Goal: Task Accomplishment & Management: Manage account settings

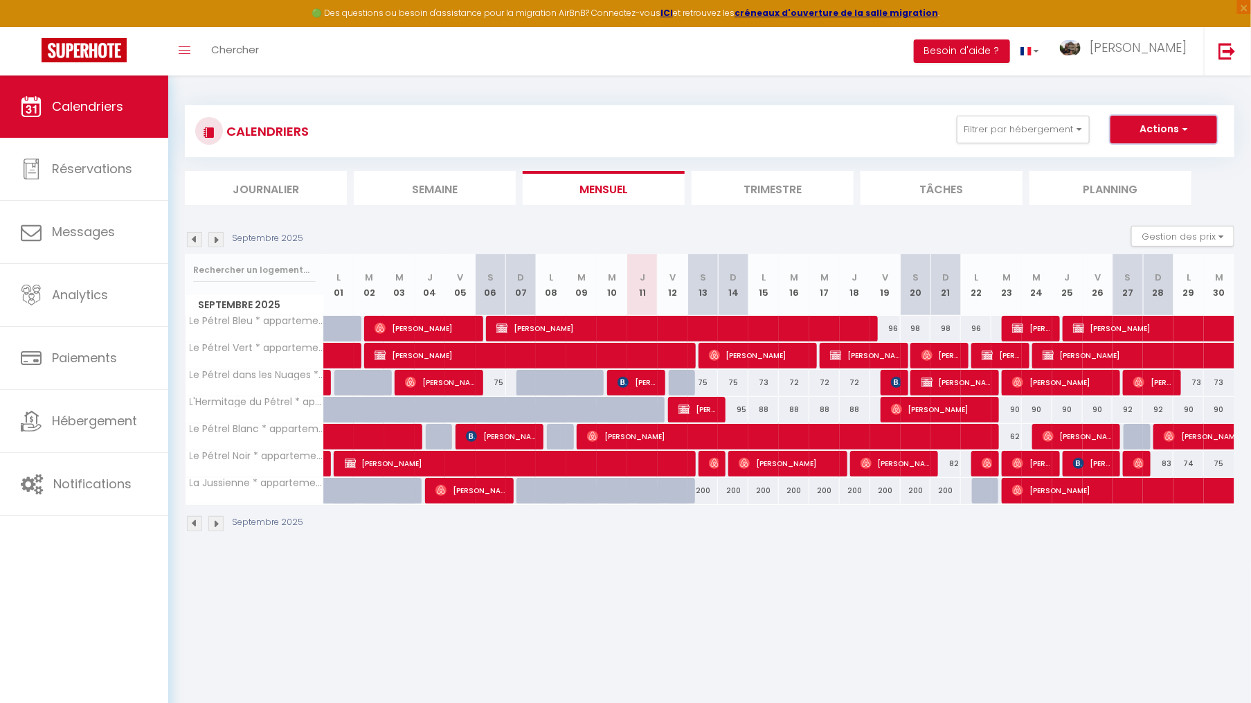
click at [1162, 127] on button "Actions" at bounding box center [1163, 130] width 107 height 28
click at [1107, 105] on div "CALENDRIERS Filtrer par hébergement lespetrels Le Pétrel Bleu * appartement sur…" at bounding box center [709, 131] width 1049 height 52
click at [956, 461] on div "82" at bounding box center [945, 464] width 30 height 26
type input "82"
type input "Dim 21 Septembre 2025"
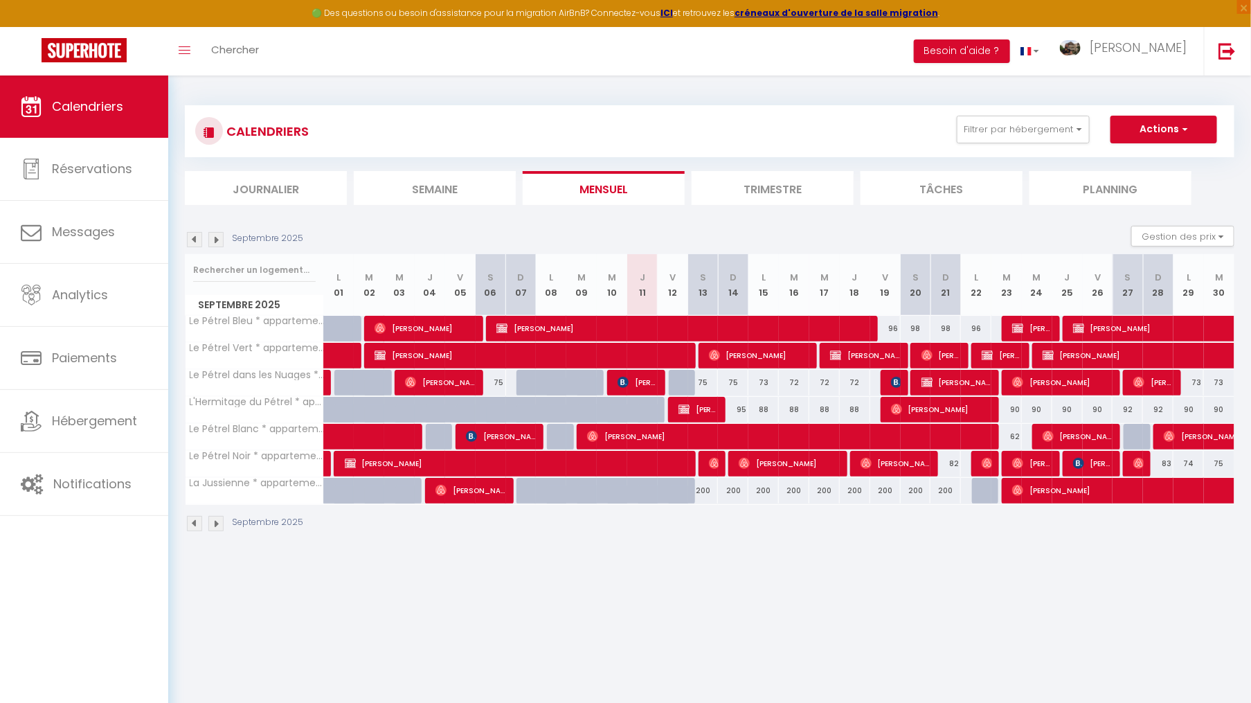
type input "Lun 22 Septembre 2025"
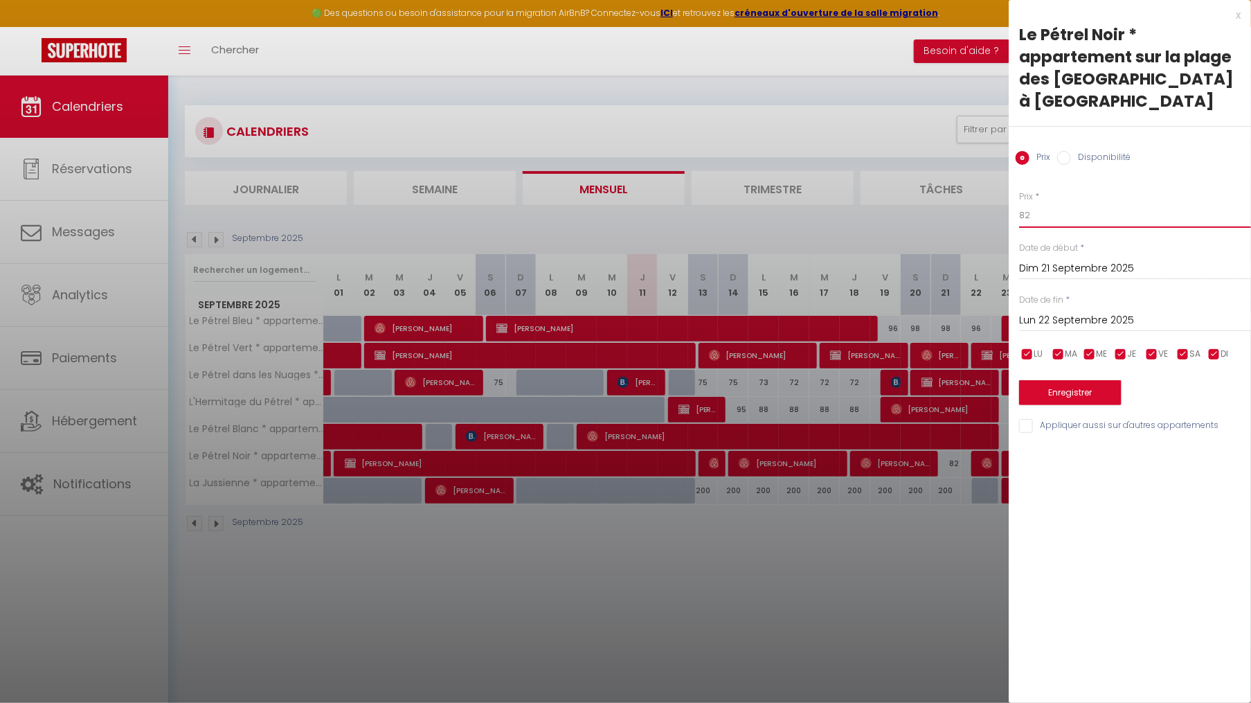
click at [1045, 220] on input "82" at bounding box center [1135, 215] width 232 height 25
type input "81"
click at [1070, 399] on button "Enregistrer" at bounding box center [1070, 392] width 102 height 25
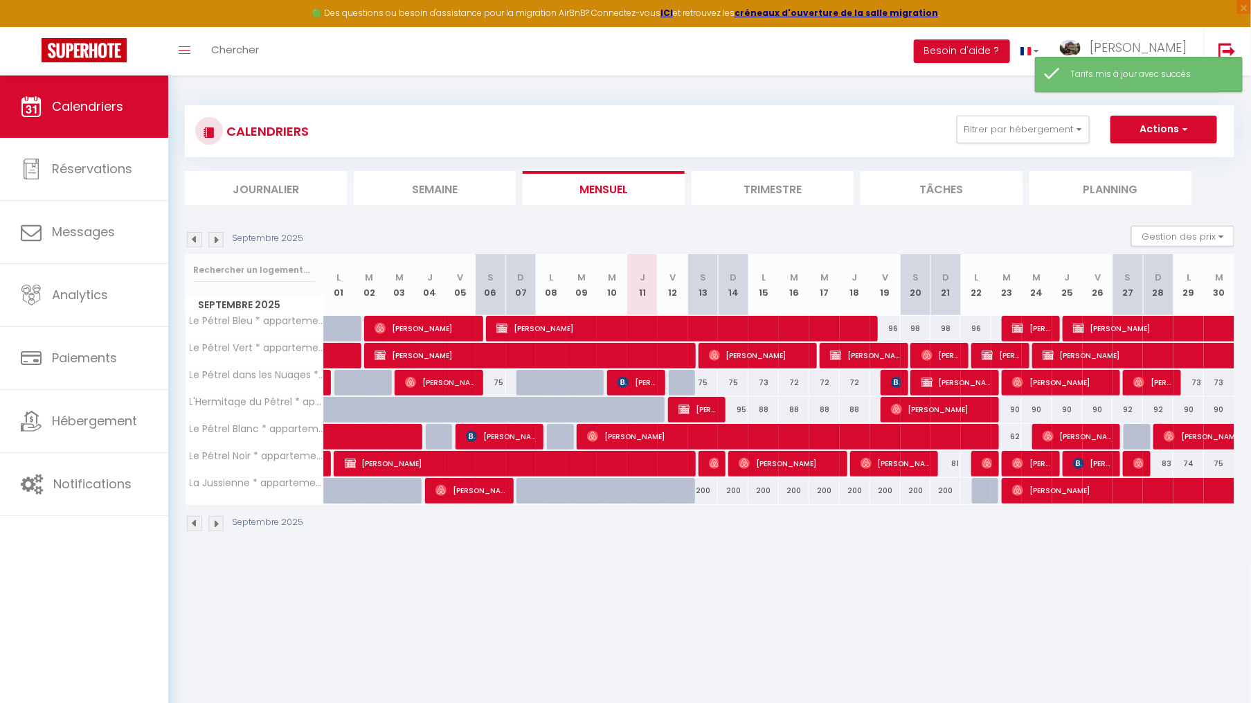
click at [775, 196] on li "Trimestre" at bounding box center [773, 188] width 162 height 34
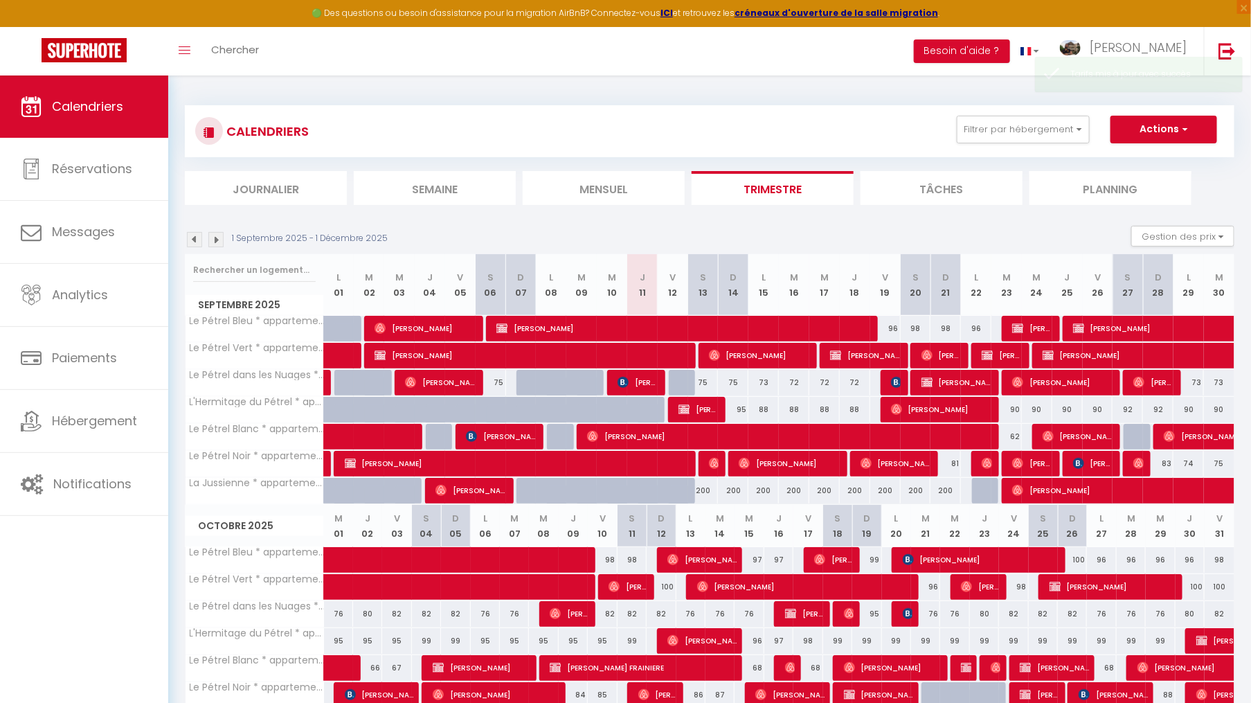
click at [1165, 463] on div "83" at bounding box center [1158, 464] width 30 height 26
type input "83"
type input "[DATE]"
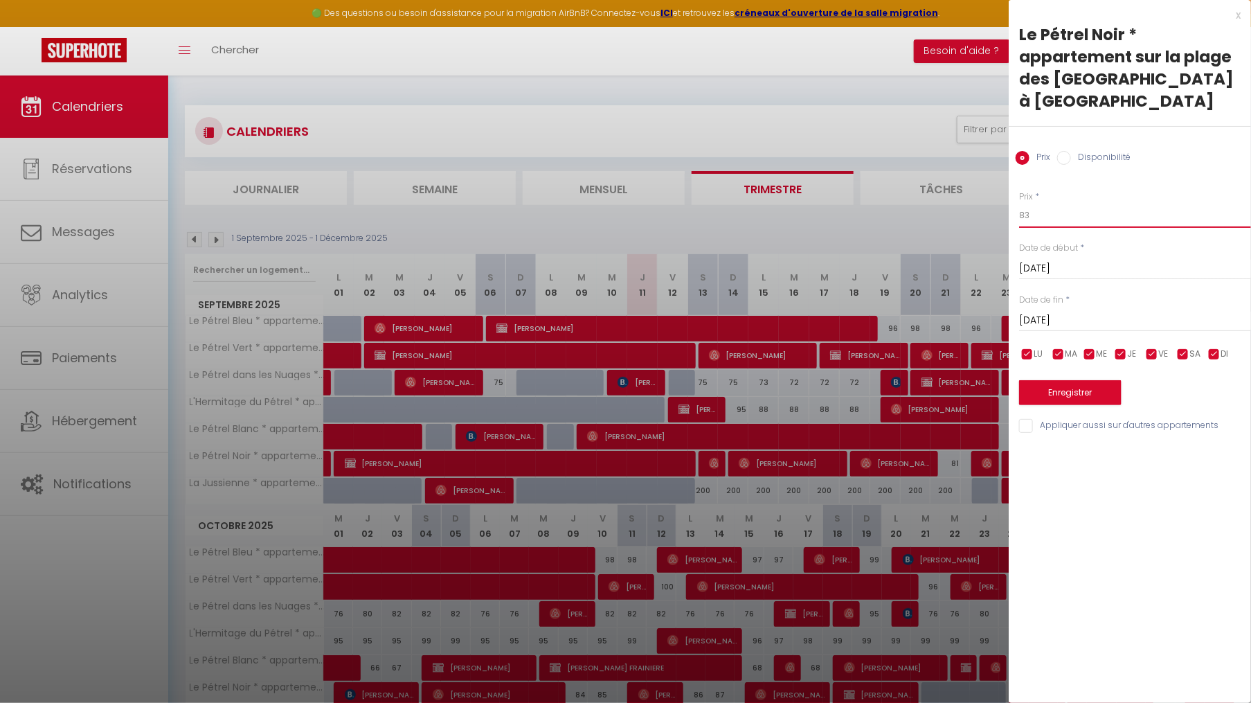
click at [1038, 219] on input "83" at bounding box center [1135, 215] width 232 height 25
type input "82"
click at [1062, 397] on button "Enregistrer" at bounding box center [1070, 392] width 102 height 25
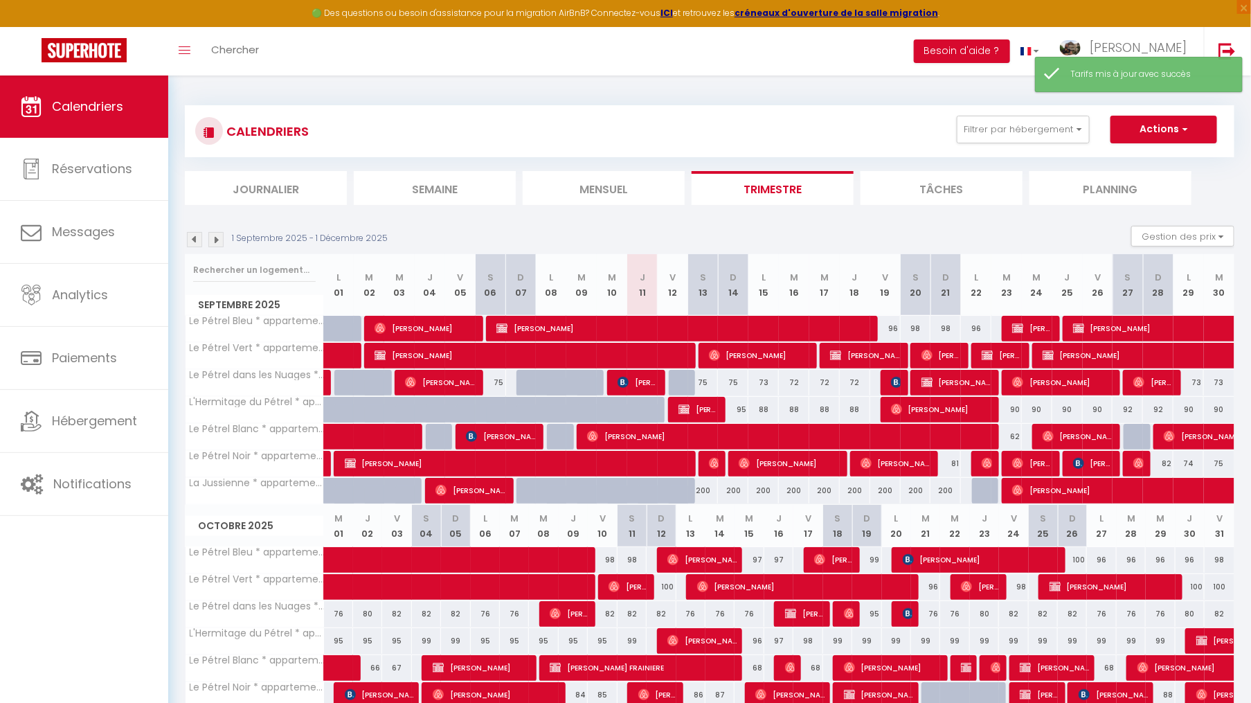
click at [1189, 460] on div "74" at bounding box center [1188, 464] width 30 height 26
type input "74"
type input "[DATE]"
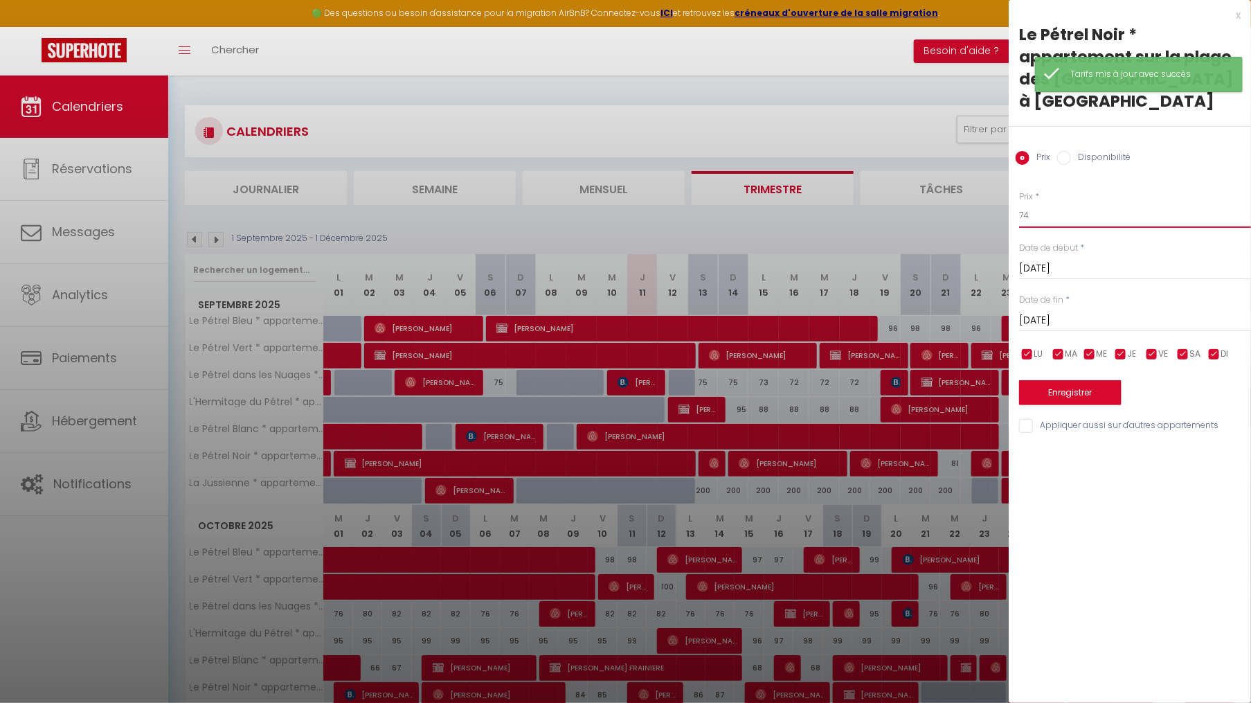
click at [1055, 222] on input "74" at bounding box center [1135, 215] width 232 height 25
type input "73"
click at [1060, 393] on button "Enregistrer" at bounding box center [1070, 392] width 102 height 25
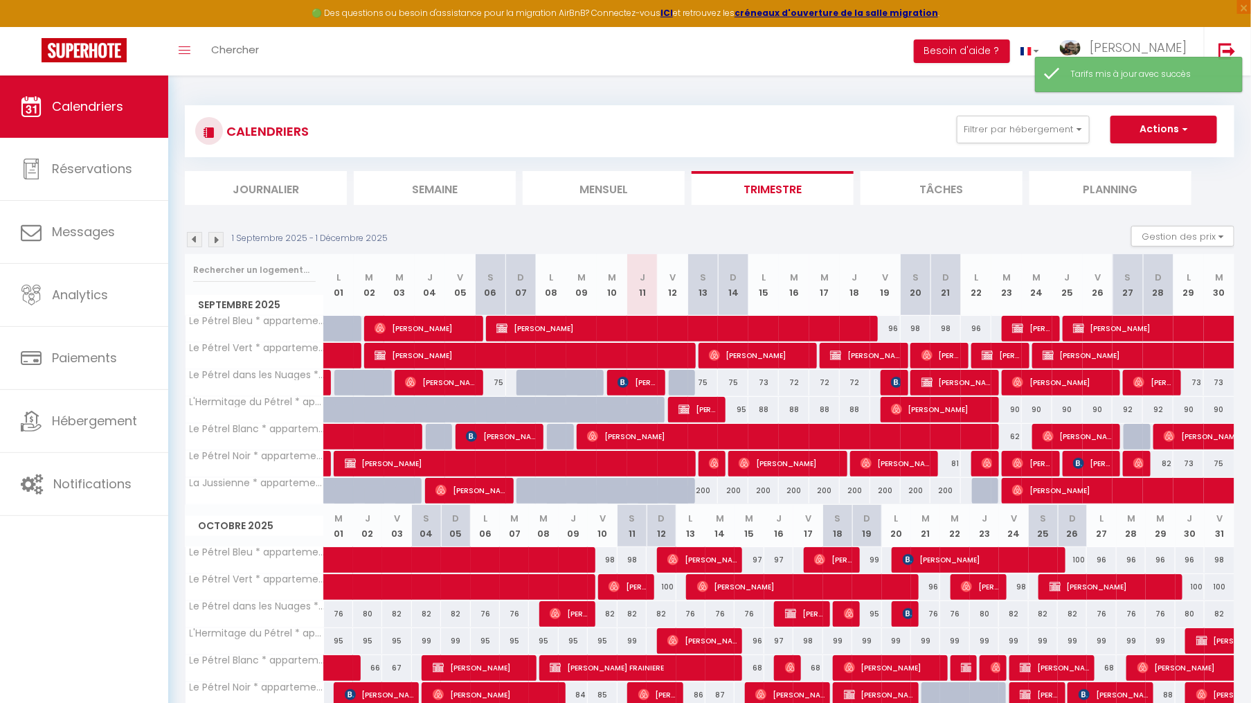
click at [1223, 462] on div "75" at bounding box center [1219, 464] width 30 height 26
type input "75"
type input "[DATE]"
type input "Mer 01 Octobre 2025"
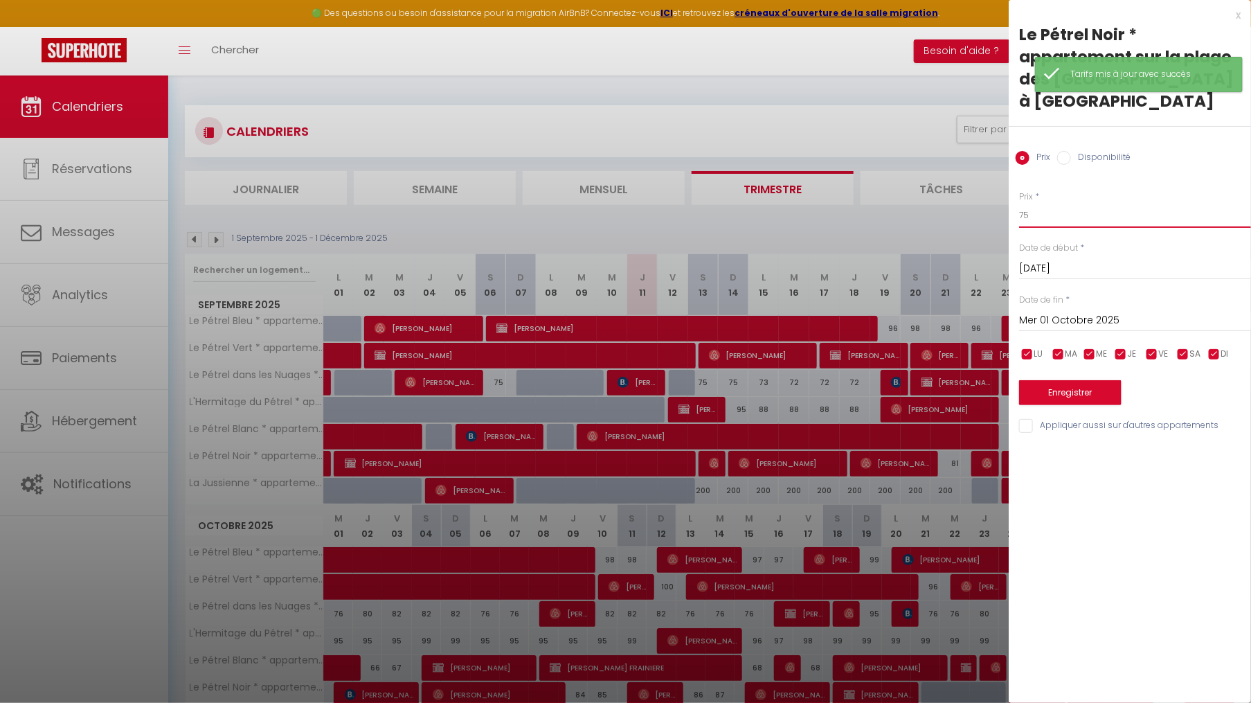
click at [1067, 217] on input "75" at bounding box center [1135, 215] width 232 height 25
type input "74"
click at [1045, 383] on button "Enregistrer" at bounding box center [1070, 392] width 102 height 25
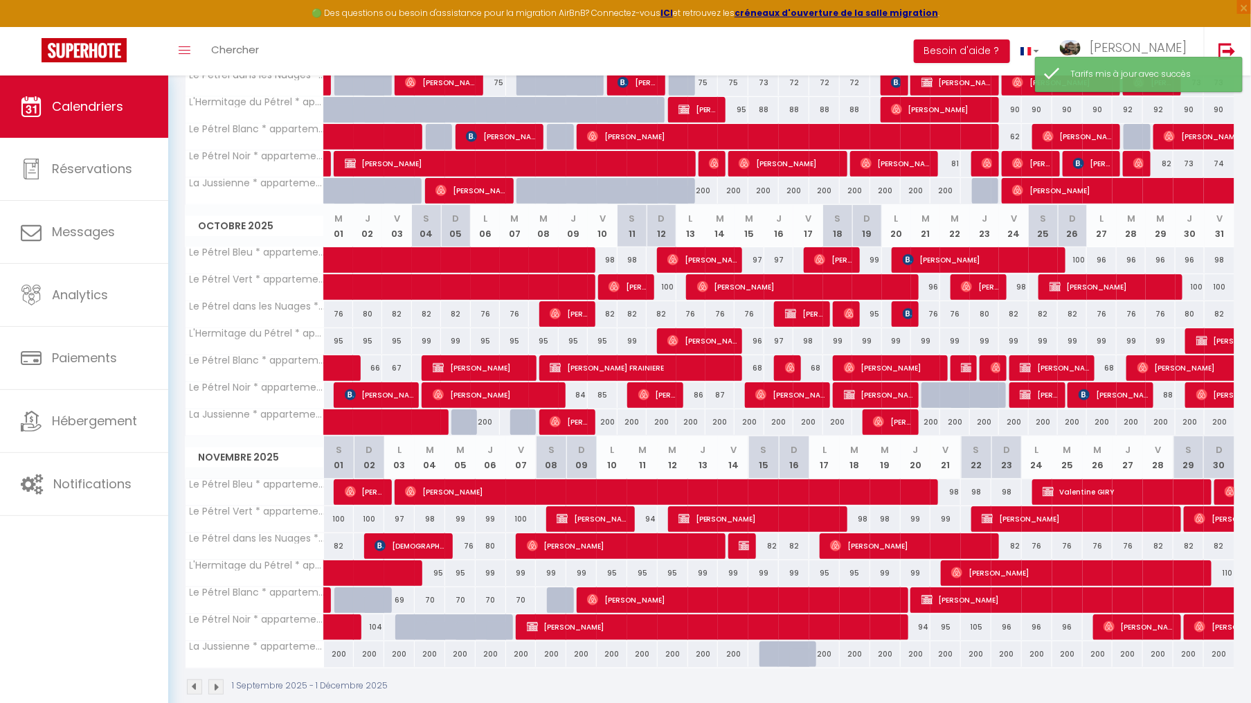
scroll to position [315, 0]
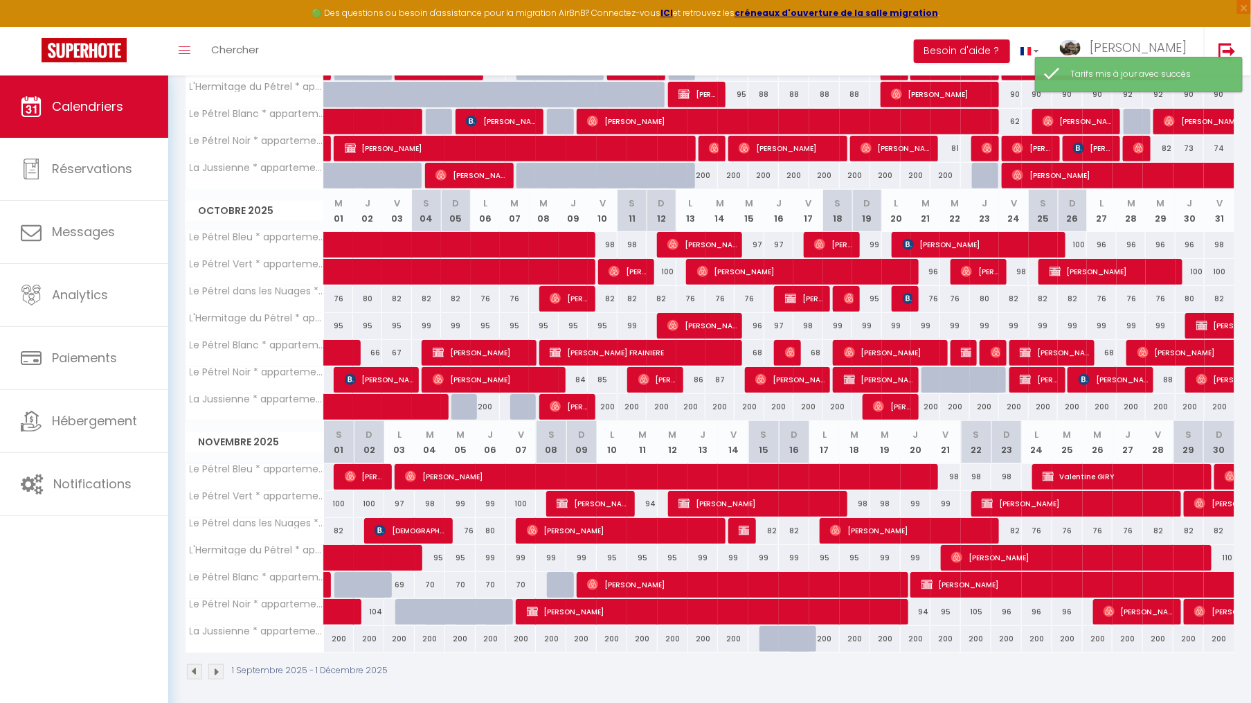
click at [580, 375] on div "84" at bounding box center [573, 380] width 29 height 26
type input "84"
type input "Jeu 09 Octobre 2025"
type input "[DATE]"
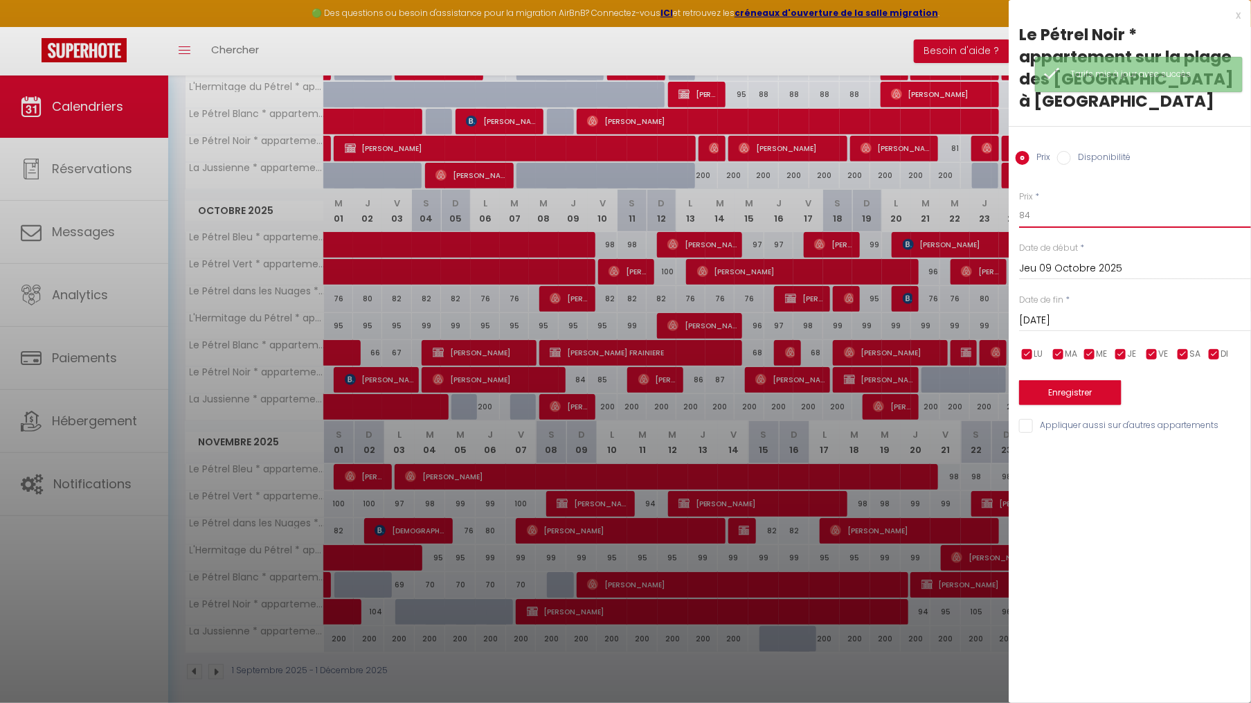
click at [1043, 213] on input "84" at bounding box center [1135, 215] width 232 height 25
type input "83"
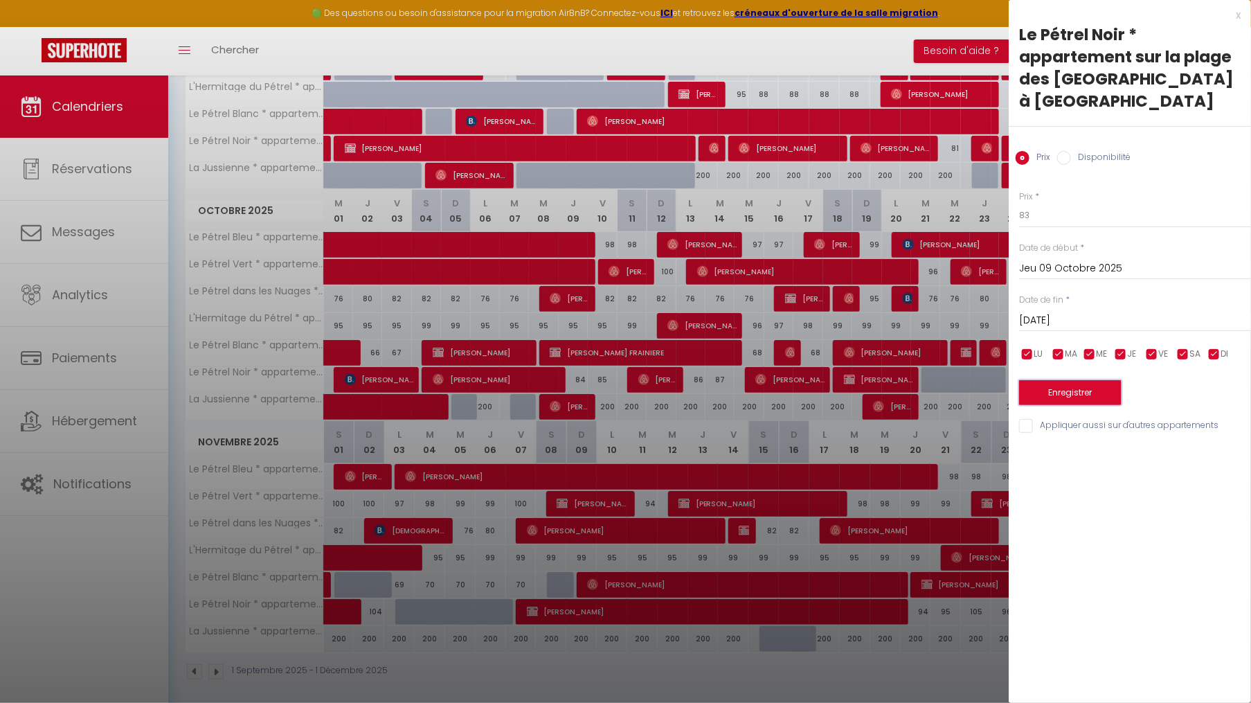
click at [1054, 395] on button "Enregistrer" at bounding box center [1070, 392] width 102 height 25
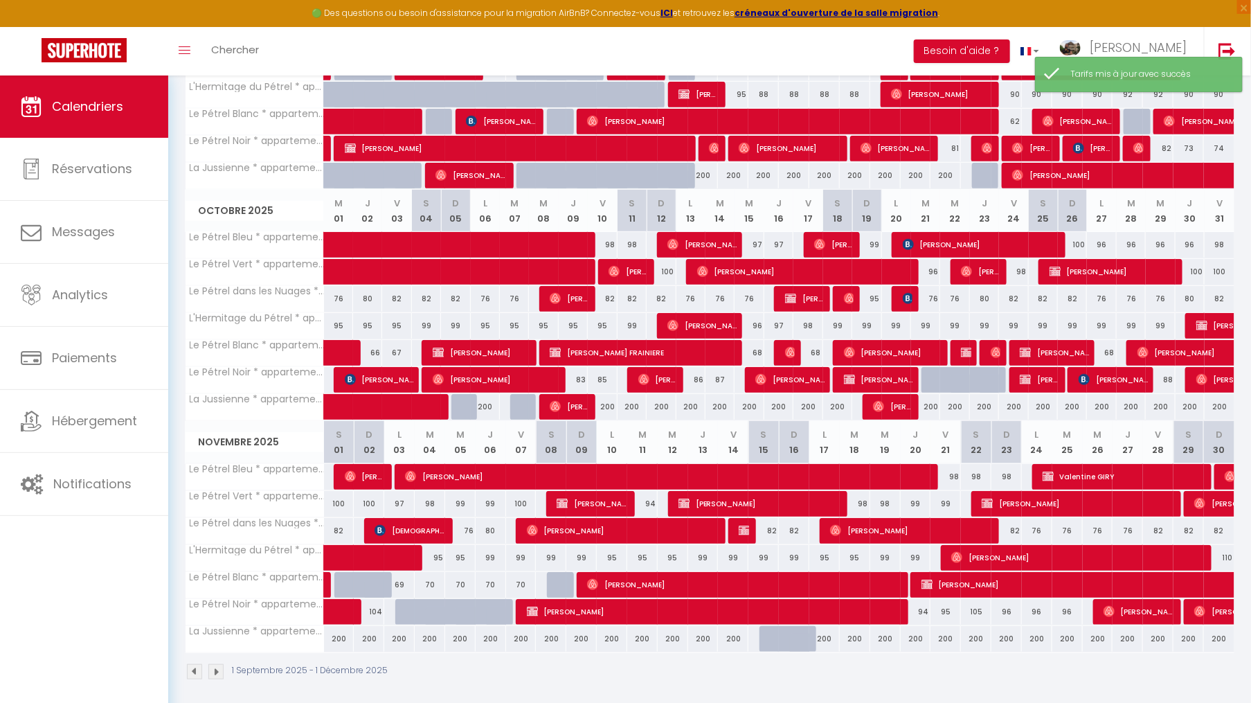
click at [602, 373] on div "85" at bounding box center [602, 380] width 29 height 26
type input "85"
type input "[DATE]"
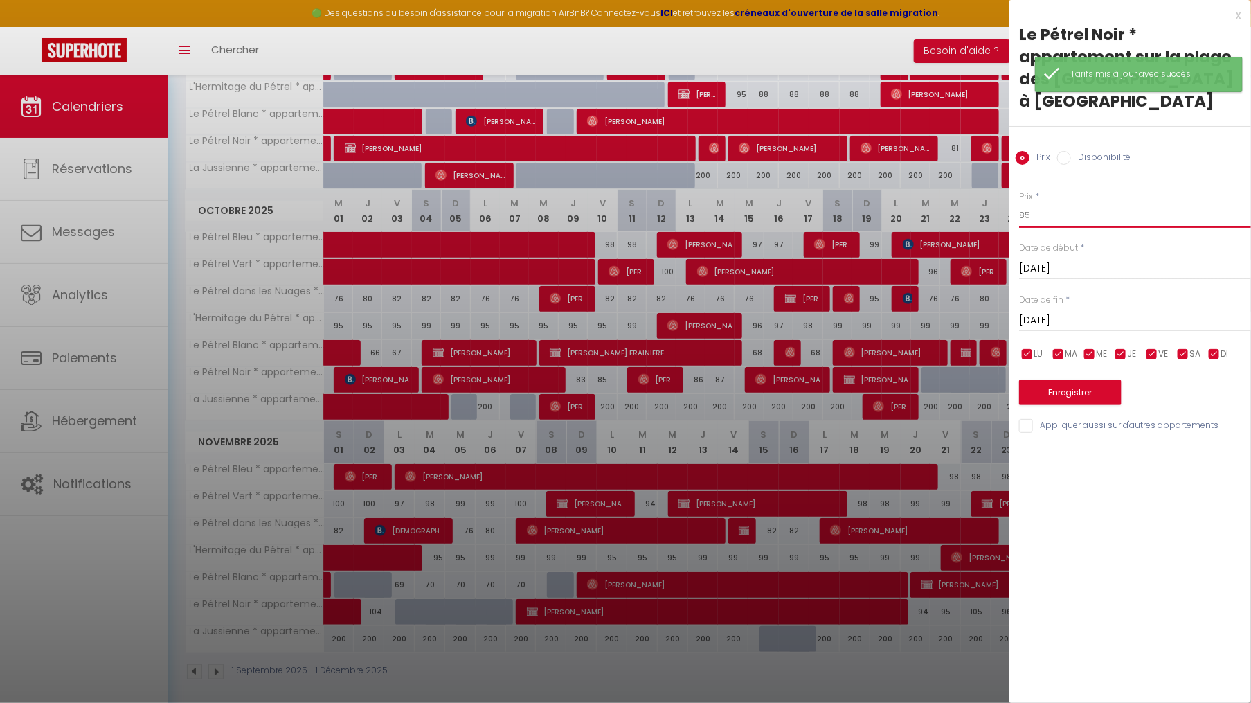
click at [1051, 219] on input "85" at bounding box center [1135, 215] width 232 height 25
type input "84"
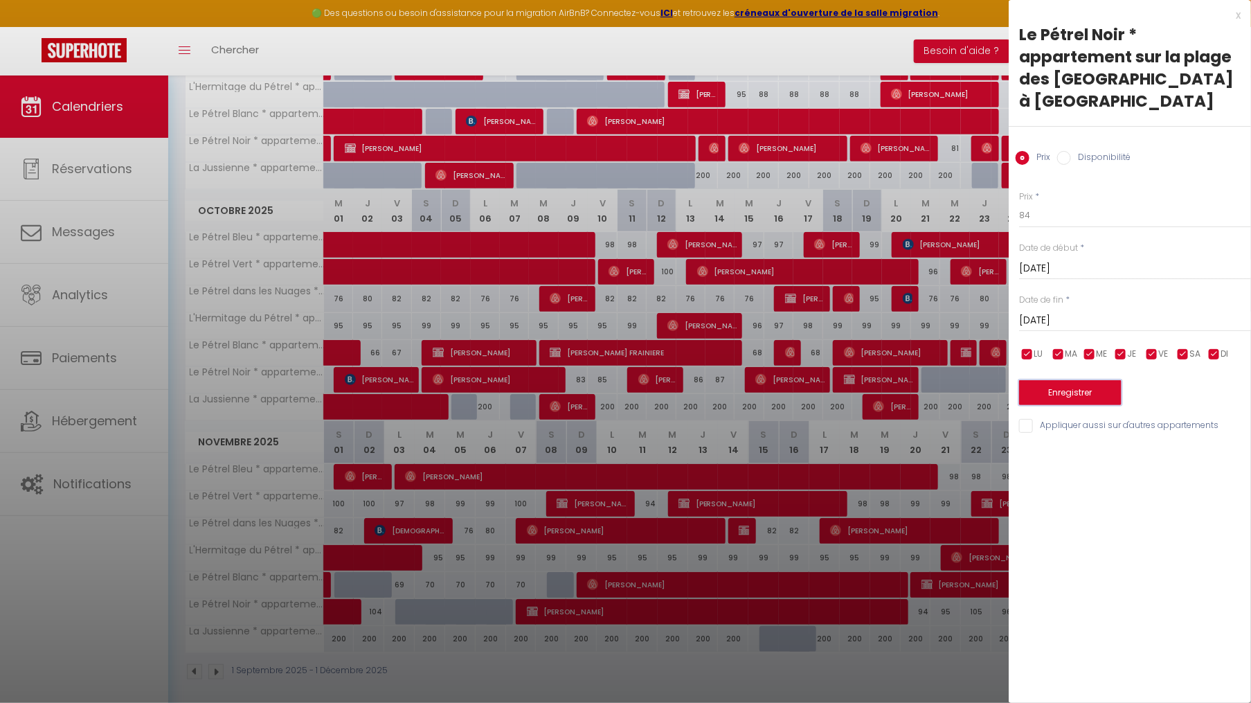
click at [1055, 399] on button "Enregistrer" at bounding box center [1070, 392] width 102 height 25
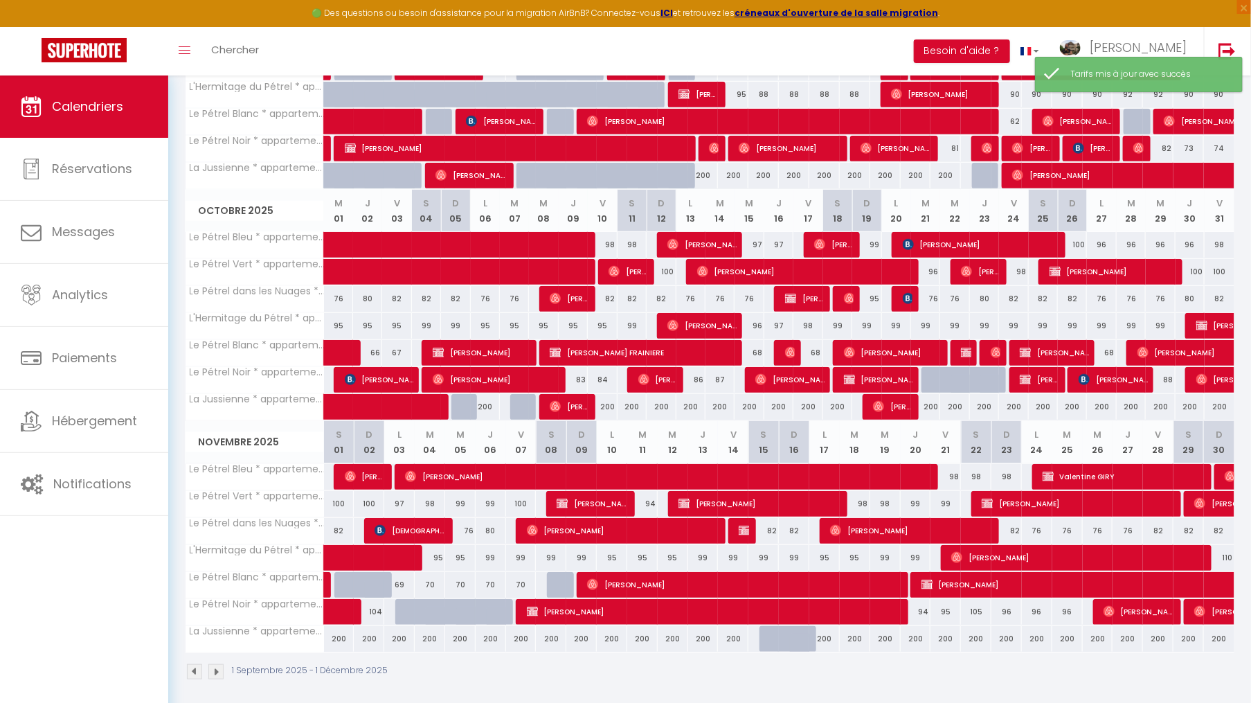
click at [697, 375] on div "86" at bounding box center [690, 380] width 29 height 26
type input "86"
type input "[DATE]"
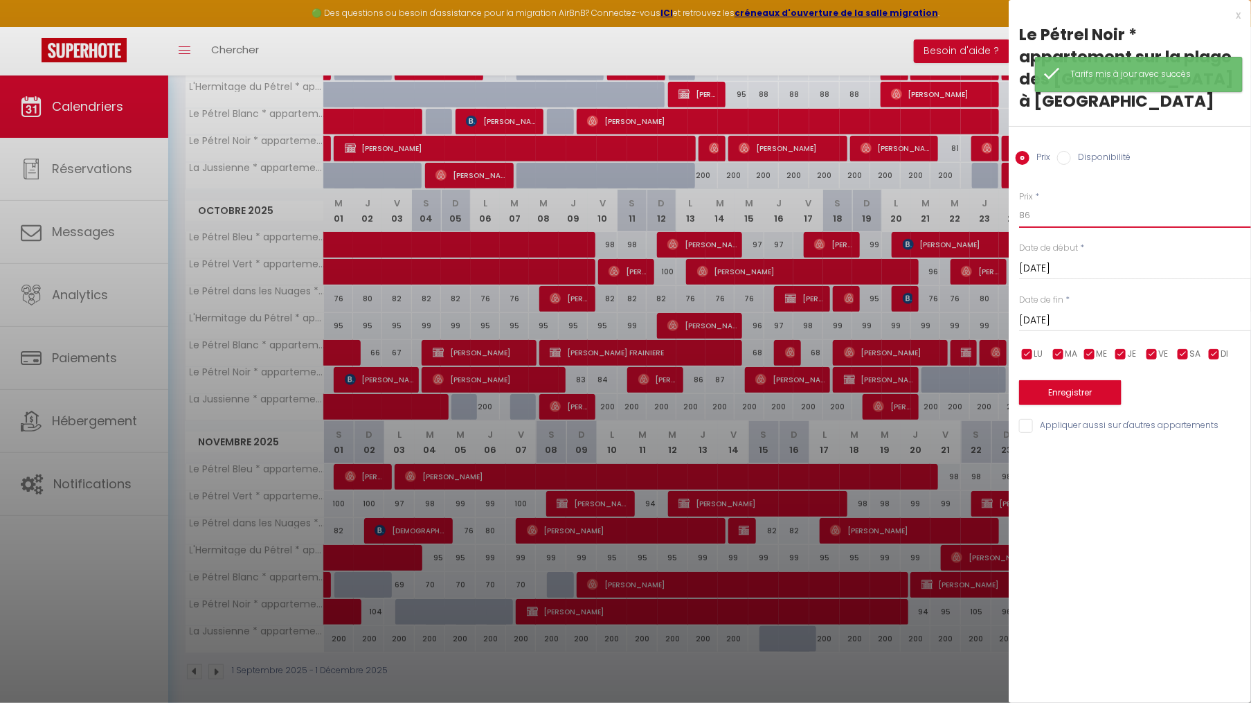
click at [1043, 215] on input "86" at bounding box center [1135, 215] width 232 height 25
type input "85"
click at [1066, 397] on button "Enregistrer" at bounding box center [1070, 392] width 102 height 25
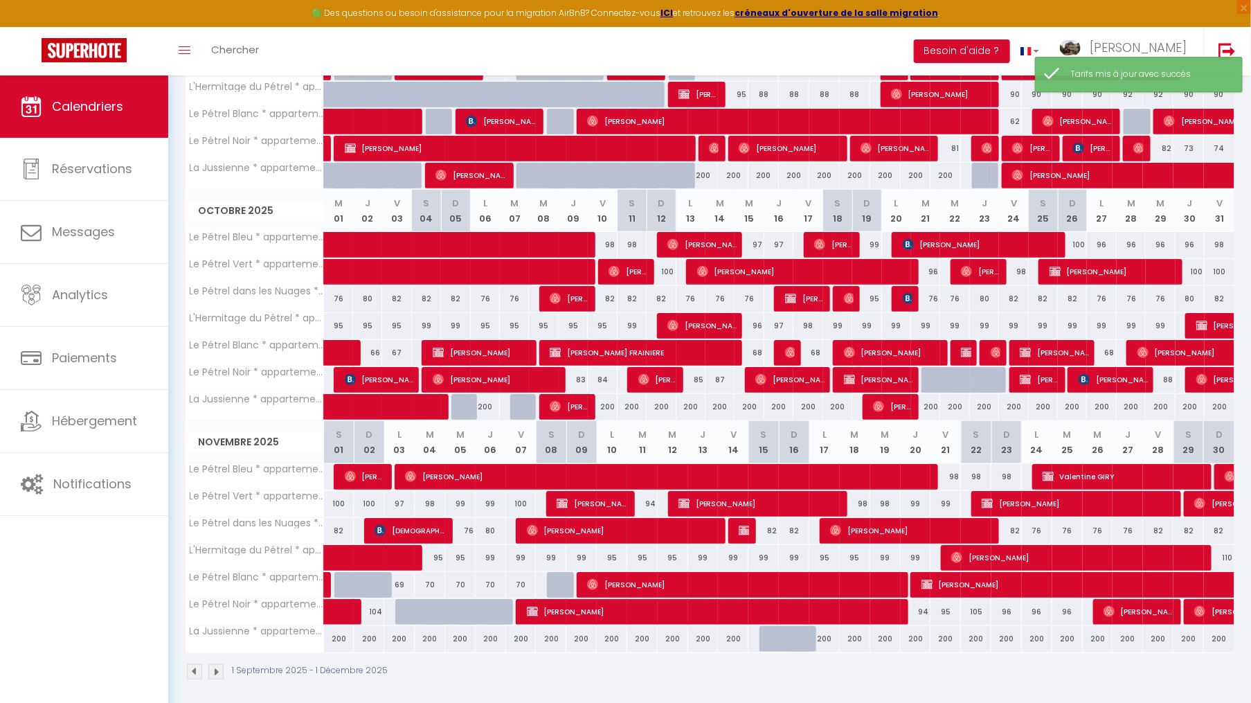
click at [718, 377] on div "87" at bounding box center [719, 380] width 29 height 26
type input "87"
type input "[DATE]"
type input "Mer 15 Octobre 2025"
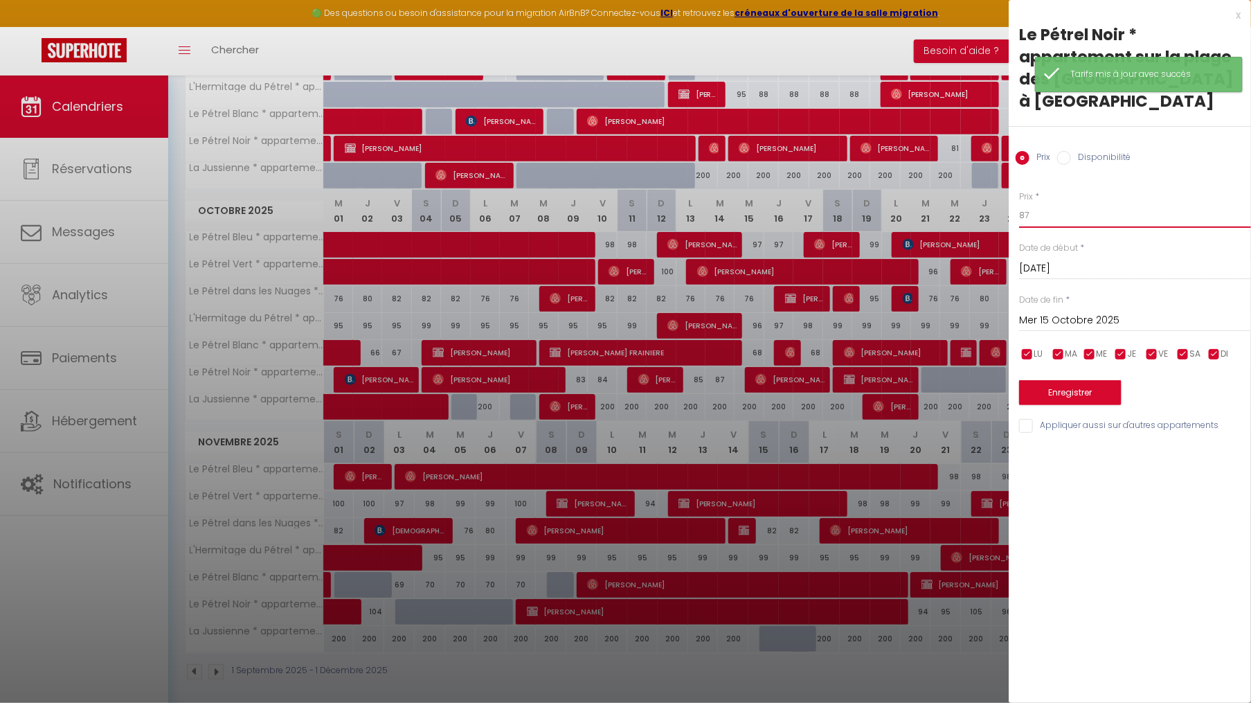
click at [1040, 216] on input "87" at bounding box center [1135, 215] width 232 height 25
type input "86"
click at [1062, 400] on button "Enregistrer" at bounding box center [1070, 392] width 102 height 25
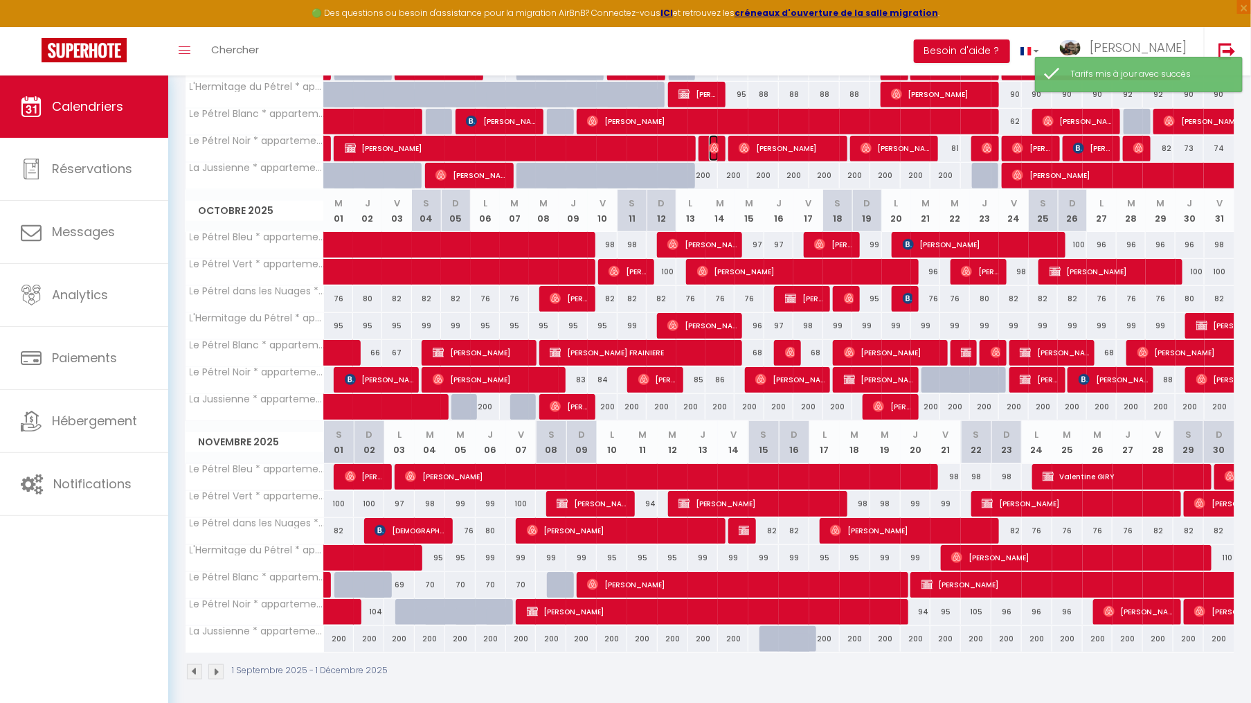
click at [712, 148] on img at bounding box center [714, 148] width 11 height 11
select select "OK"
select select "0"
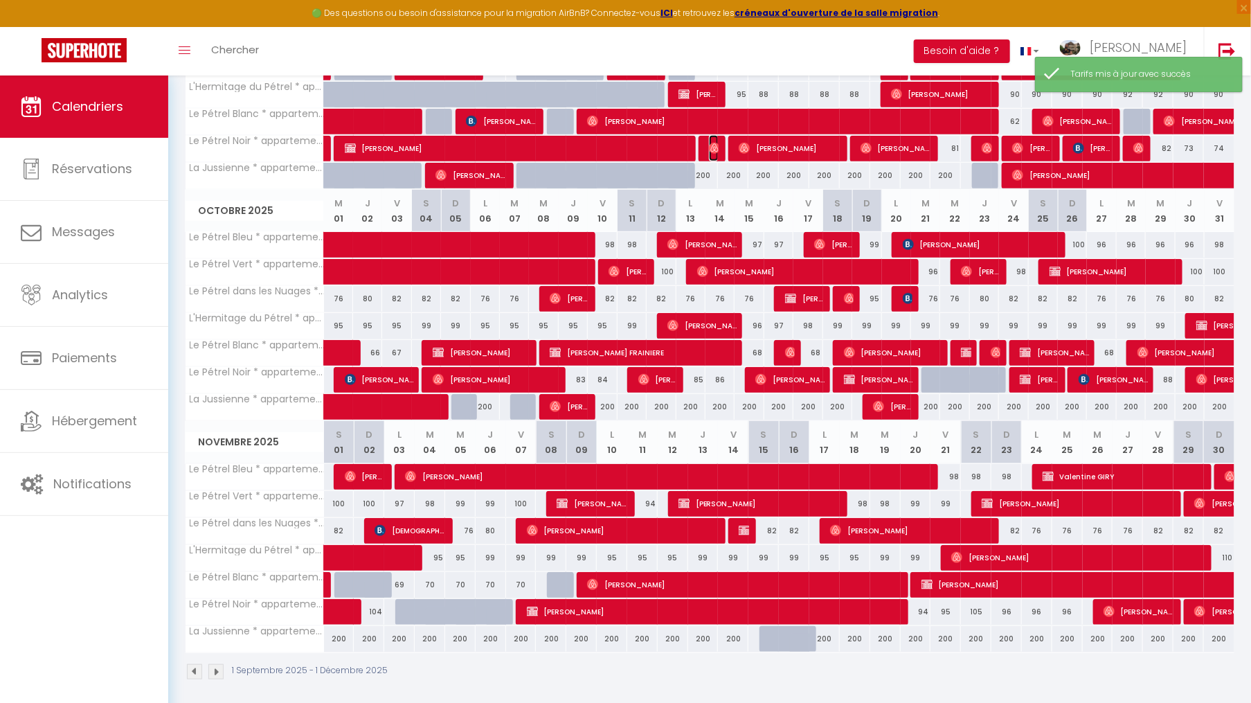
select select "1"
select select
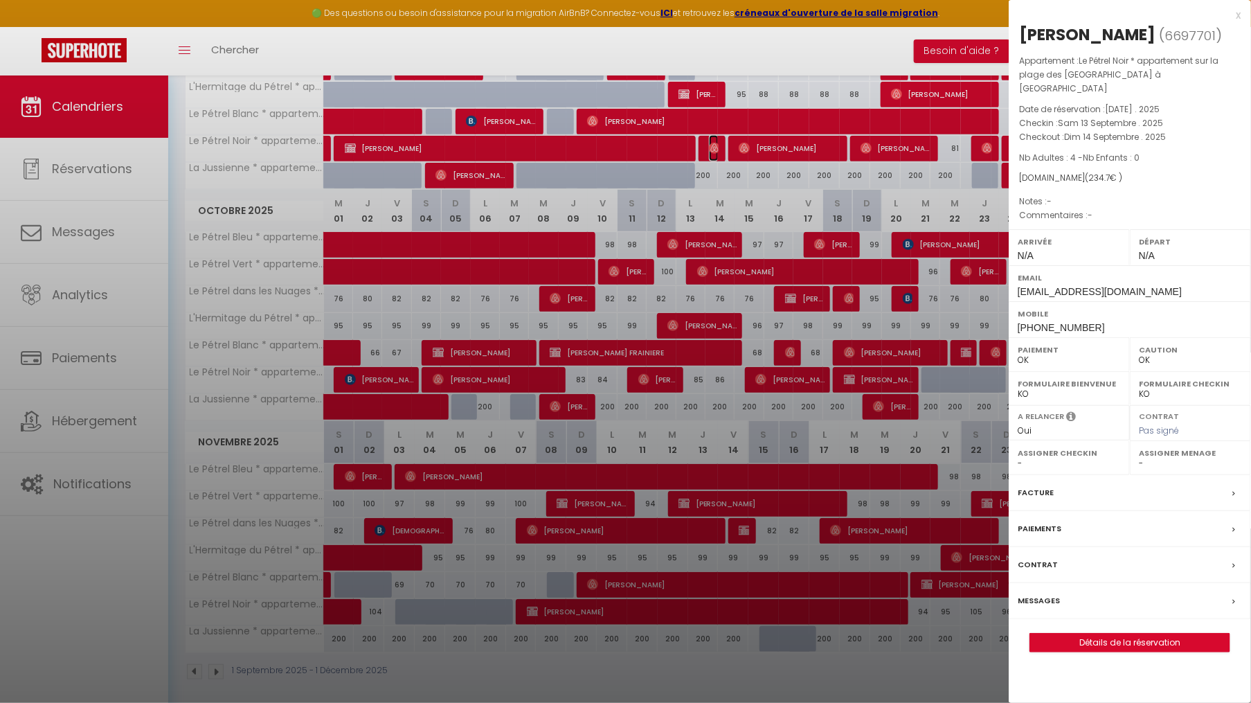
select select "6257"
click at [712, 148] on div at bounding box center [625, 351] width 1251 height 703
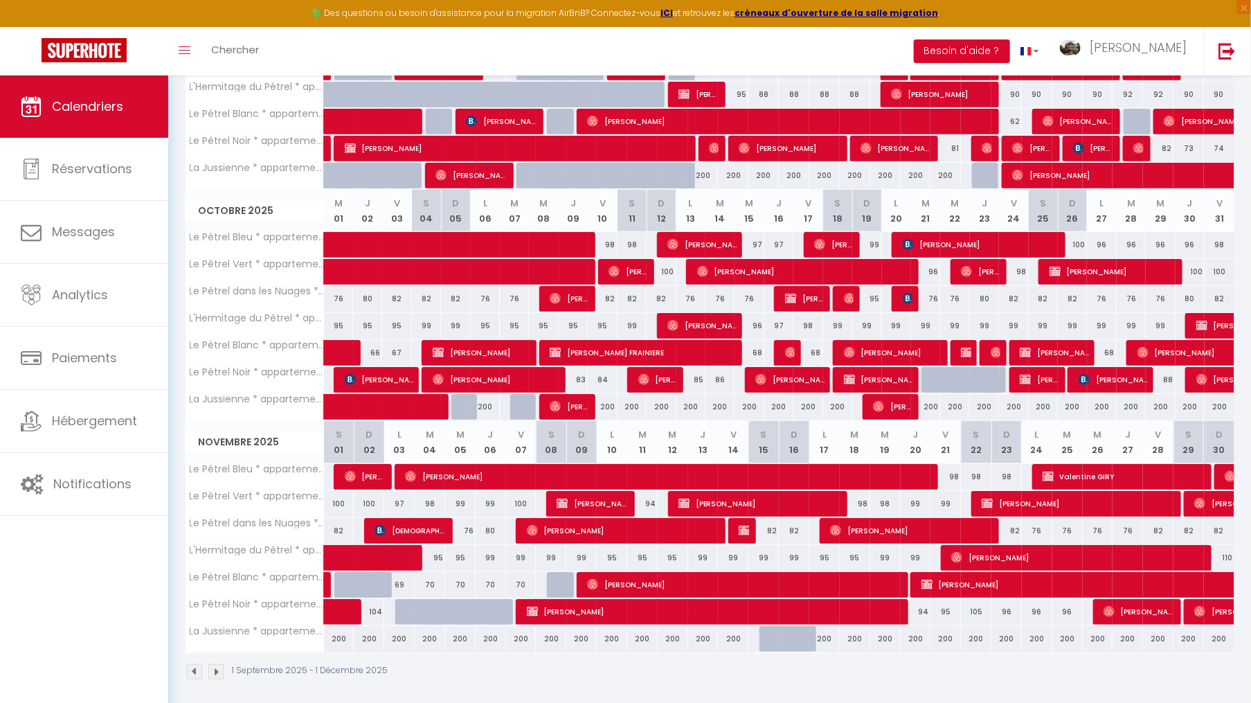
click at [1168, 374] on div "88" at bounding box center [1160, 380] width 29 height 26
type input "88"
type input "Mer 29 Octobre 2025"
type input "[DATE]"
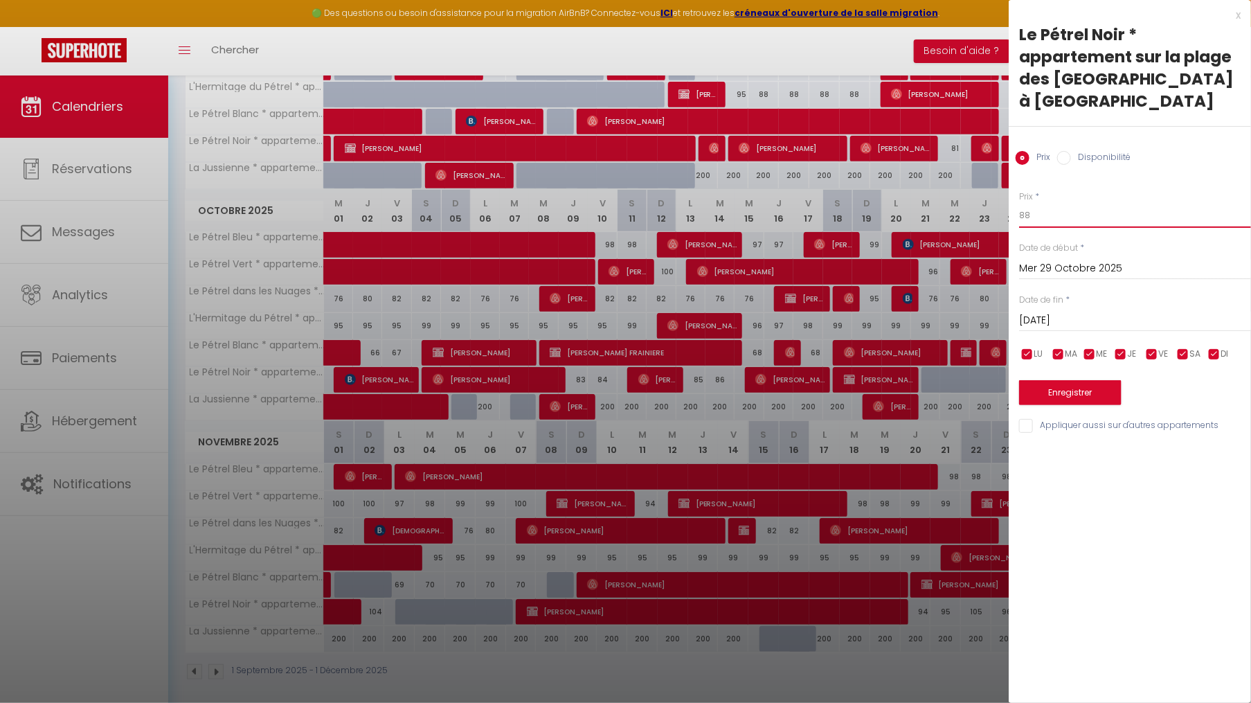
click at [1058, 222] on input "88" at bounding box center [1135, 215] width 232 height 25
type input "87"
click at [1058, 394] on button "Enregistrer" at bounding box center [1070, 392] width 102 height 25
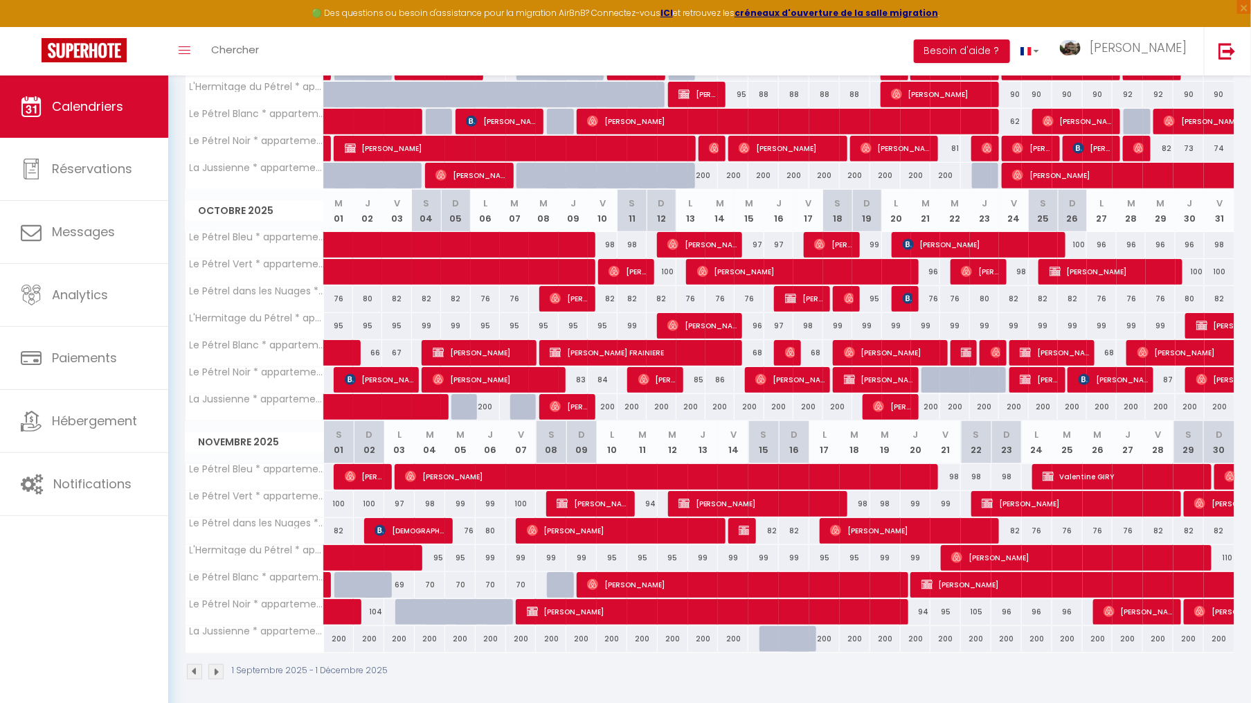
click at [377, 605] on div "104" at bounding box center [369, 612] width 30 height 26
type input "104"
type input "Dim 02 Novembre 2025"
type input "Lun 03 Novembre 2025"
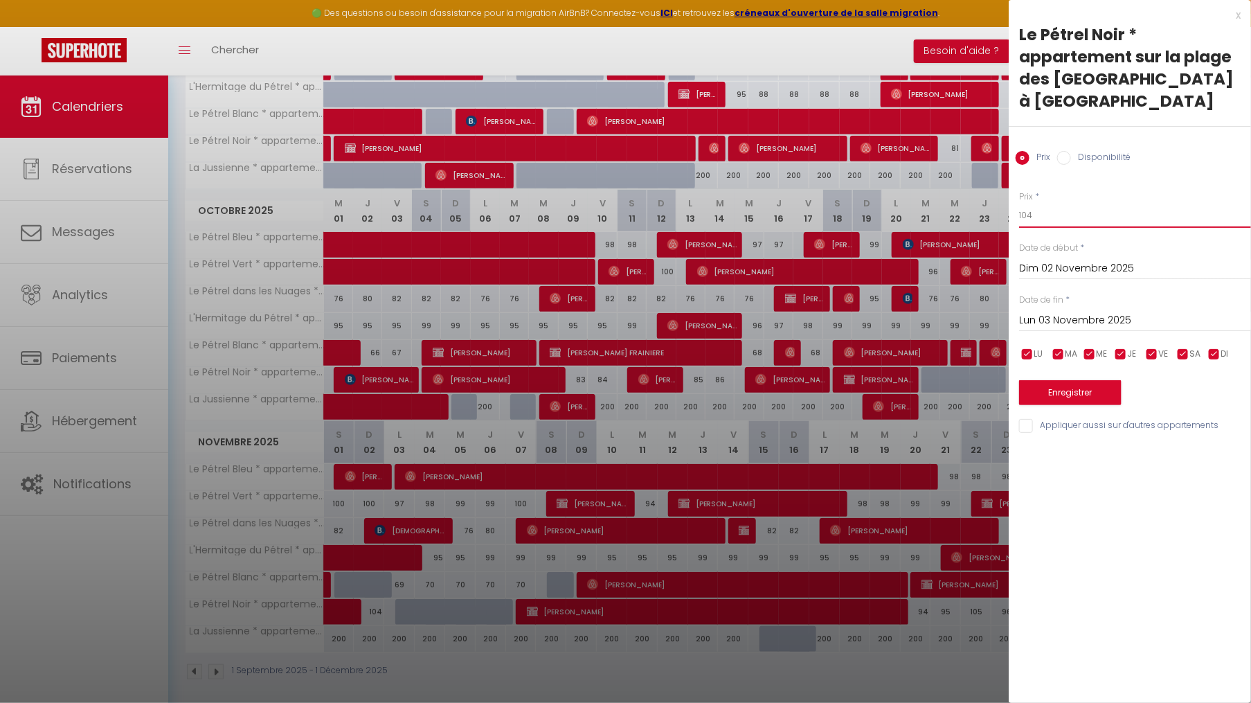
click at [1068, 217] on input "104" at bounding box center [1135, 215] width 232 height 25
type input "103"
click at [1090, 395] on button "Enregistrer" at bounding box center [1070, 392] width 102 height 25
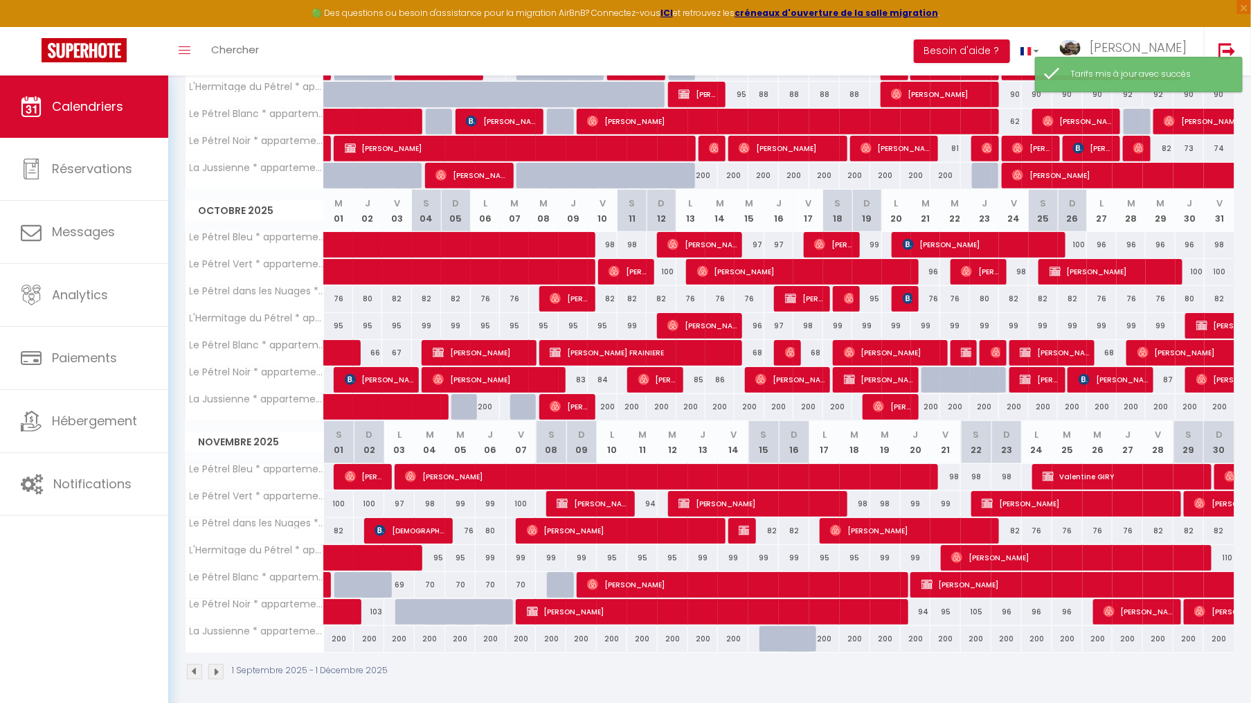
click at [926, 605] on div "94" at bounding box center [916, 612] width 30 height 26
type input "94"
type input "Jeu 20 Novembre 2025"
type input "Ven 21 Novembre 2025"
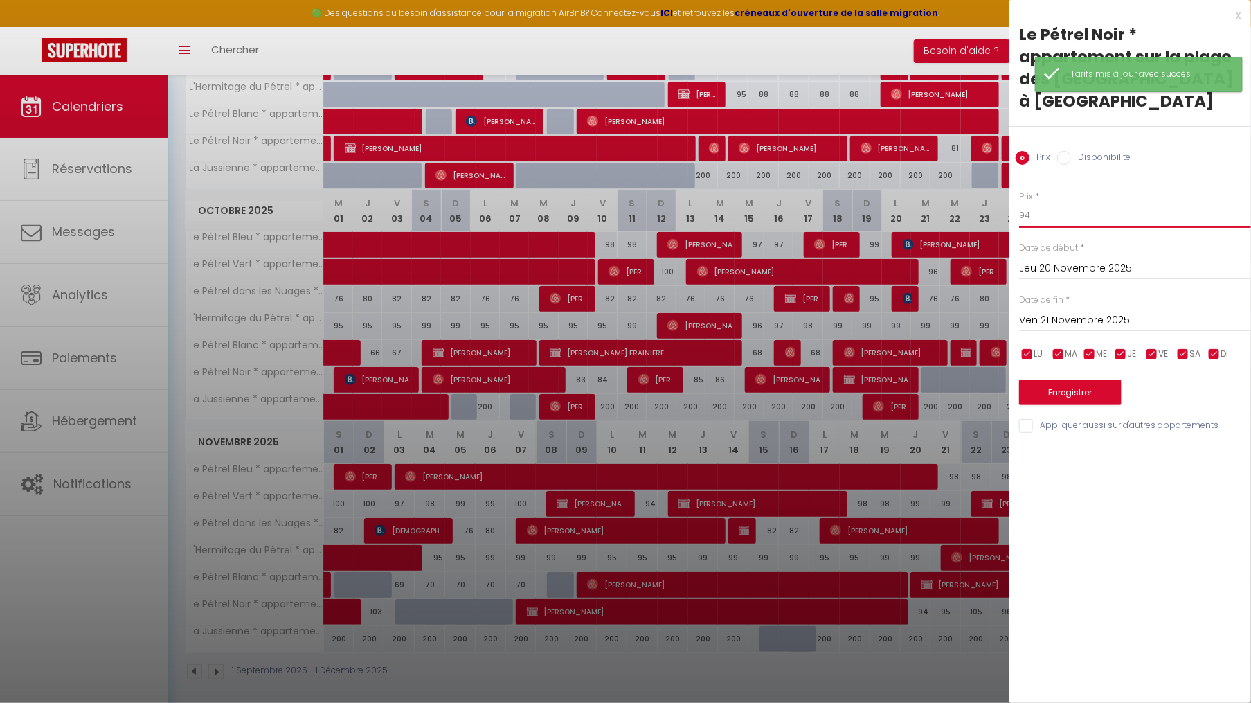
click at [1026, 215] on input "94" at bounding box center [1135, 215] width 232 height 25
click at [1031, 216] on input "94" at bounding box center [1135, 215] width 232 height 25
type input "93"
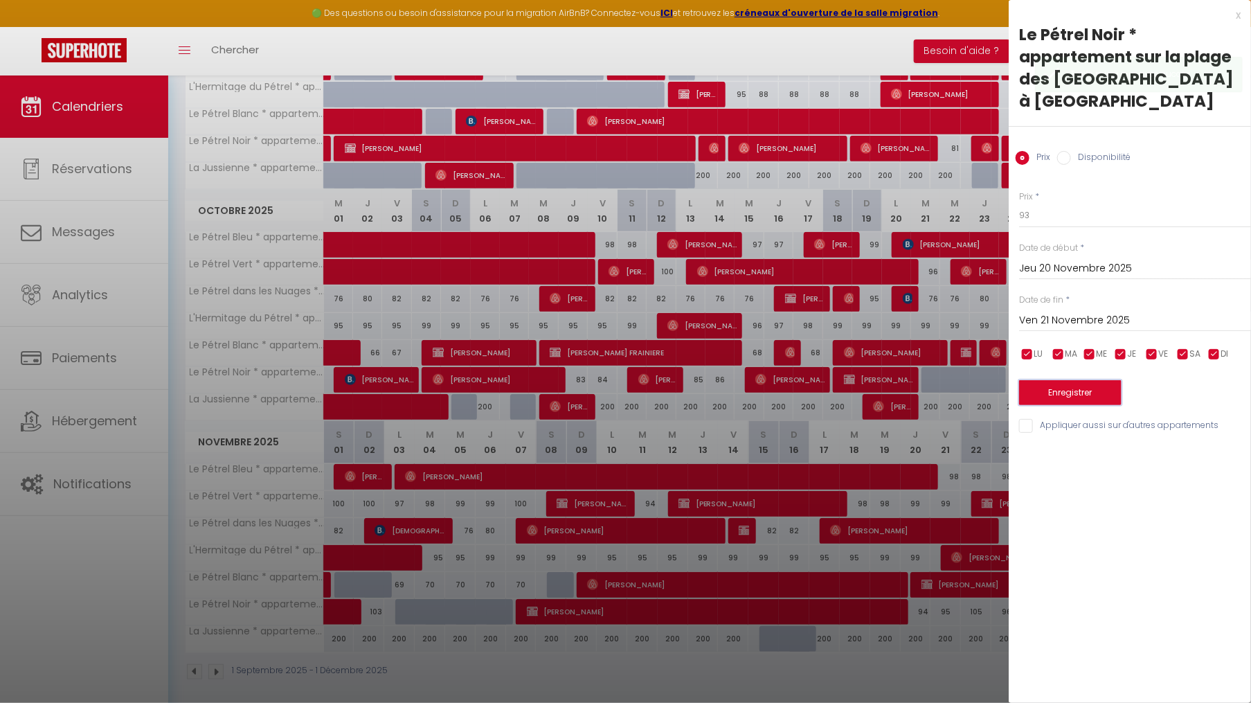
click at [1050, 385] on button "Enregistrer" at bounding box center [1070, 392] width 102 height 25
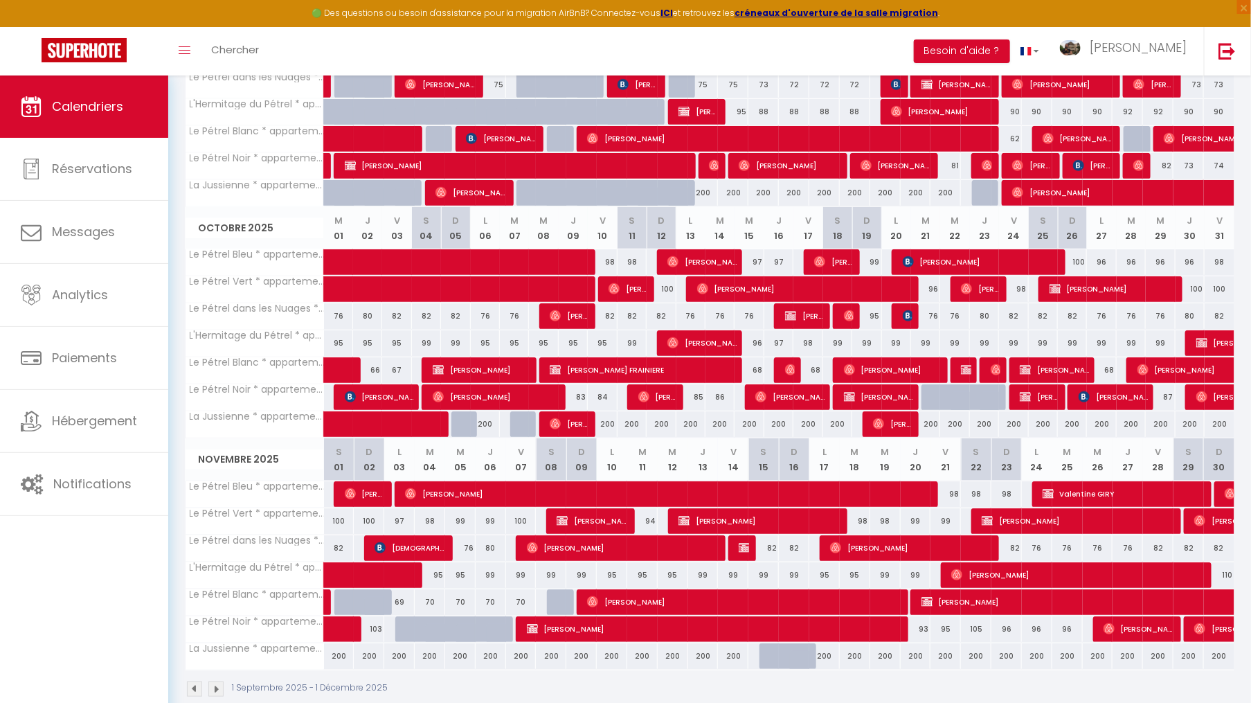
scroll to position [294, 0]
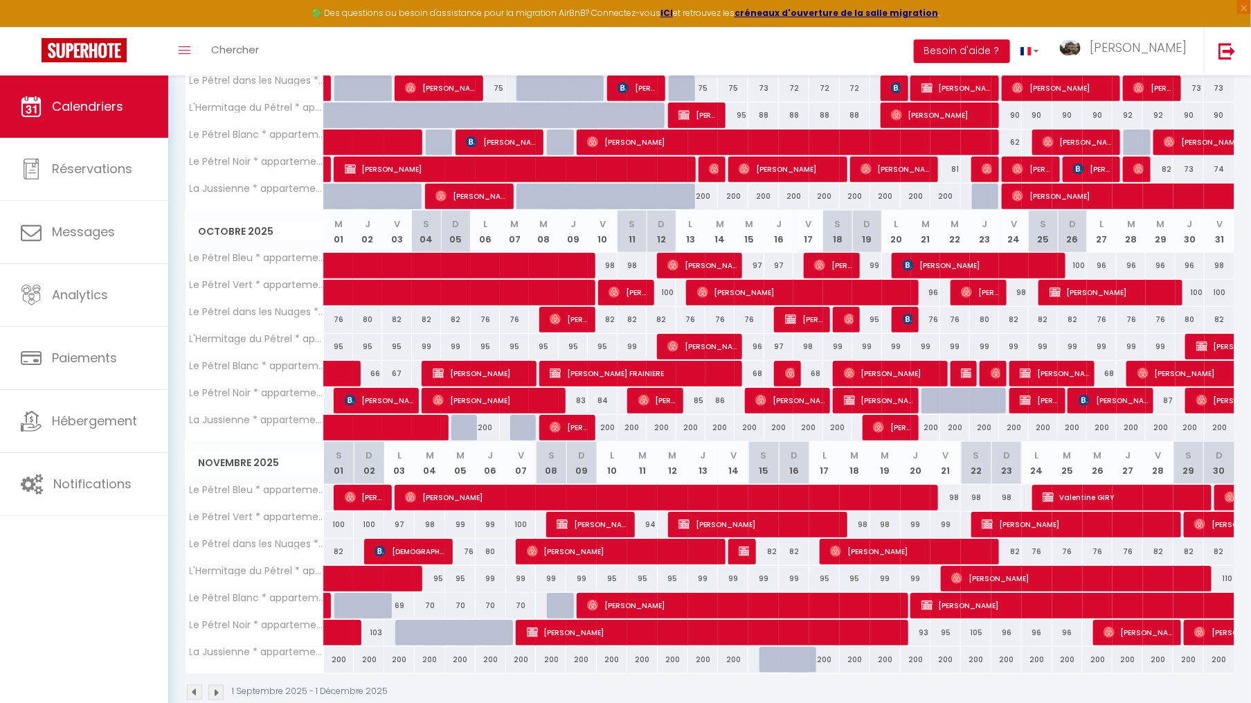
click at [949, 628] on div "95" at bounding box center [945, 633] width 30 height 26
type input "95"
type input "Ven 21 Novembre 2025"
type input "[DATE]"
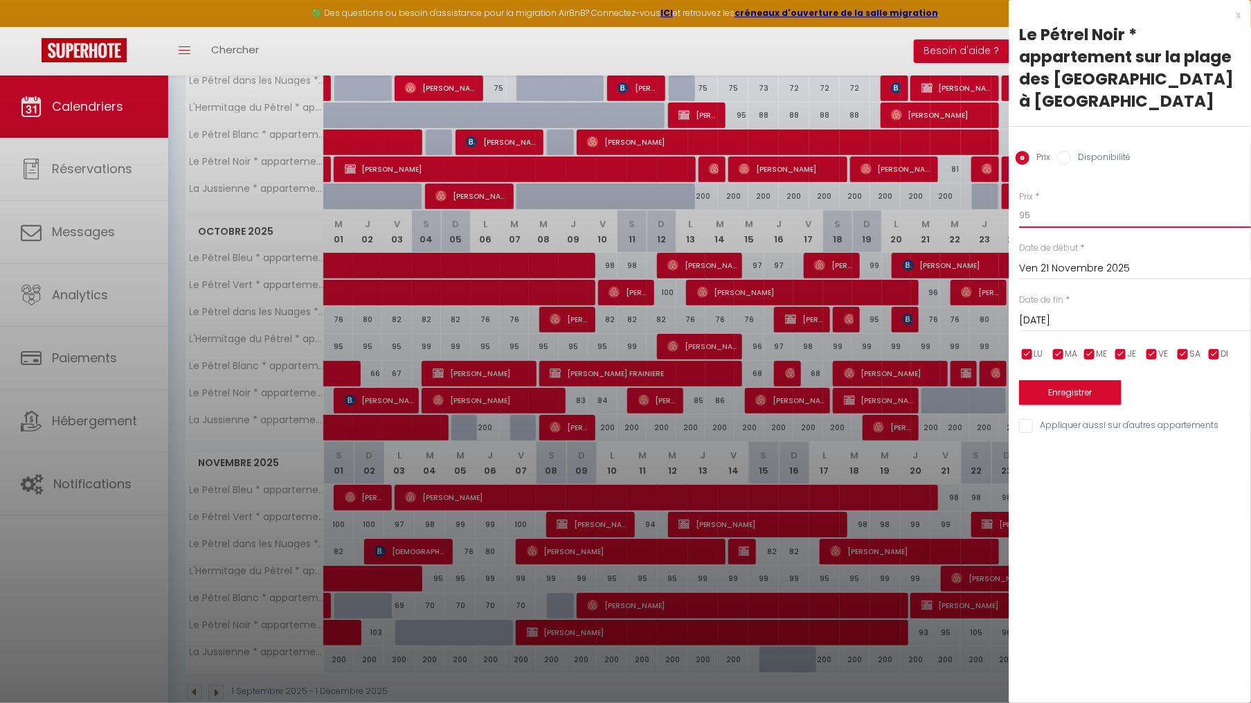
click at [1056, 219] on input "95" at bounding box center [1135, 215] width 232 height 25
type input "94"
click at [1038, 384] on button "Enregistrer" at bounding box center [1070, 392] width 102 height 25
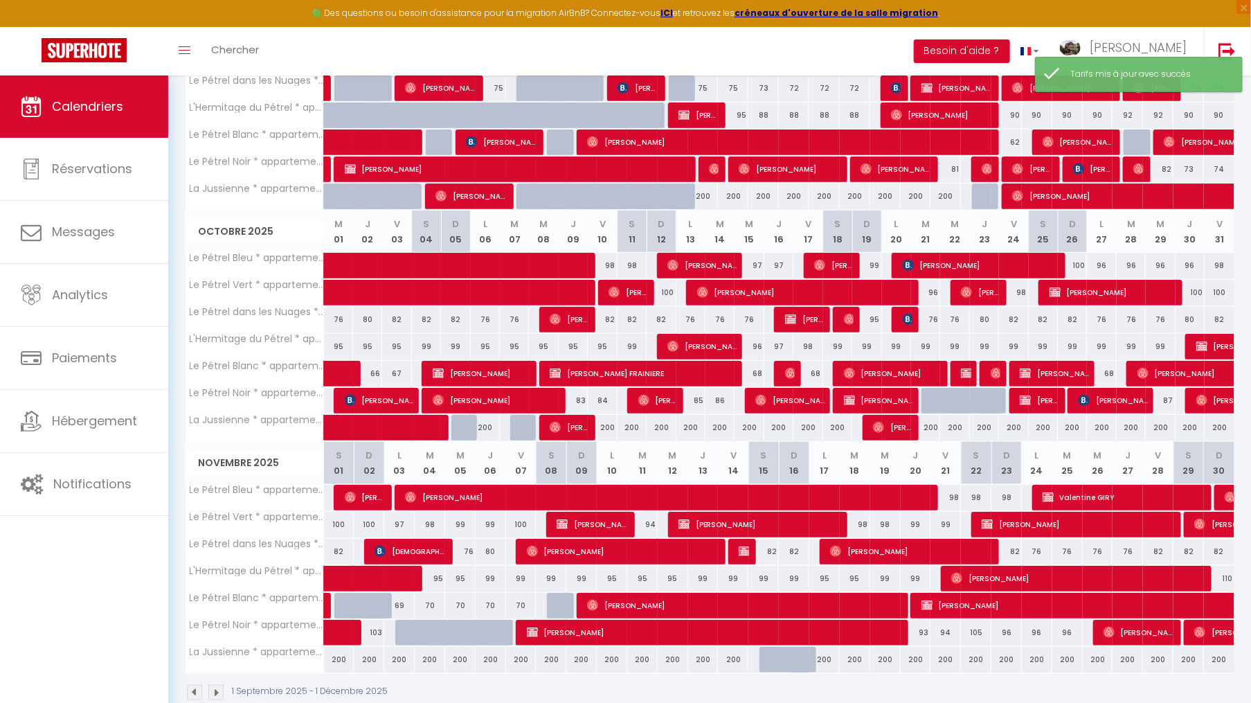
click at [973, 626] on div "105" at bounding box center [976, 633] width 30 height 26
type input "105"
type input "[DATE]"
type input "Dim 23 Novembre 2025"
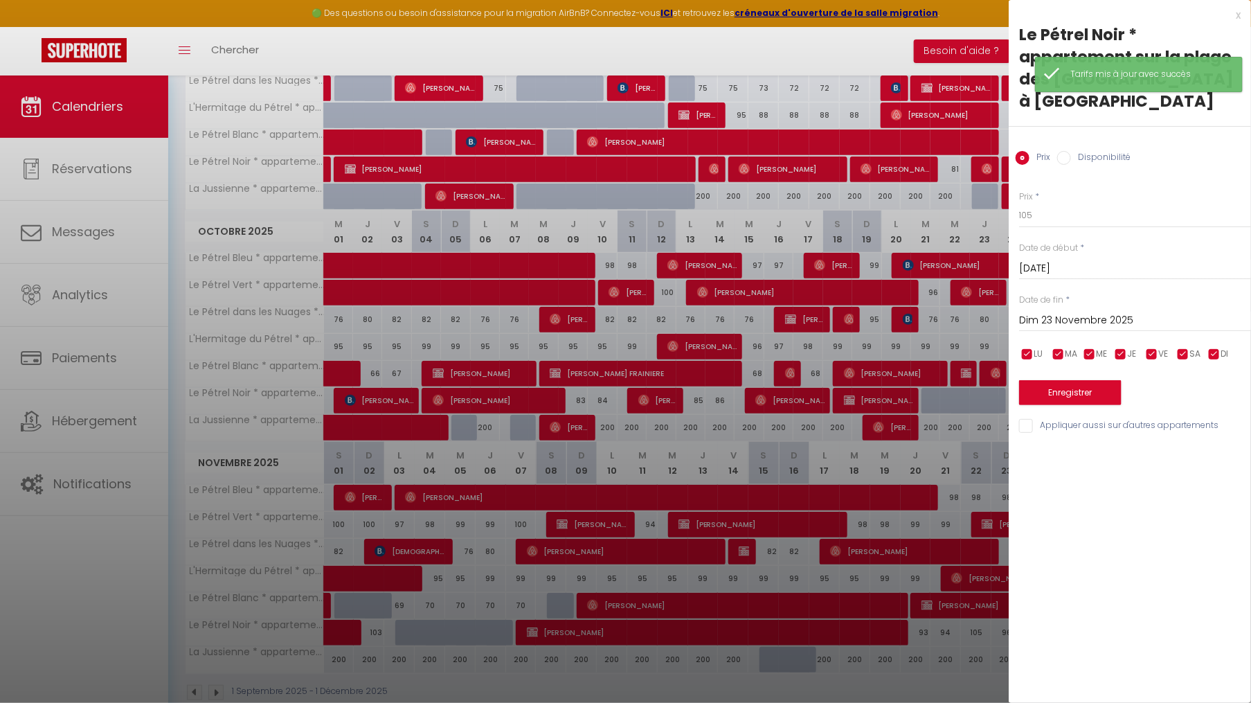
click at [928, 341] on div at bounding box center [625, 351] width 1251 height 703
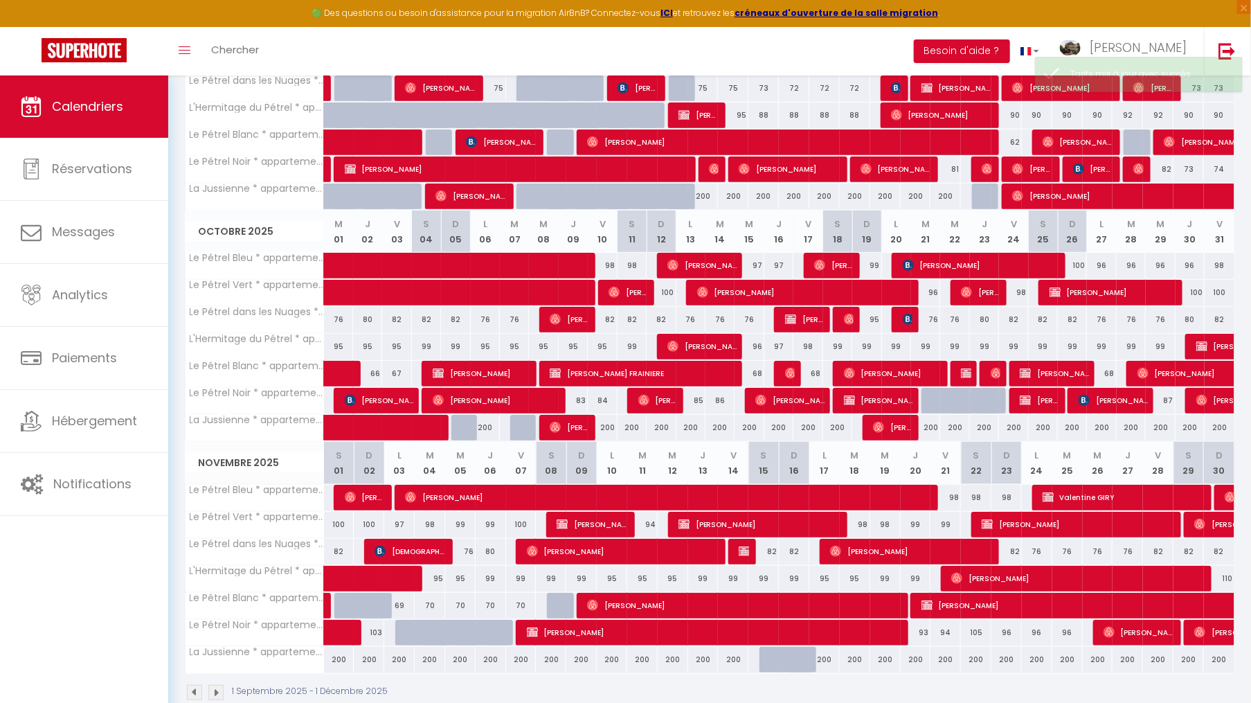
click at [1009, 624] on div "96" at bounding box center [1006, 633] width 30 height 26
type input "96"
type input "Dim 23 Novembre 2025"
type input "Lun 24 Novembre 2025"
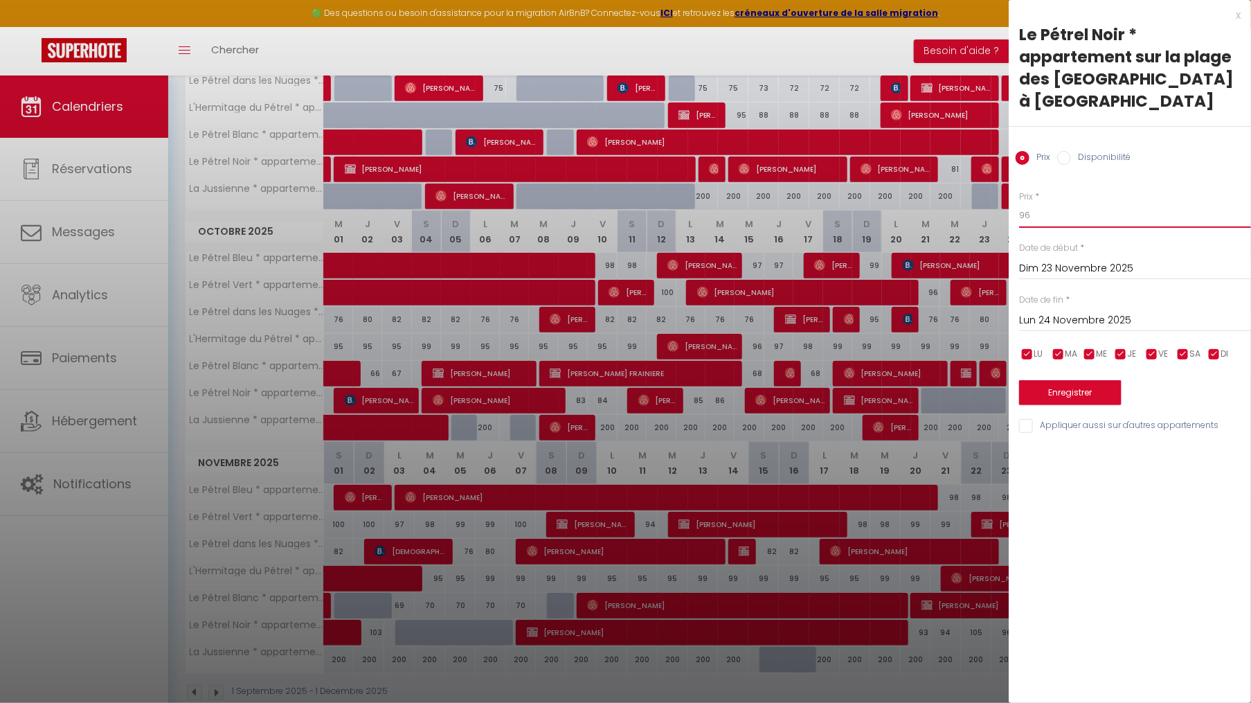
click at [1032, 215] on input "96" at bounding box center [1135, 215] width 232 height 25
type input "95"
click at [1054, 396] on button "Enregistrer" at bounding box center [1070, 392] width 102 height 25
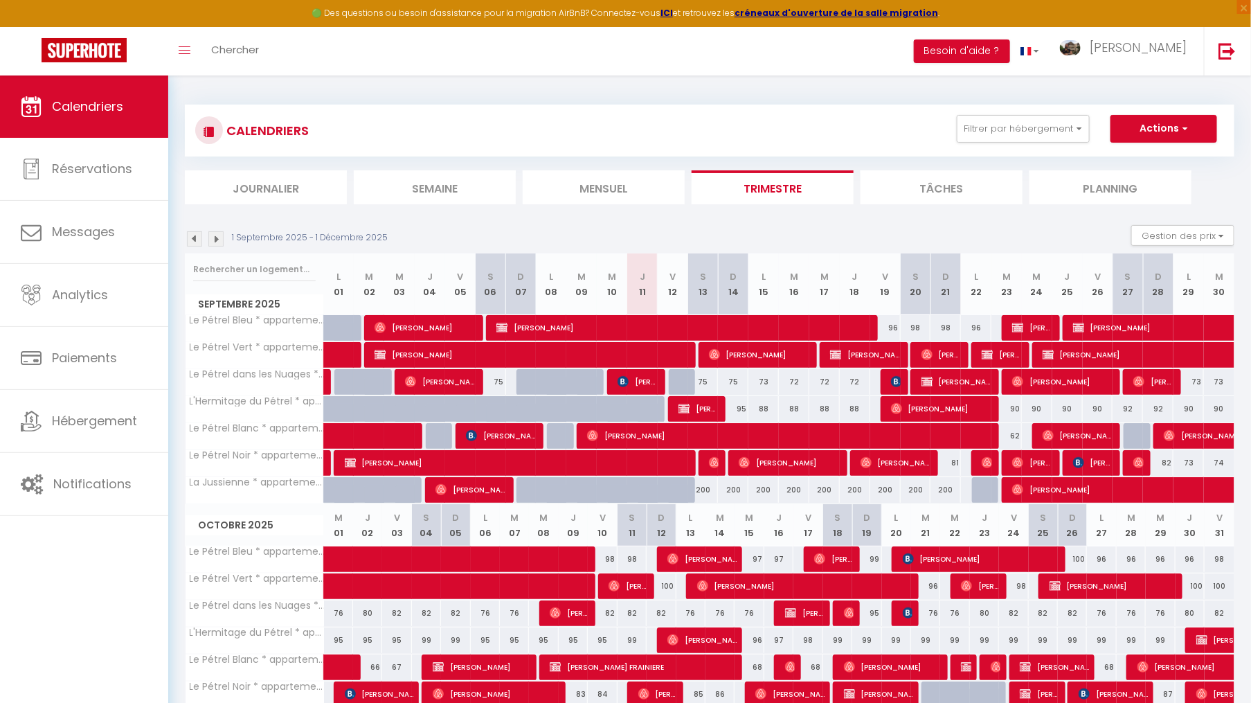
scroll to position [0, 0]
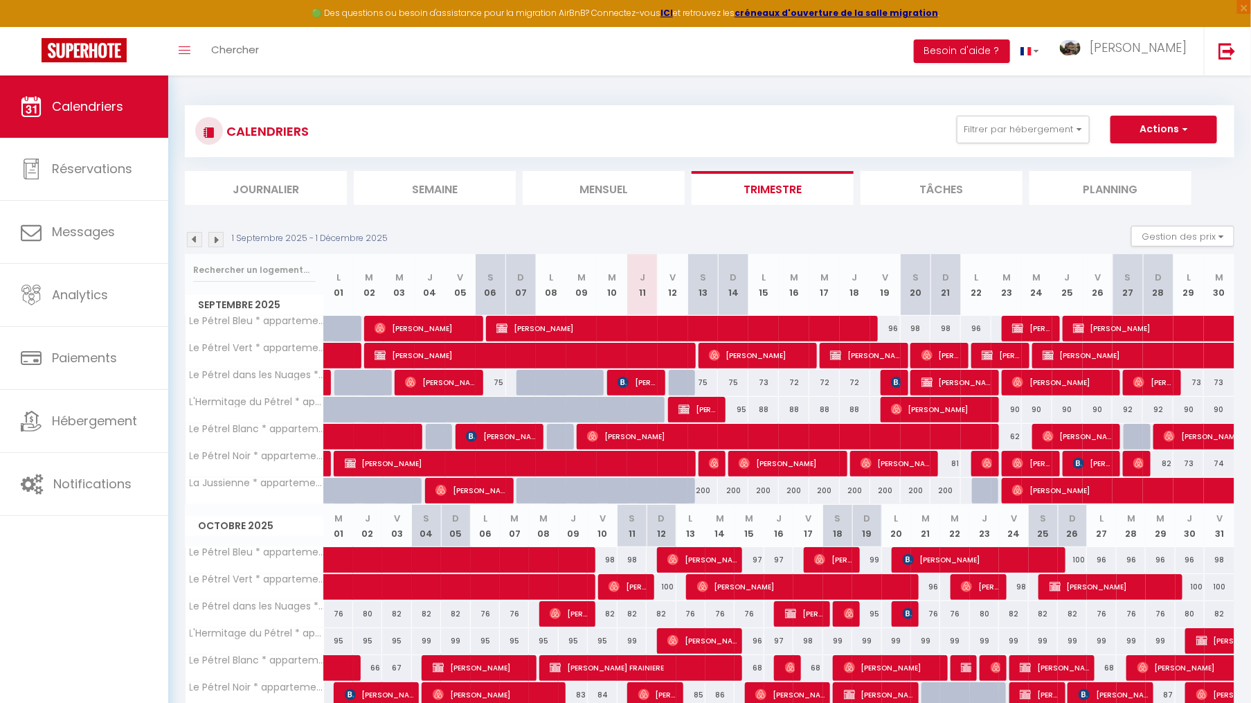
click at [1018, 433] on div "62" at bounding box center [1006, 437] width 30 height 26
type input "62"
type input "[DATE]"
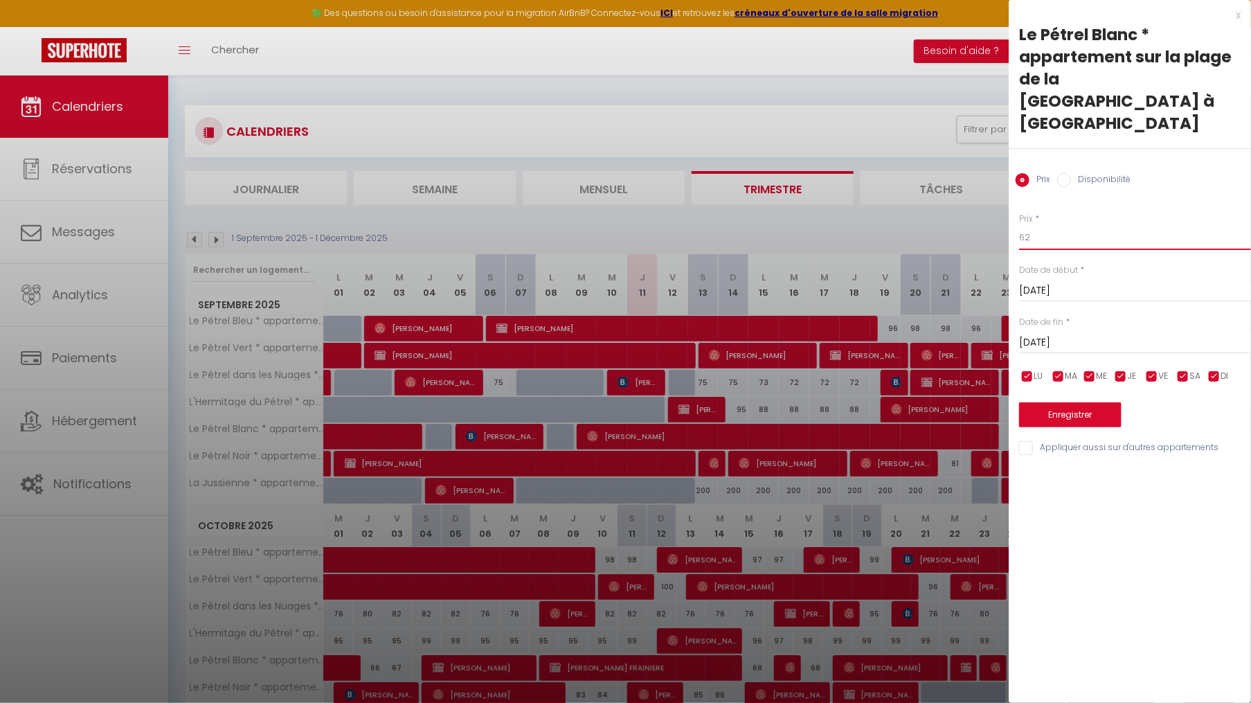
click at [1079, 225] on input "62" at bounding box center [1135, 237] width 232 height 25
type input "61"
click at [1065, 402] on button "Enregistrer" at bounding box center [1070, 414] width 102 height 25
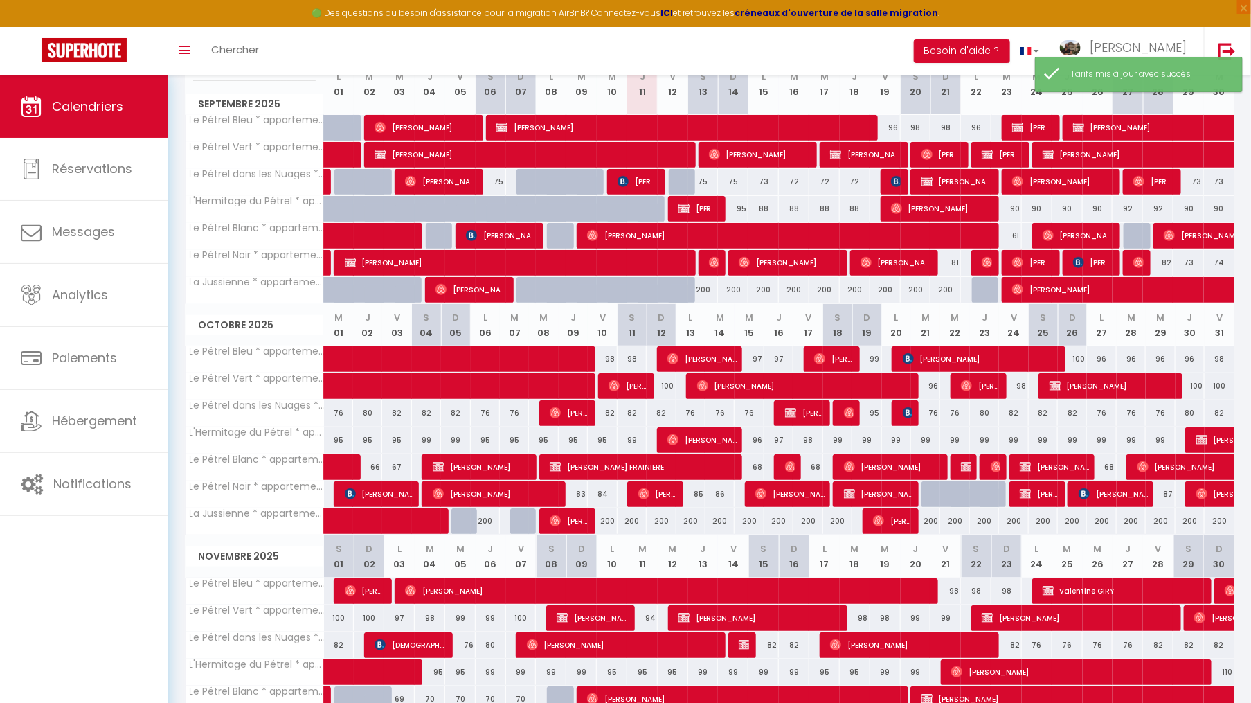
scroll to position [206, 0]
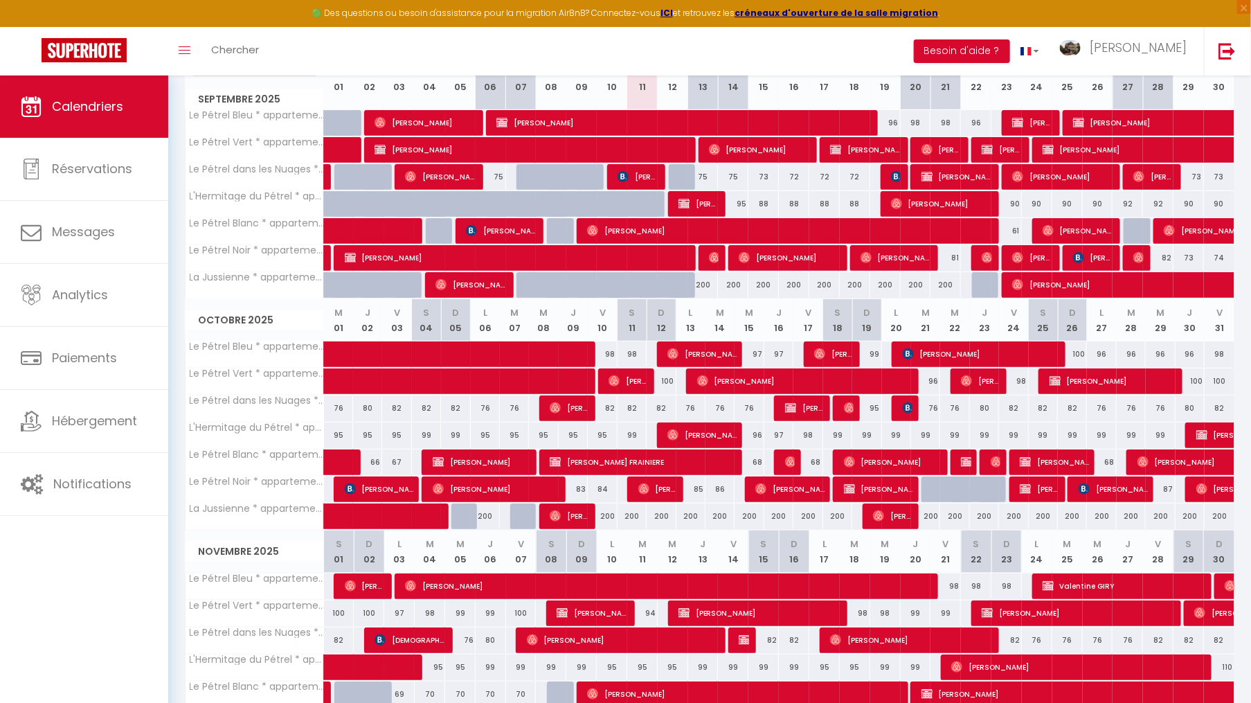
click at [399, 460] on div "67" at bounding box center [396, 462] width 29 height 26
type input "67"
type input "[DATE]"
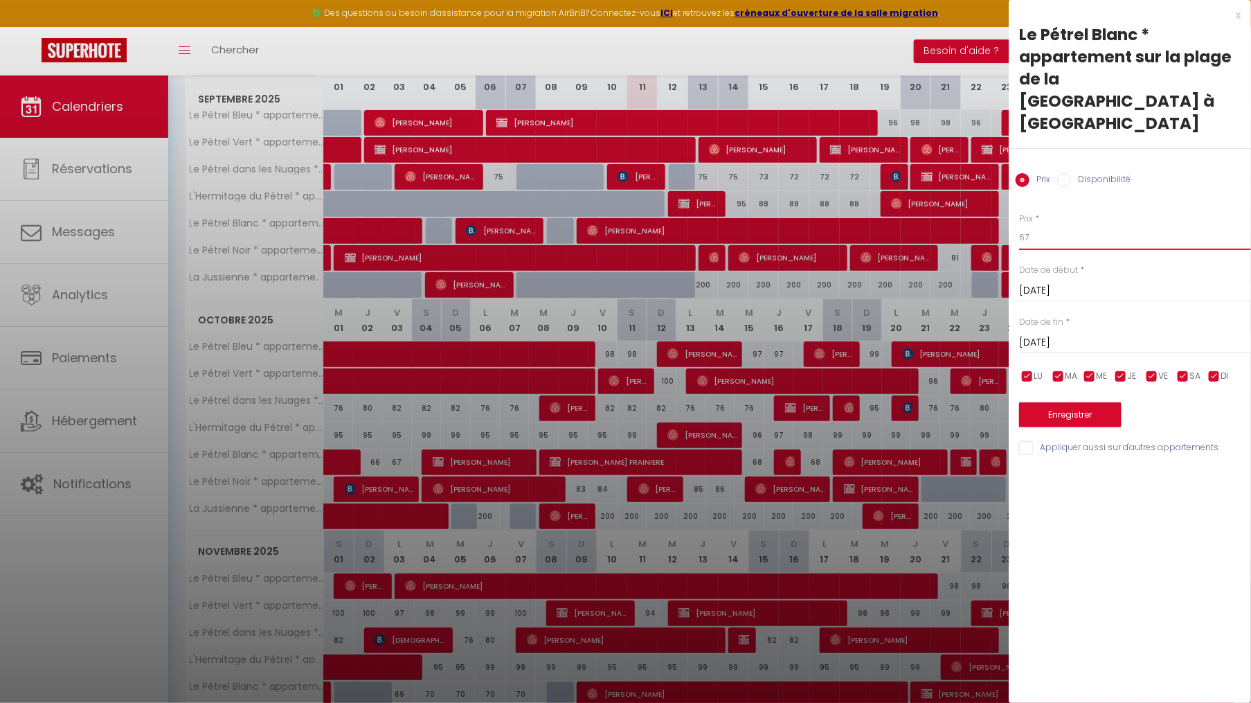
drag, startPoint x: 1036, startPoint y: 213, endPoint x: 1001, endPoint y: 214, distance: 34.6
click at [999, 214] on body "🟢 Des questions ou besoin d'assistance pour la migration AirBnB? Connectez-vous…" at bounding box center [625, 345] width 1251 height 950
type input "87"
click at [1067, 402] on button "Enregistrer" at bounding box center [1070, 414] width 102 height 25
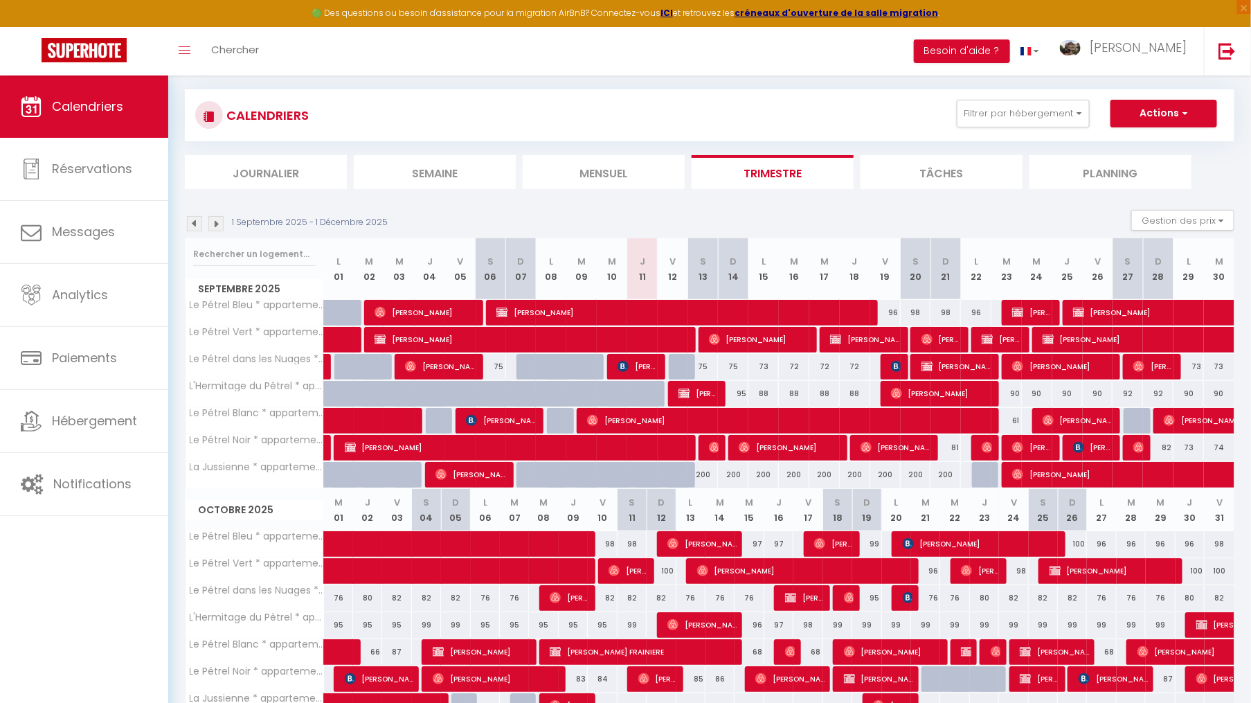
scroll to position [0, 0]
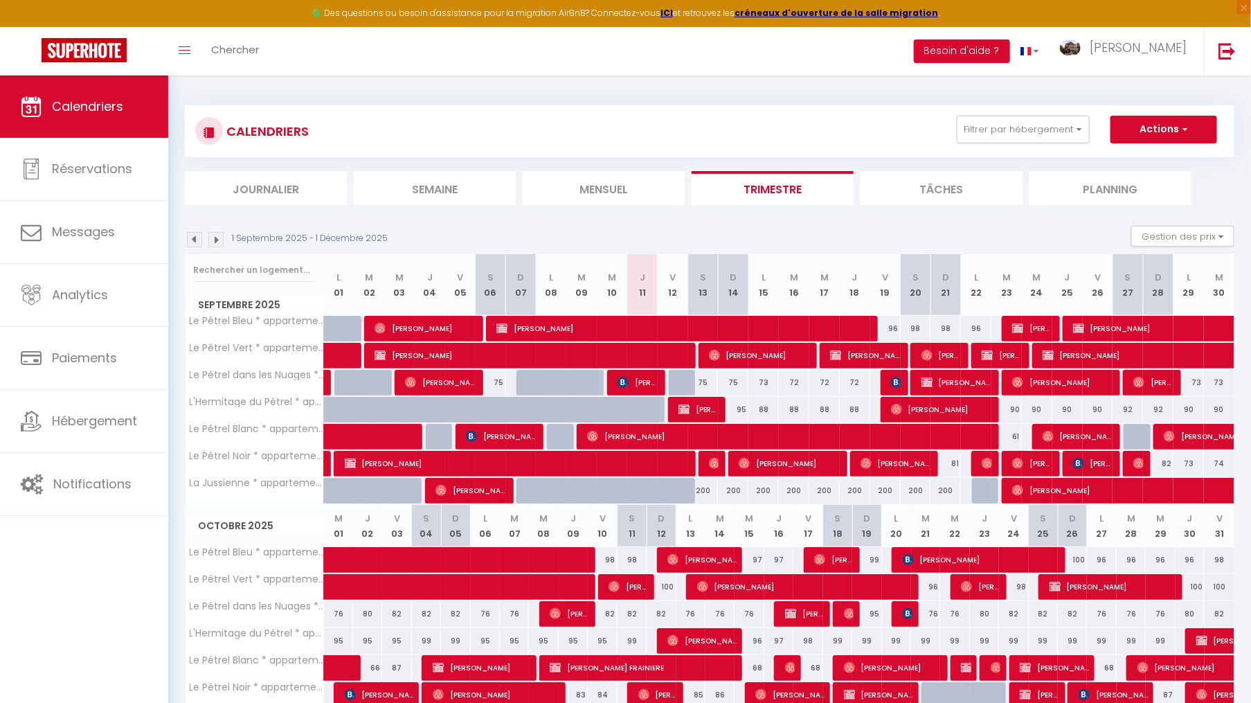
click at [217, 240] on img at bounding box center [215, 239] width 15 height 15
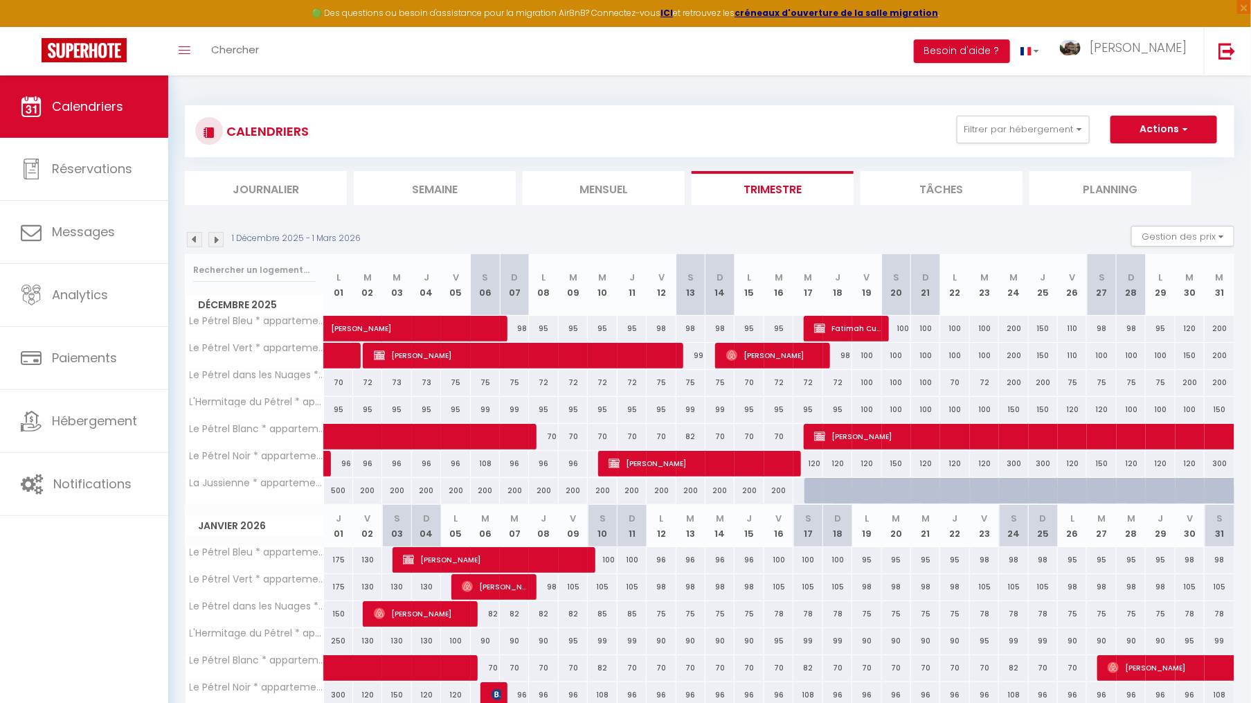
click at [195, 241] on img at bounding box center [194, 239] width 15 height 15
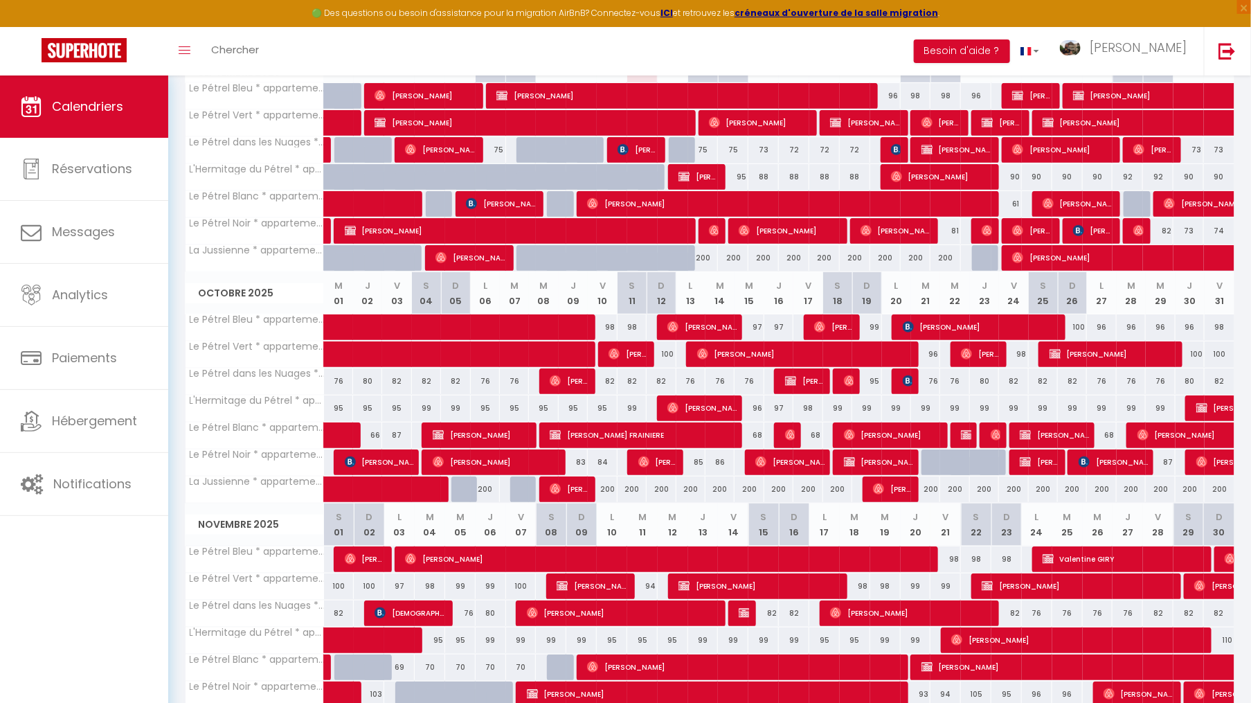
scroll to position [239, 0]
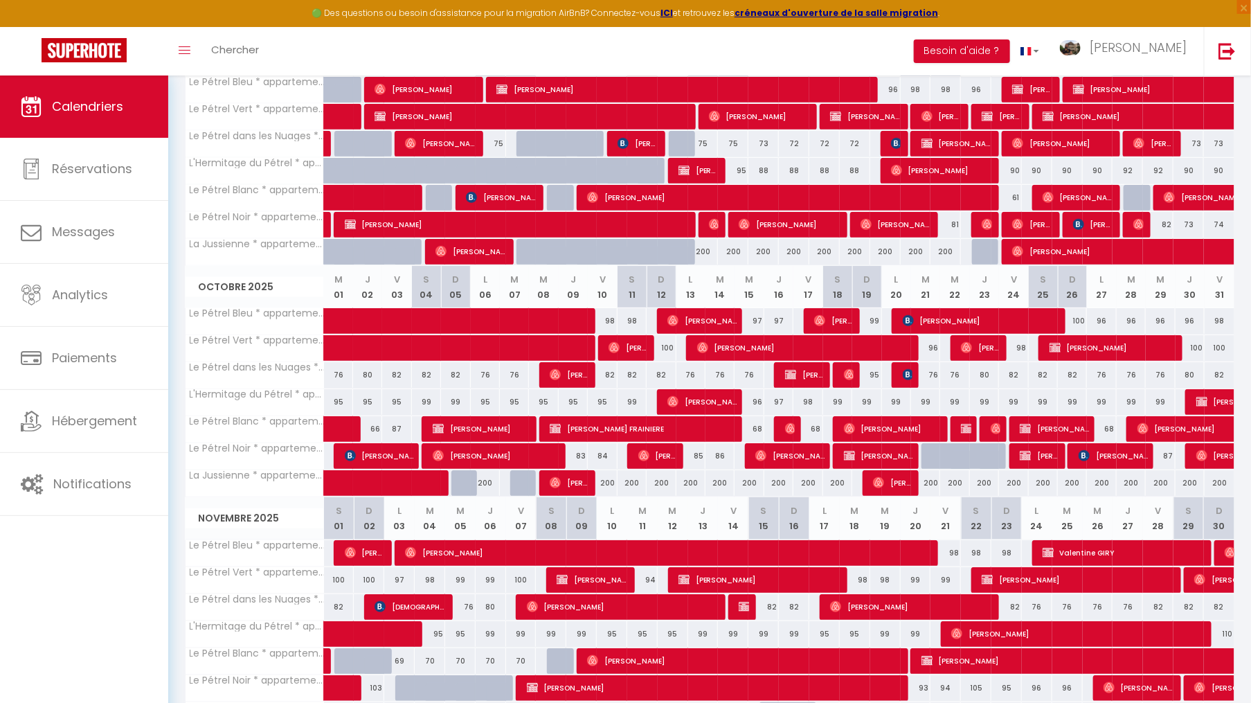
click at [383, 429] on div "87" at bounding box center [396, 429] width 29 height 26
type input "87"
type input "[DATE]"
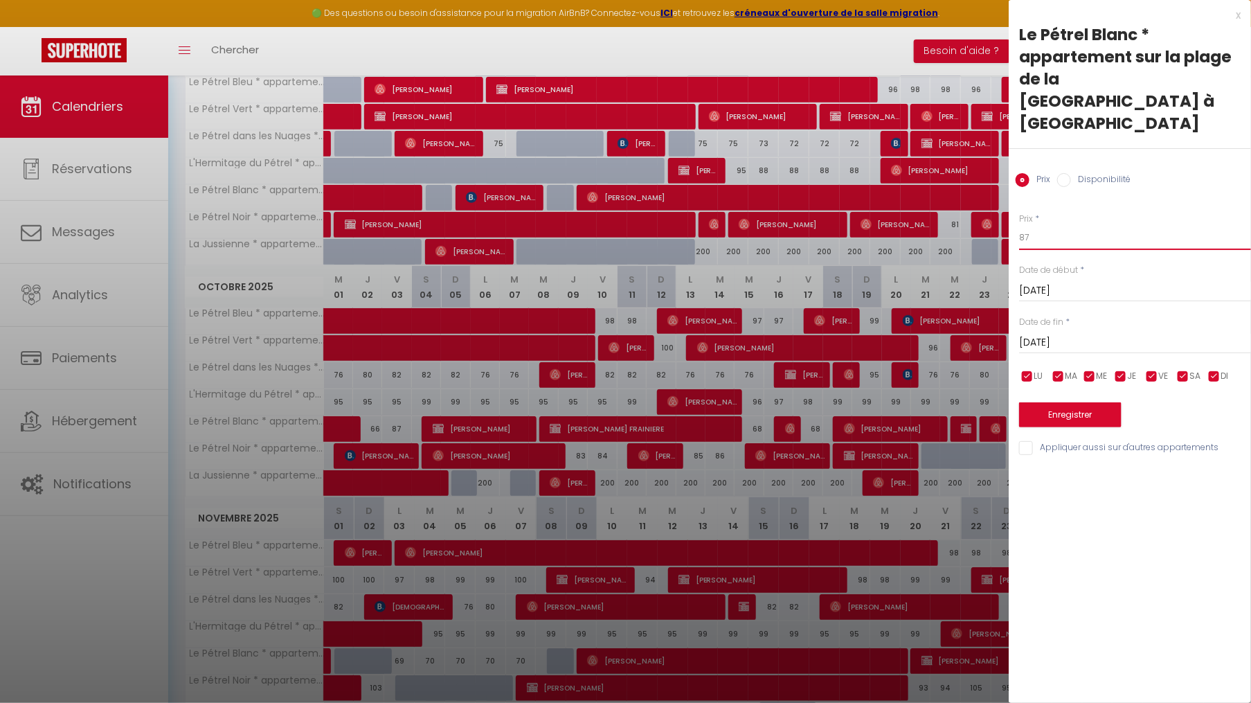
click at [1044, 225] on input "87" at bounding box center [1135, 237] width 232 height 25
click at [740, 301] on div at bounding box center [625, 351] width 1251 height 703
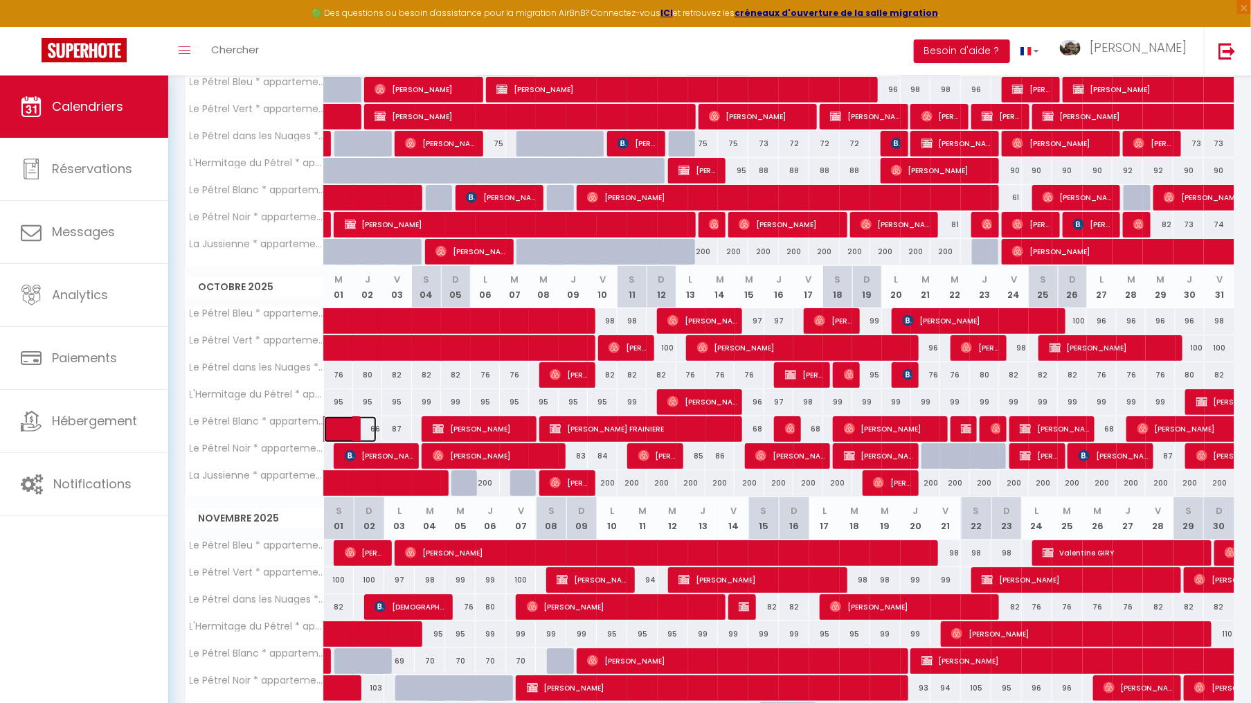
click at [374, 426] on span at bounding box center [361, 429] width 32 height 26
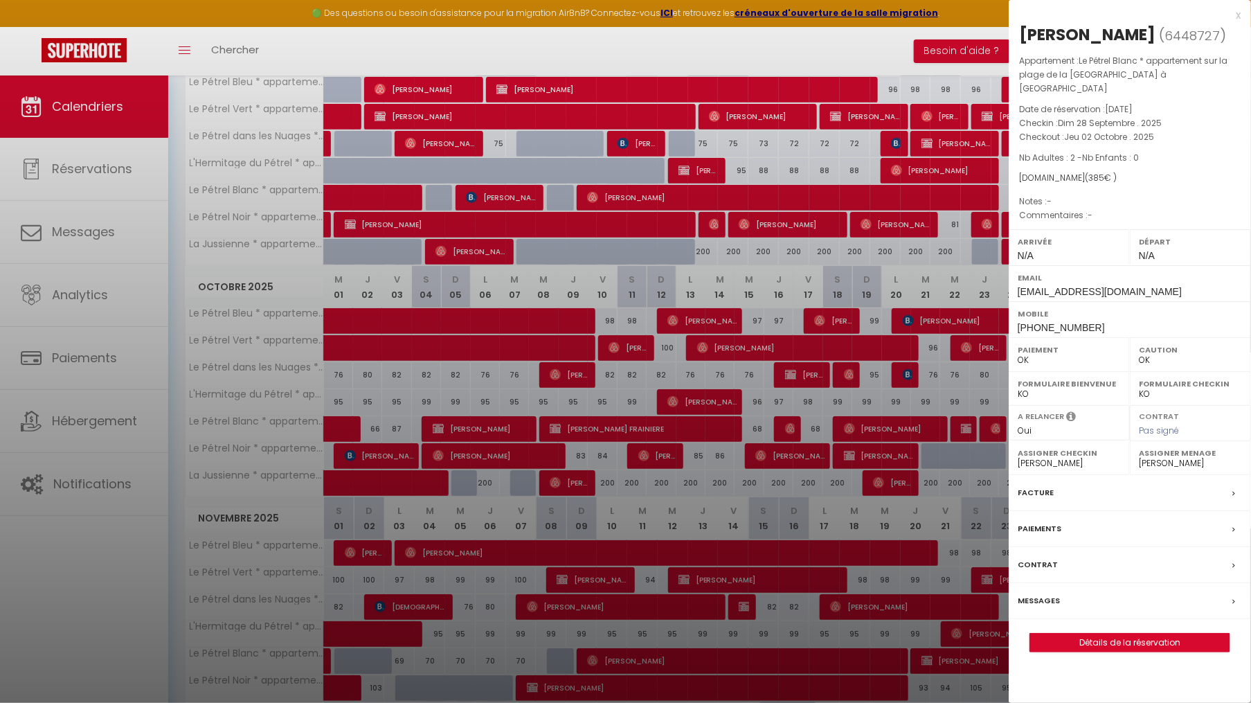
click at [380, 426] on div at bounding box center [625, 351] width 1251 height 703
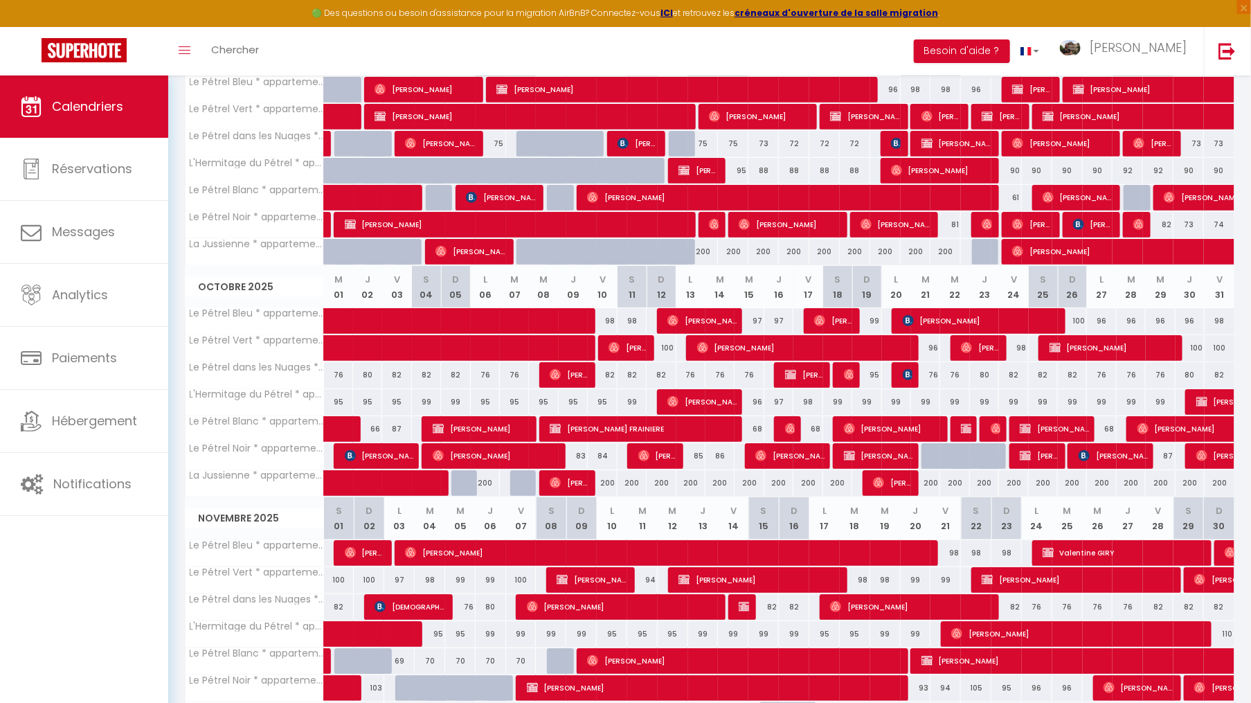
click at [377, 426] on div "66" at bounding box center [367, 429] width 29 height 26
type input "66"
type input "Jeu 02 Octobre 2025"
type input "[DATE]"
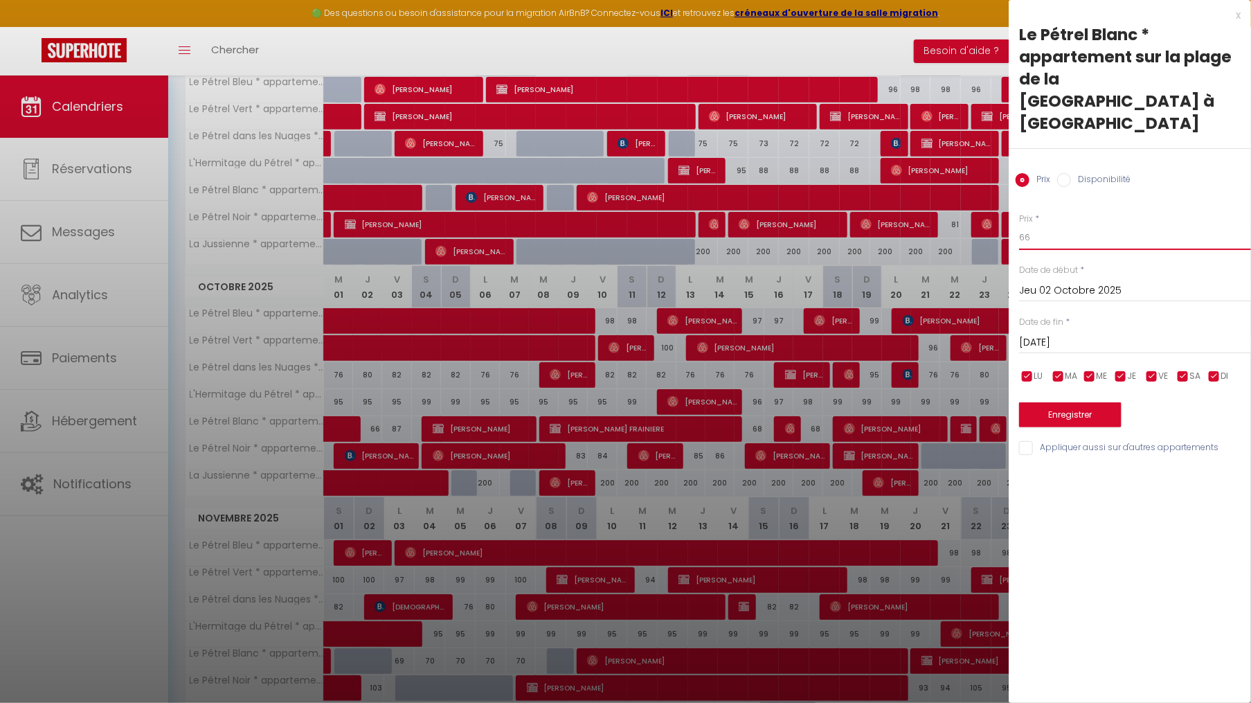
click at [1056, 225] on input "66" at bounding box center [1135, 237] width 232 height 25
type input "65"
click at [1076, 402] on button "Enregistrer" at bounding box center [1070, 414] width 102 height 25
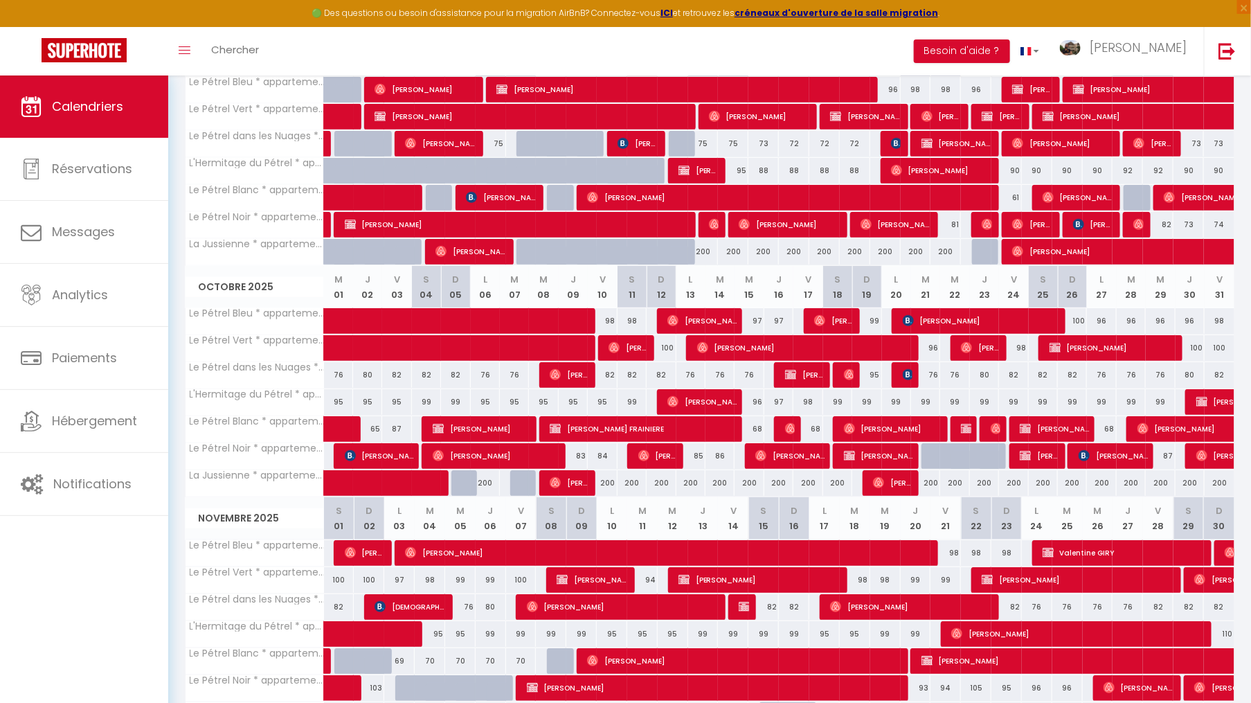
click at [758, 424] on div "68" at bounding box center [748, 429] width 29 height 26
type input "68"
type input "Mer 15 Octobre 2025"
type input "Jeu 16 Octobre 2025"
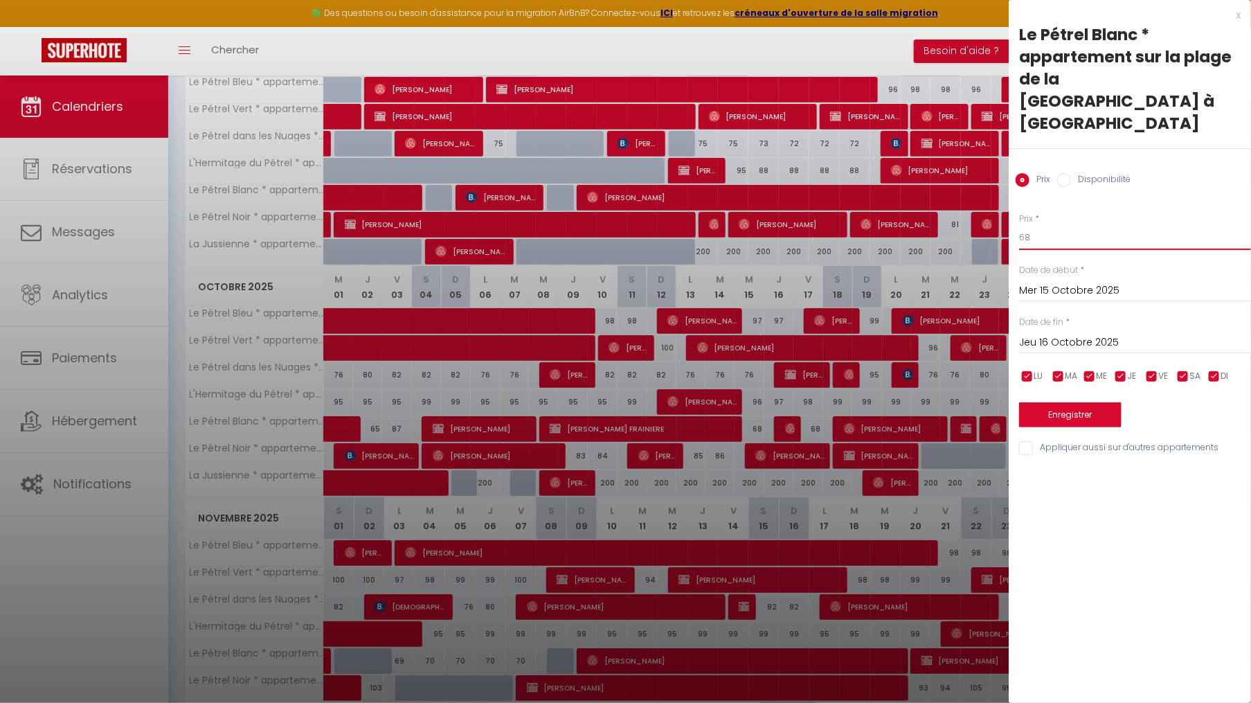
click at [1062, 225] on input "68" at bounding box center [1135, 237] width 232 height 25
type input "67"
click at [1049, 402] on button "Enregistrer" at bounding box center [1070, 414] width 102 height 25
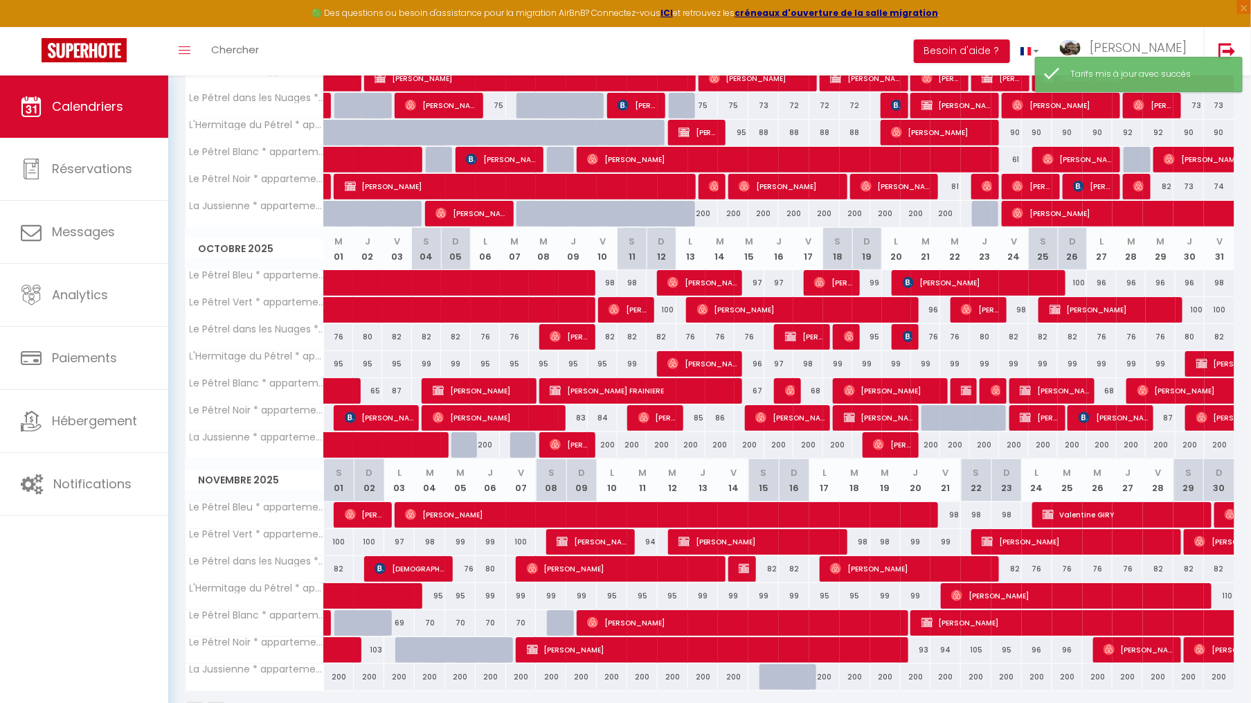
scroll to position [315, 0]
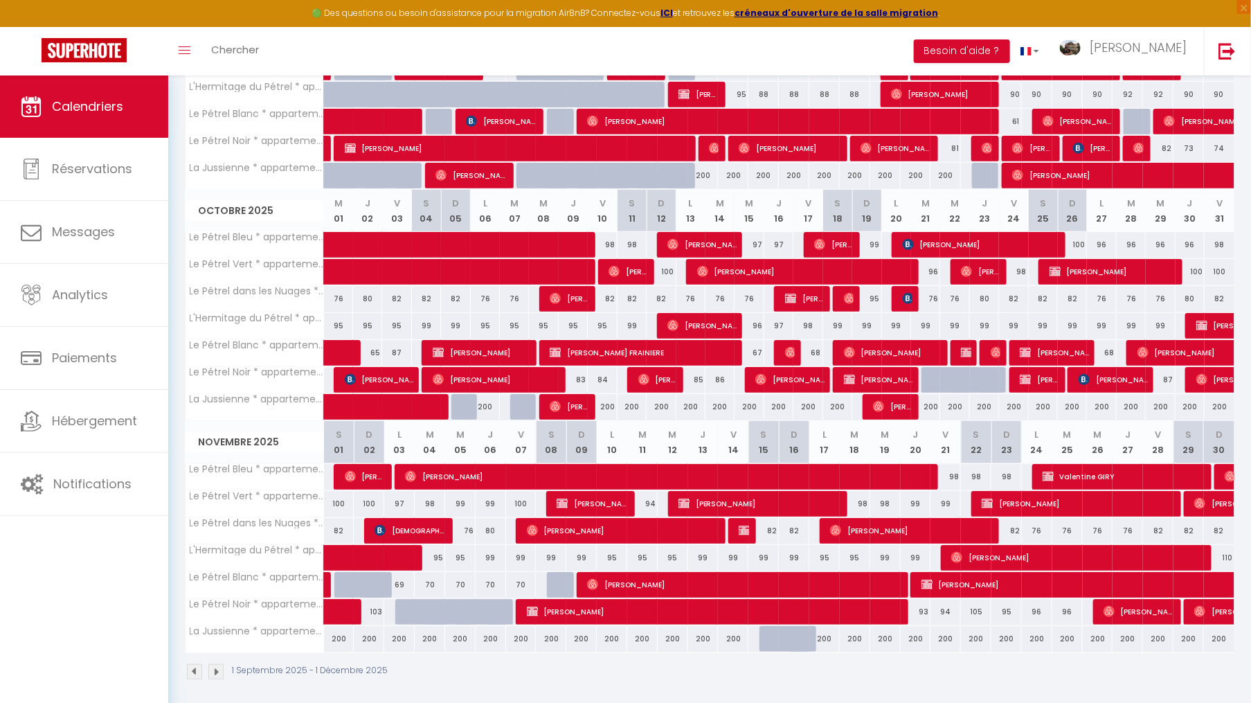
click at [424, 577] on div "70" at bounding box center [430, 585] width 30 height 26
type input "70"
type input "[DATE]"
type input "Mer 05 Novembre 2025"
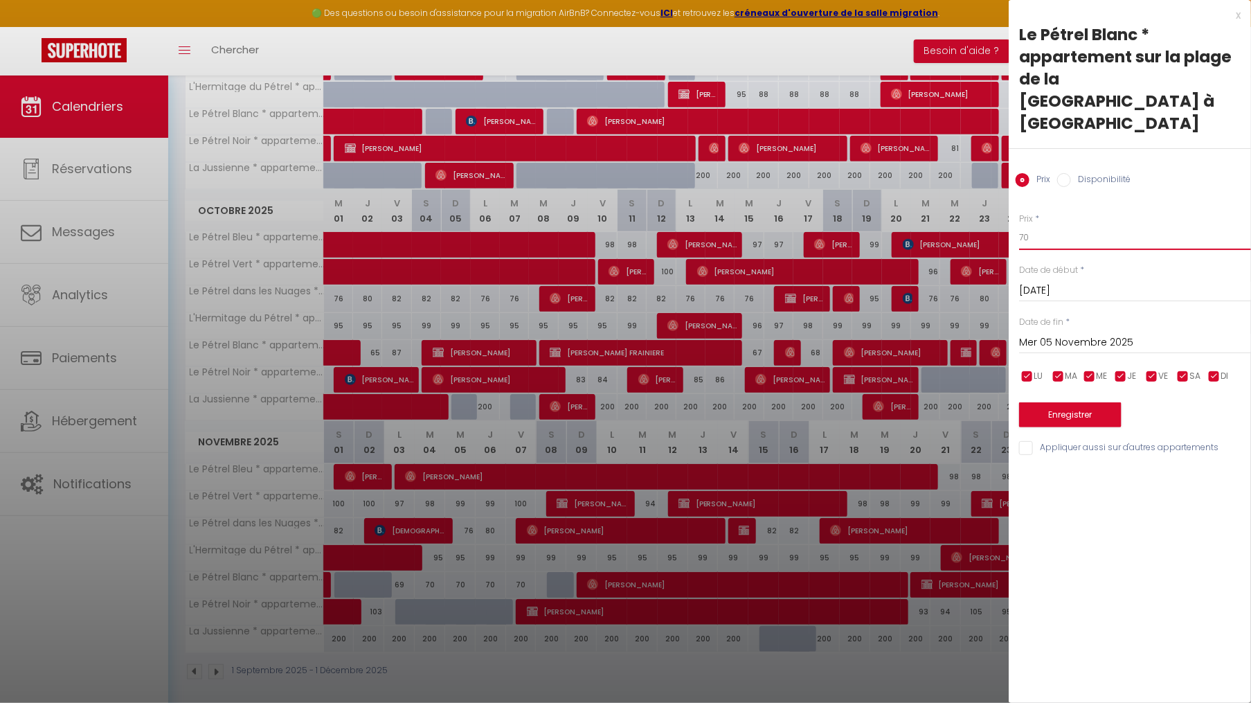
drag, startPoint x: 1042, startPoint y: 217, endPoint x: 972, endPoint y: 212, distance: 70.1
click at [972, 211] on body "🟢 Des questions ou besoin d'assistance pour la migration AirBnB? Connectez-vous…" at bounding box center [625, 235] width 1251 height 950
type input "69"
click at [1053, 402] on button "Enregistrer" at bounding box center [1070, 414] width 102 height 25
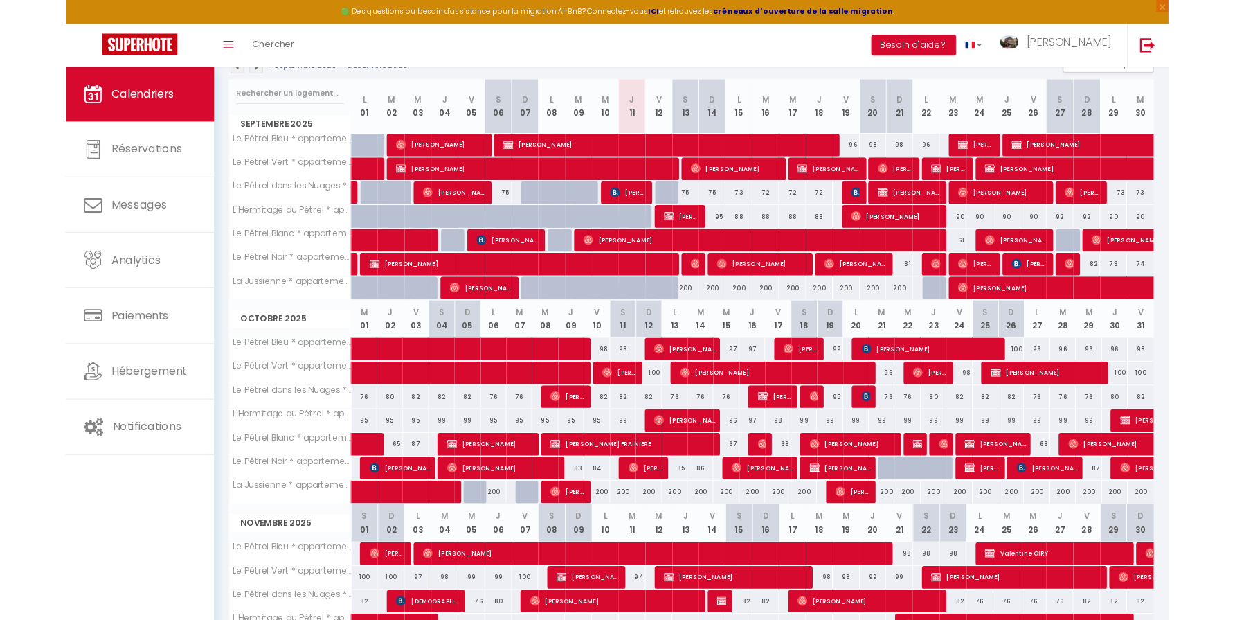
scroll to position [154, 0]
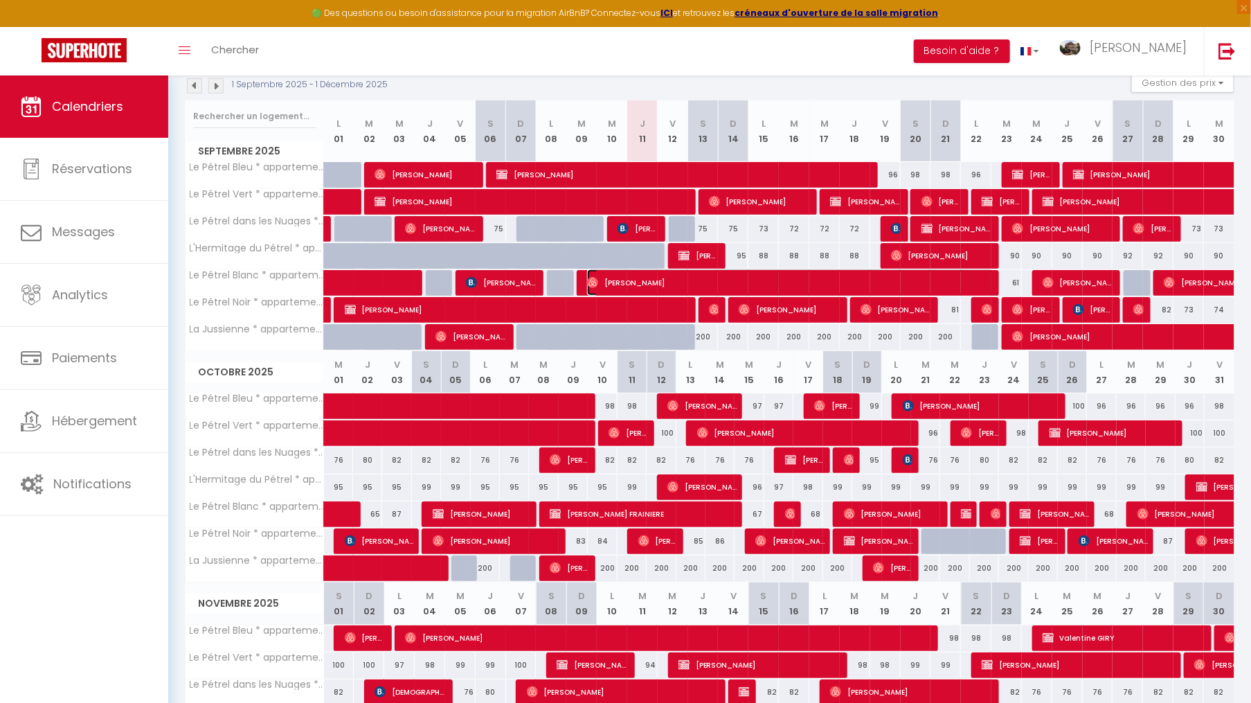
click at [739, 278] on span "[PERSON_NAME]" at bounding box center [790, 282] width 406 height 26
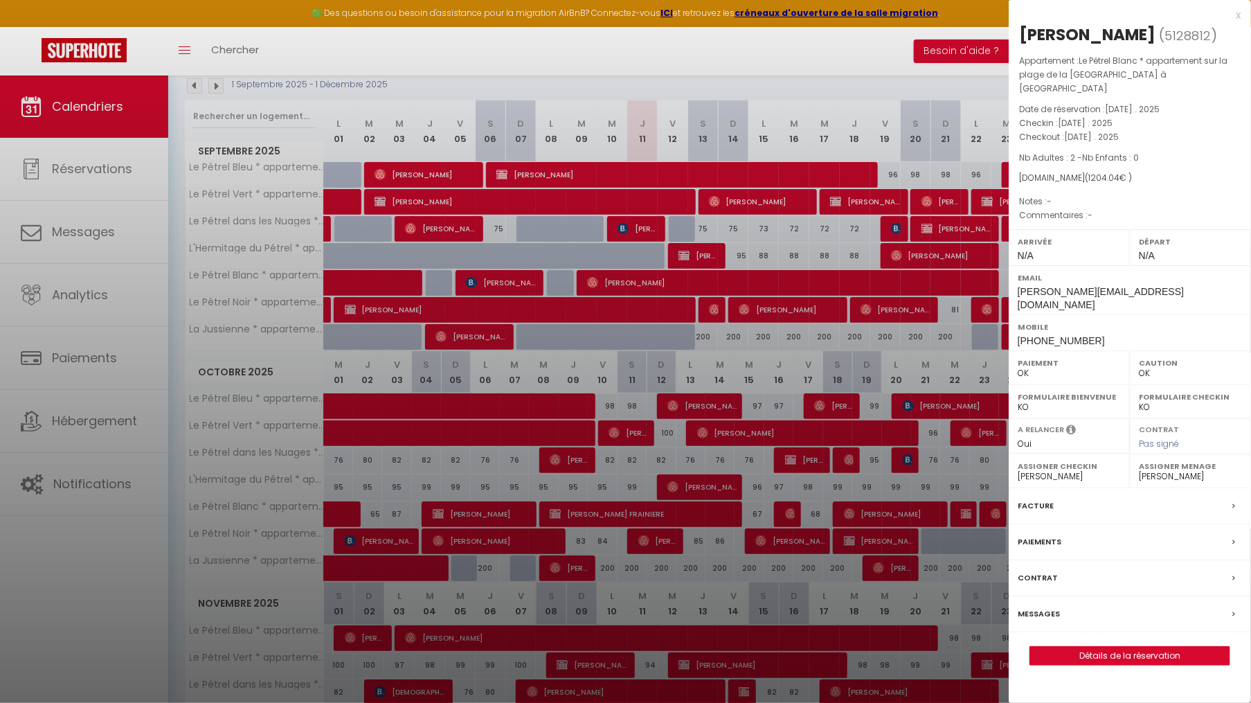
click at [739, 280] on div at bounding box center [625, 351] width 1251 height 703
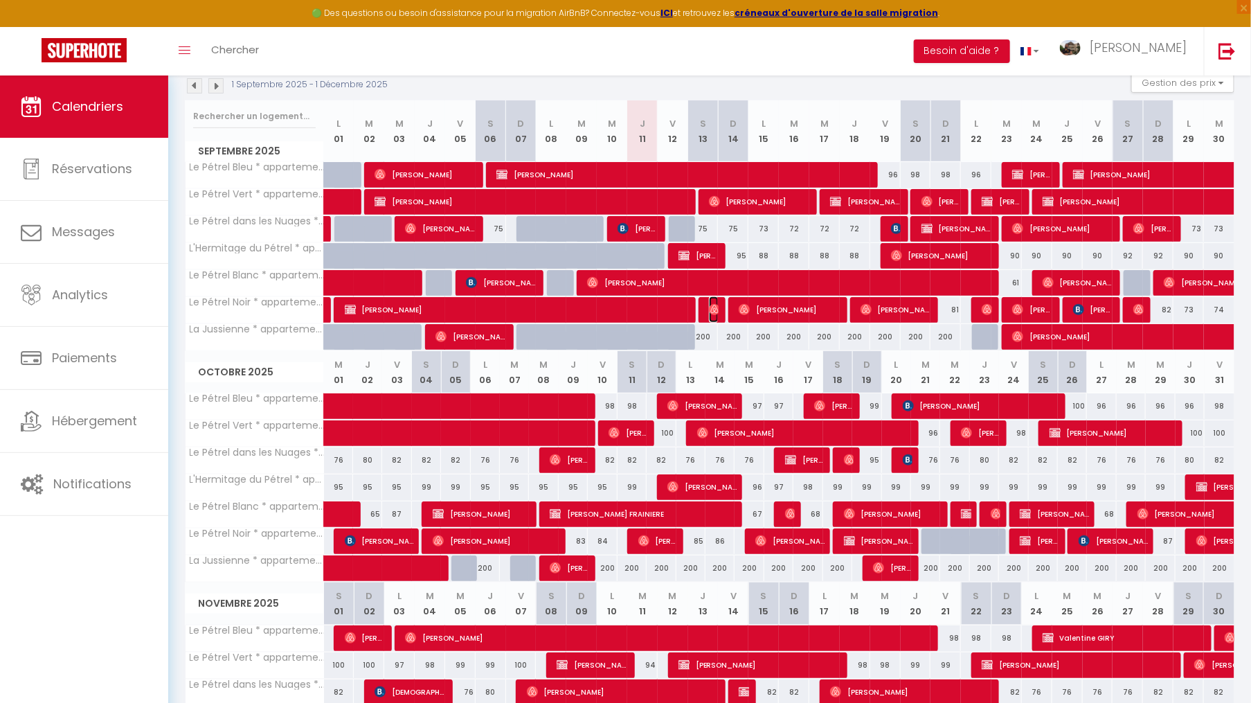
click at [714, 314] on span "[PERSON_NAME]" at bounding box center [714, 309] width 10 height 26
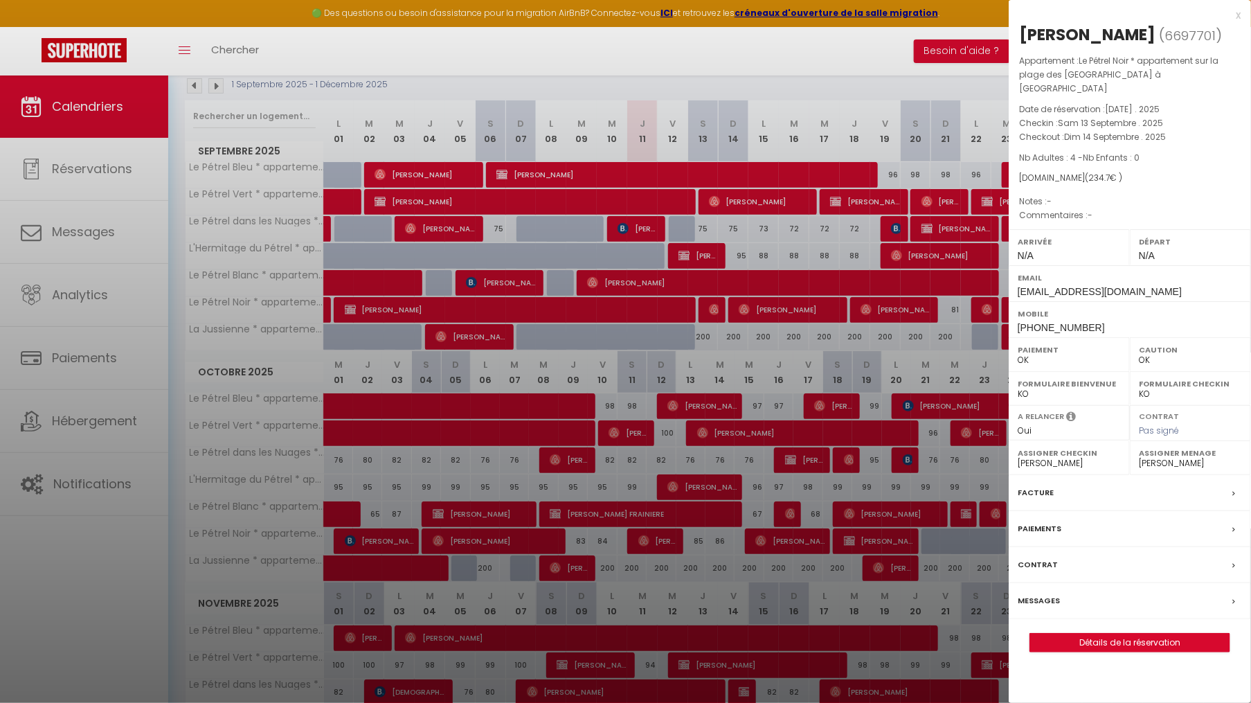
click at [714, 314] on div at bounding box center [625, 351] width 1251 height 703
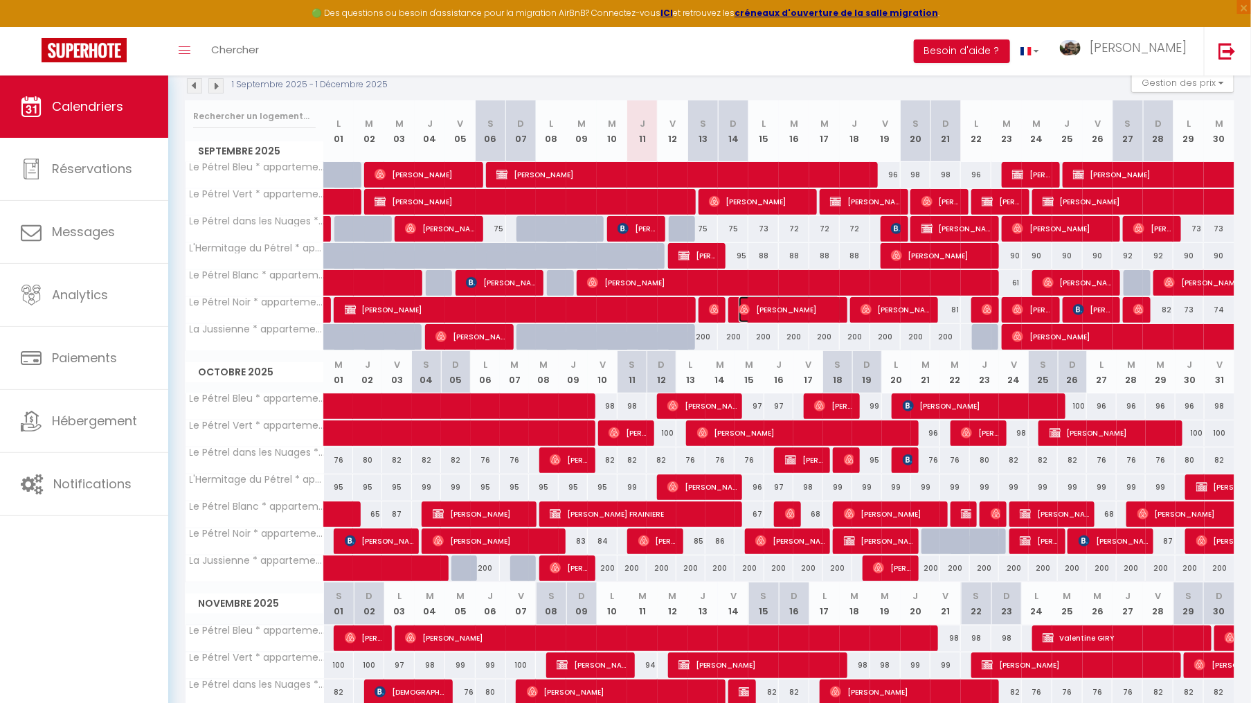
click at [767, 308] on span "[PERSON_NAME]" at bounding box center [790, 309] width 102 height 26
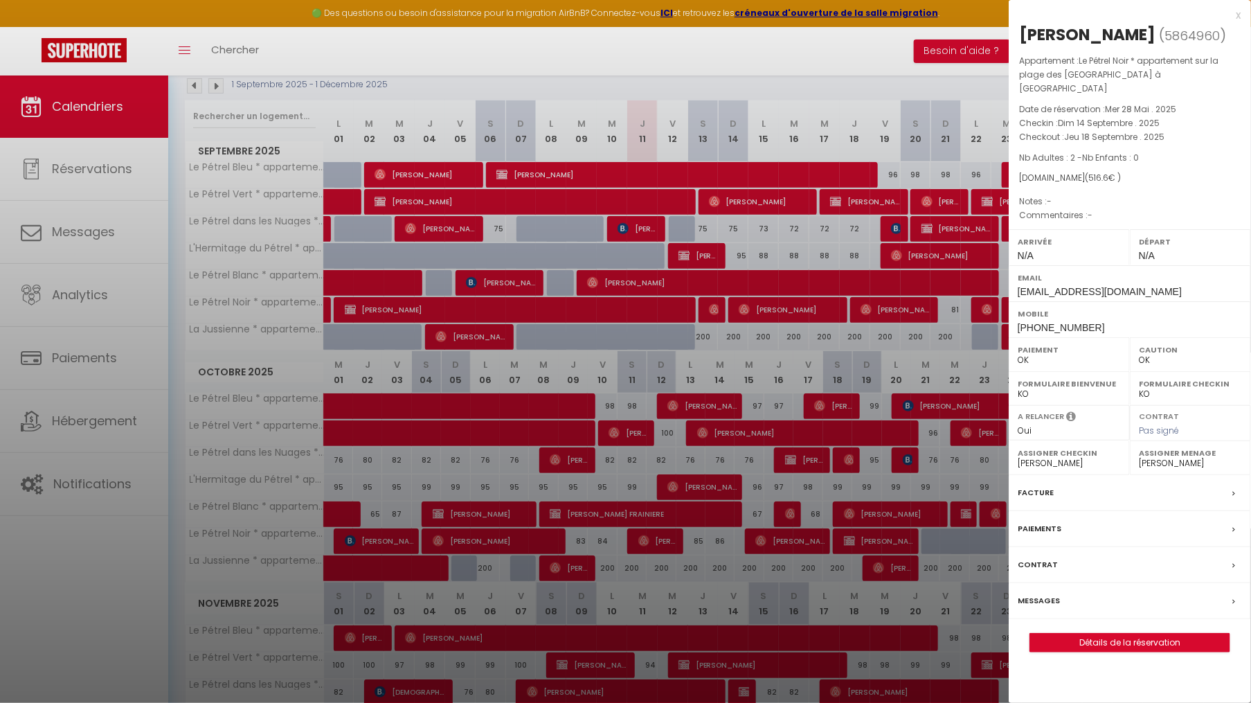
click at [723, 283] on div at bounding box center [625, 351] width 1251 height 703
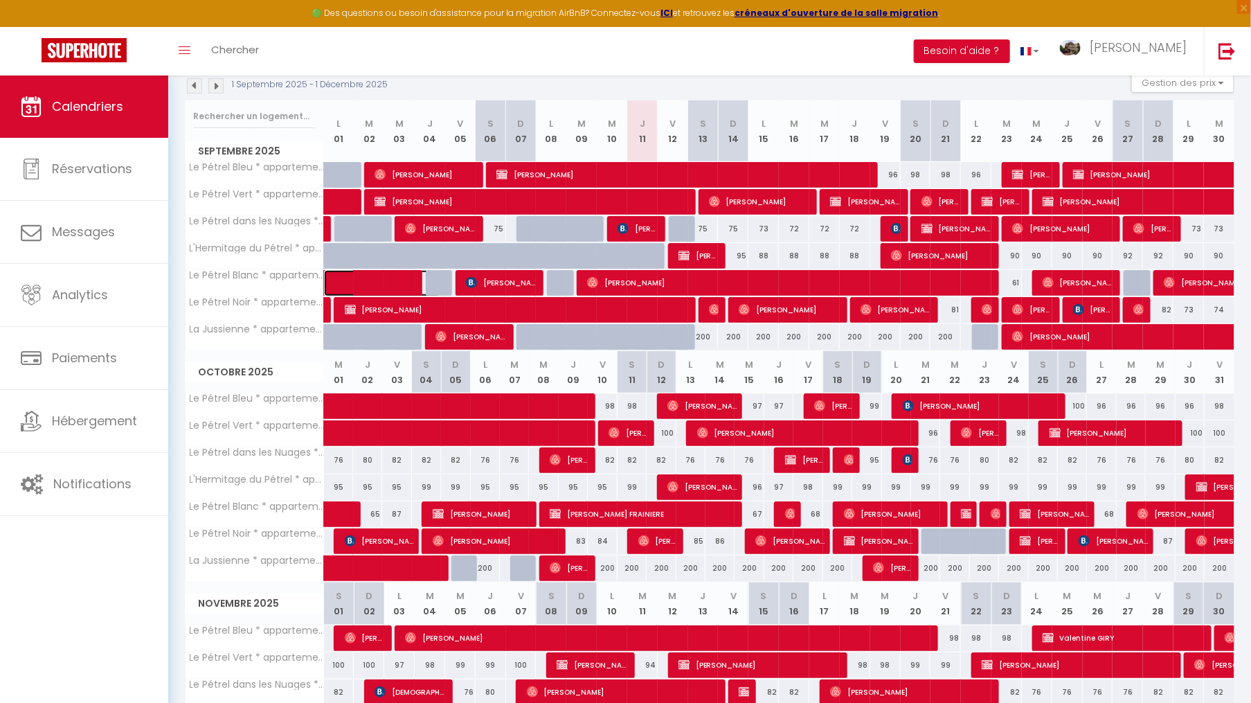
click at [406, 281] on span at bounding box center [393, 283] width 96 height 26
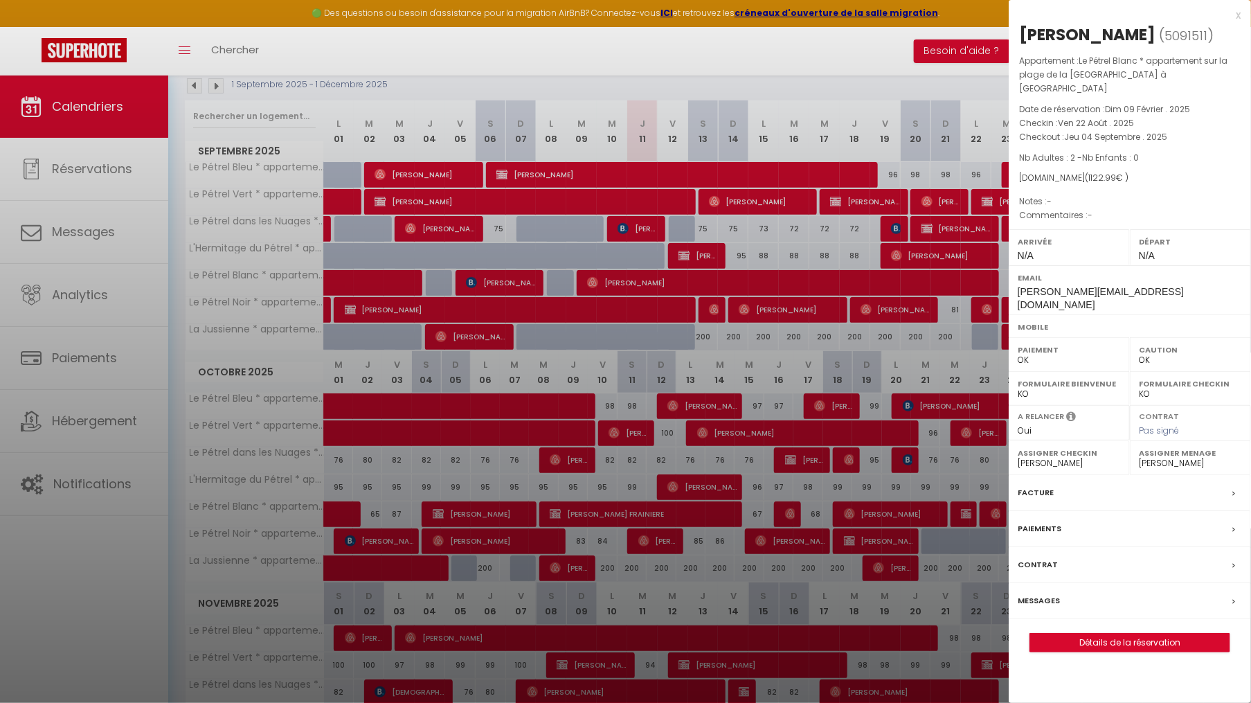
click at [647, 281] on div at bounding box center [625, 351] width 1251 height 703
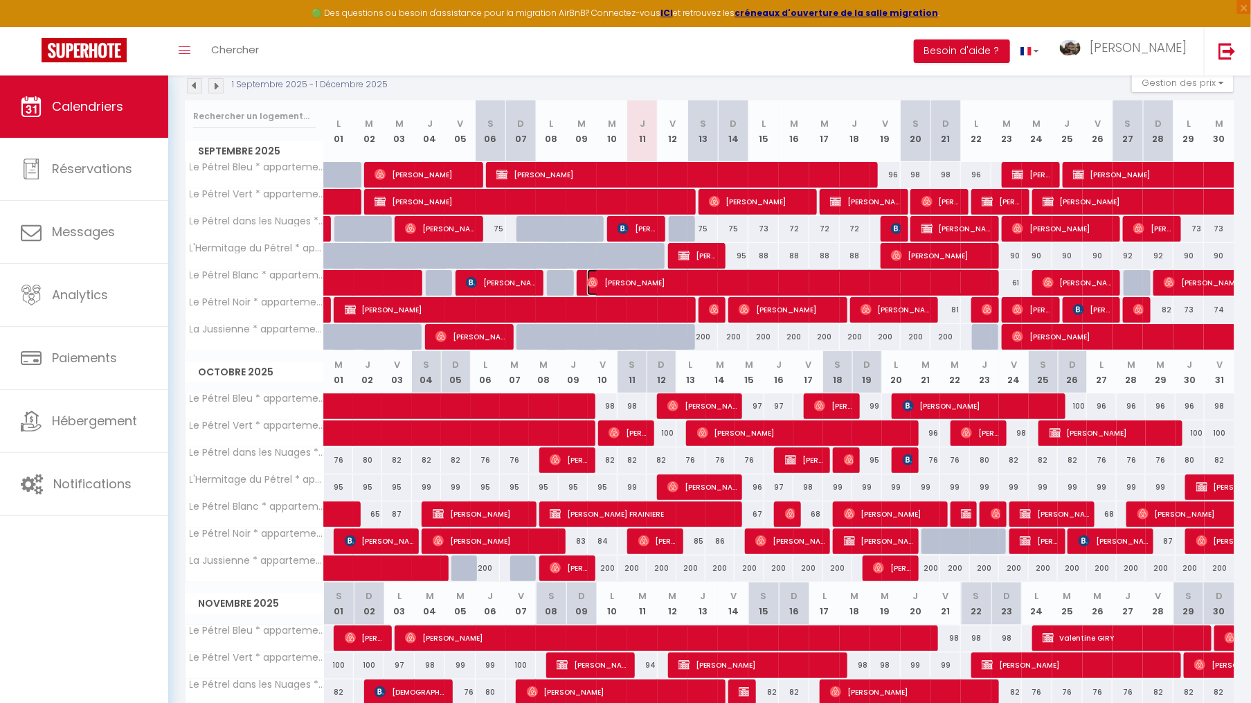
click at [647, 281] on span "[PERSON_NAME]" at bounding box center [790, 282] width 406 height 26
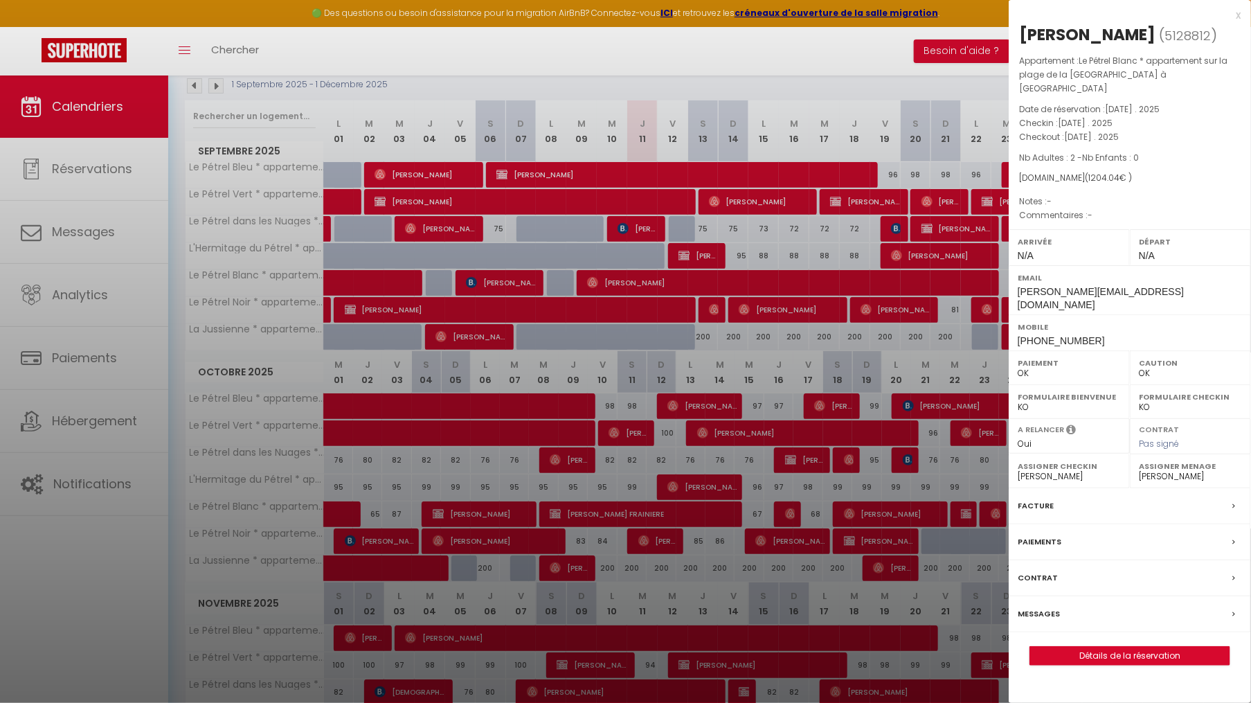
click at [172, 408] on div at bounding box center [625, 351] width 1251 height 703
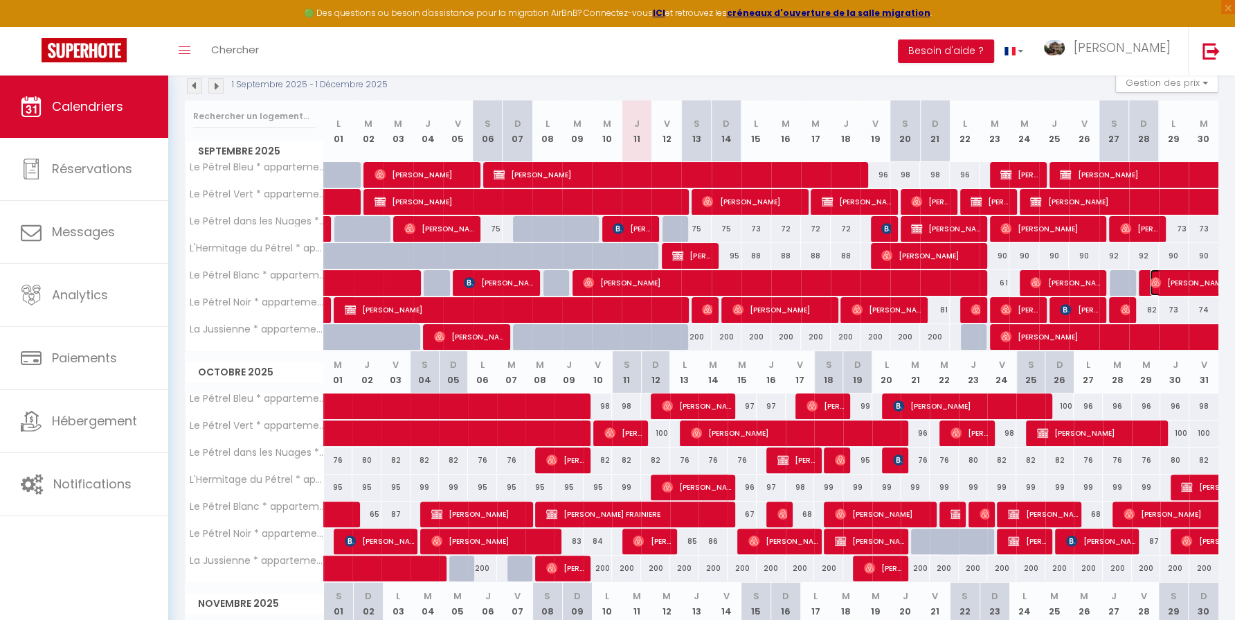
click at [1180, 283] on span "[PERSON_NAME]" at bounding box center [1213, 282] width 127 height 26
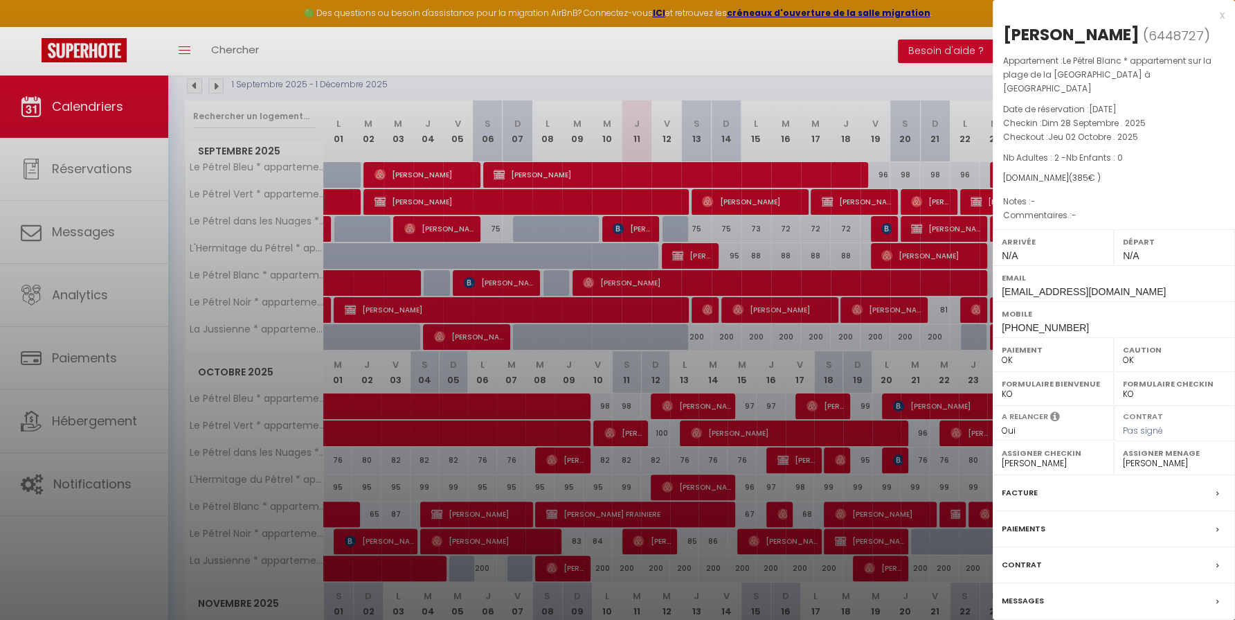
click at [562, 101] on div at bounding box center [617, 310] width 1235 height 620
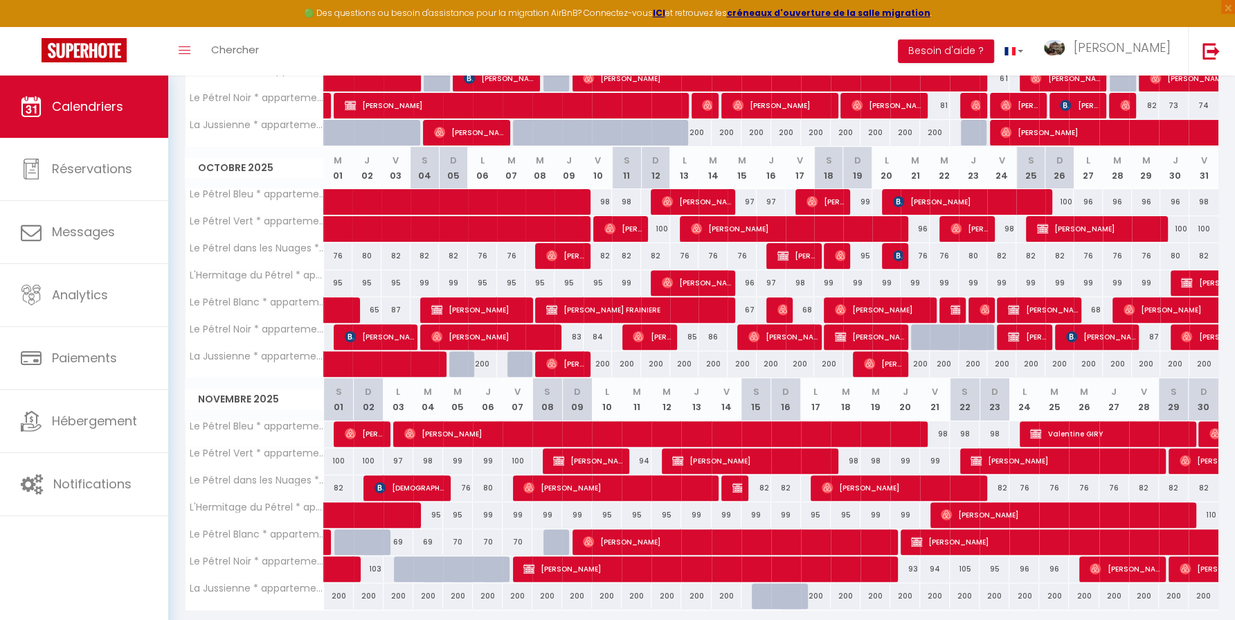
scroll to position [398, 0]
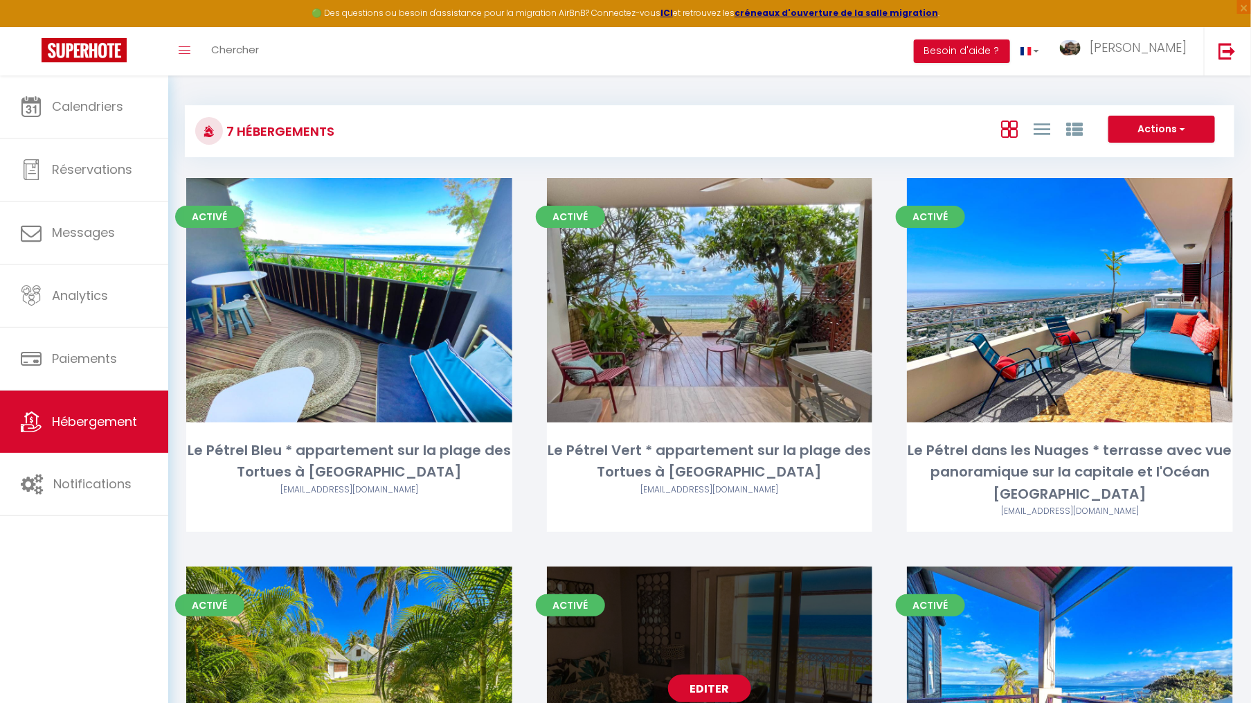
click at [710, 583] on div "Editer" at bounding box center [710, 688] width 326 height 244
select select "3"
select select "2"
select select "1"
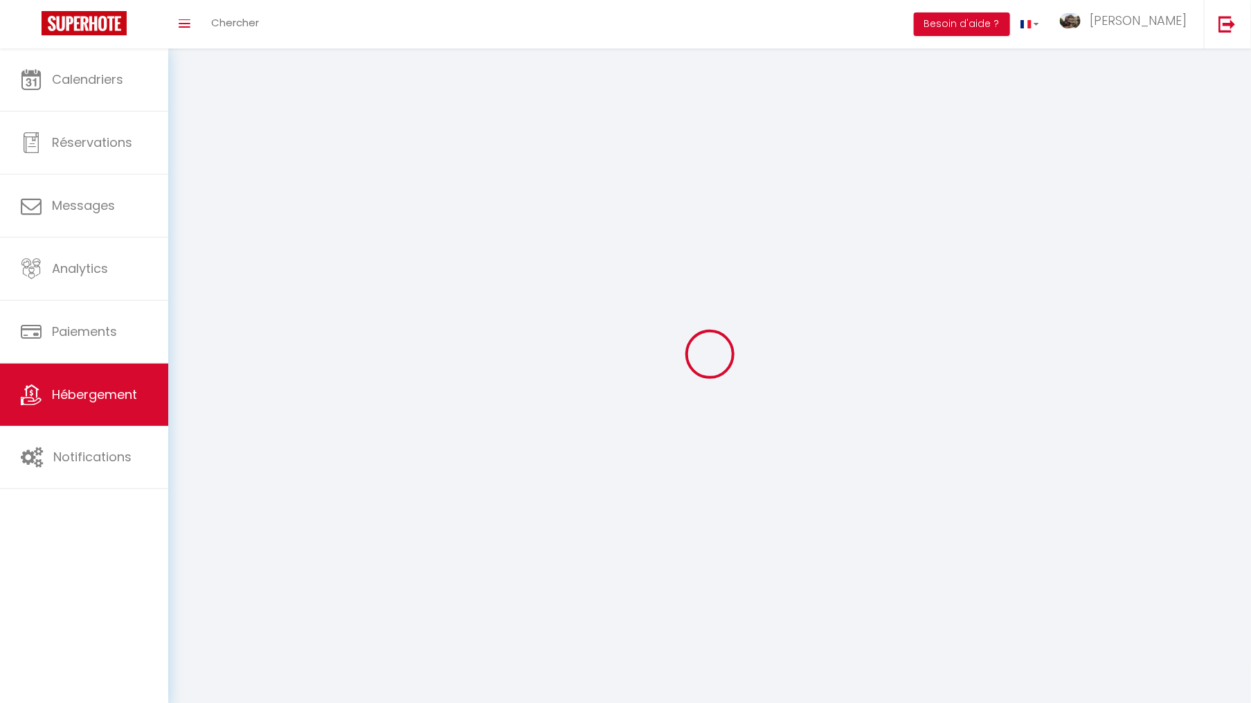
select select
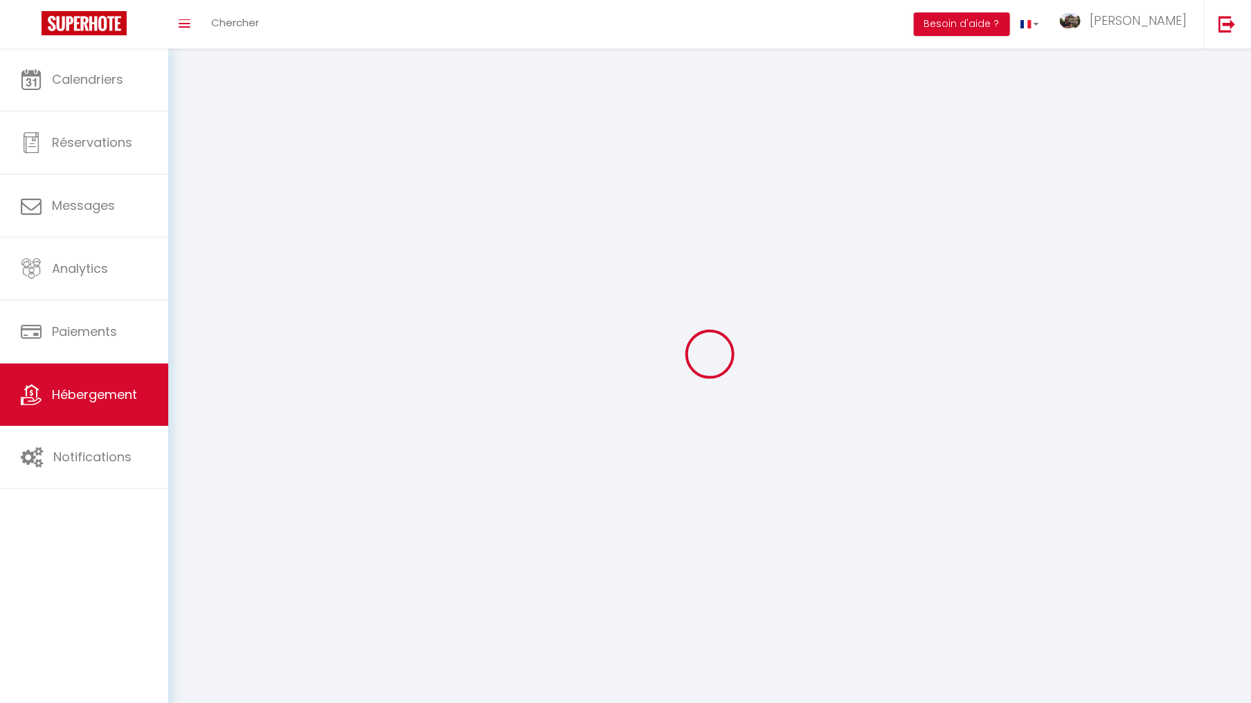
select select
checkbox input "false"
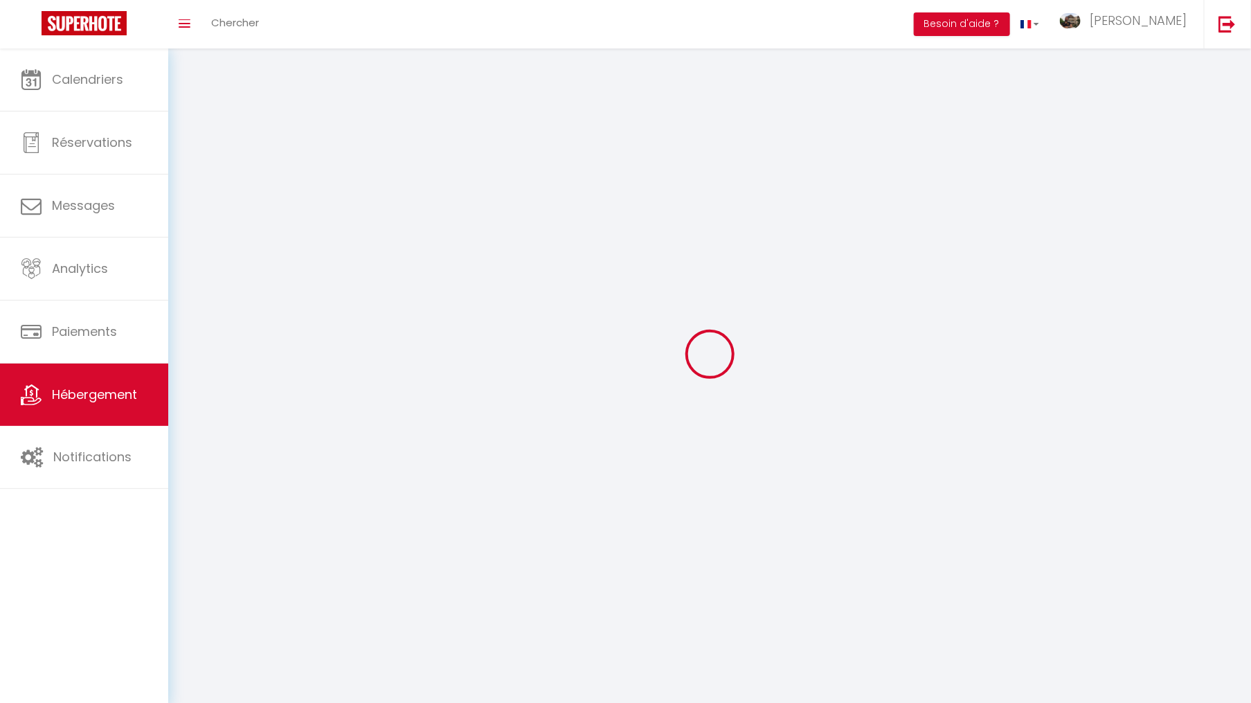
select select
select select "28"
select select
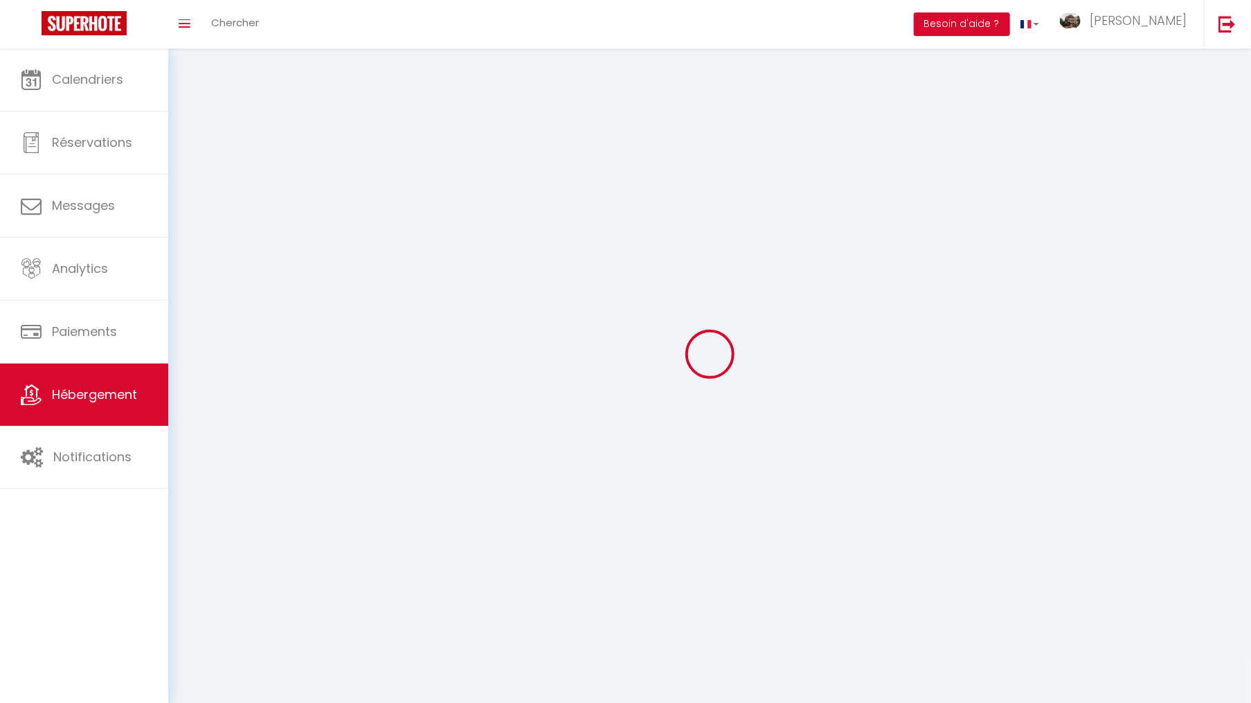
select select
checkbox input "false"
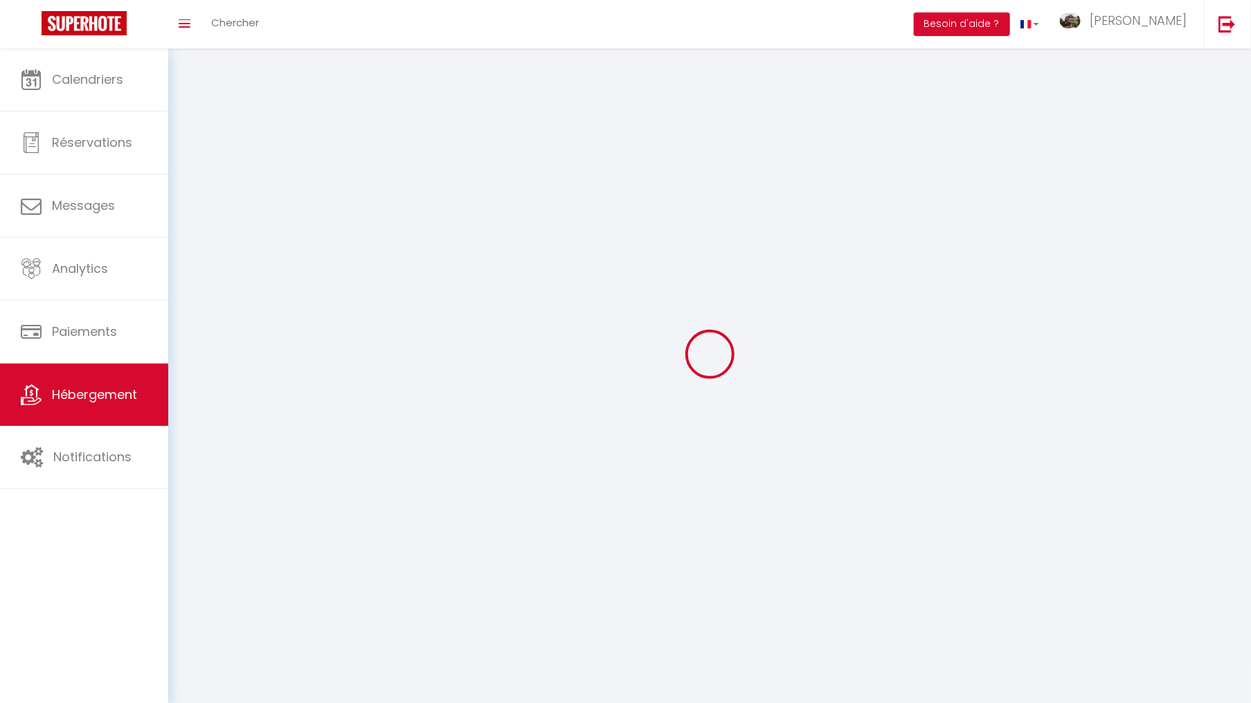
checkbox input "false"
select select
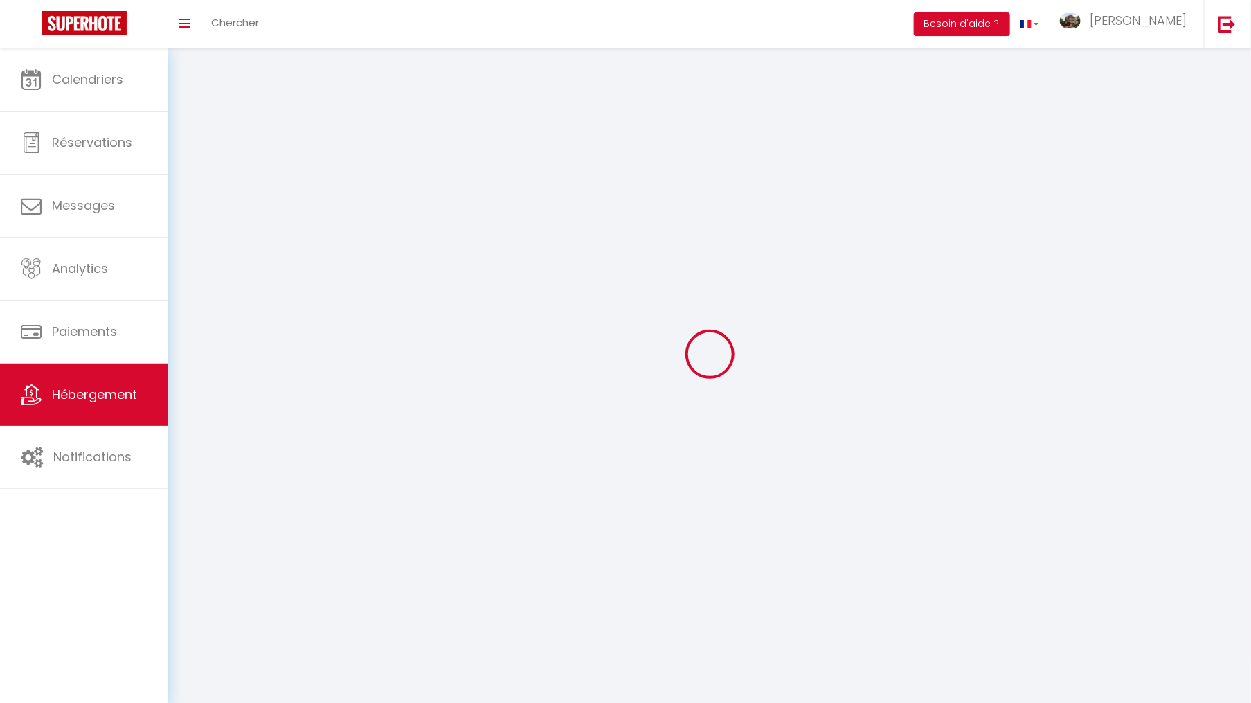
select select
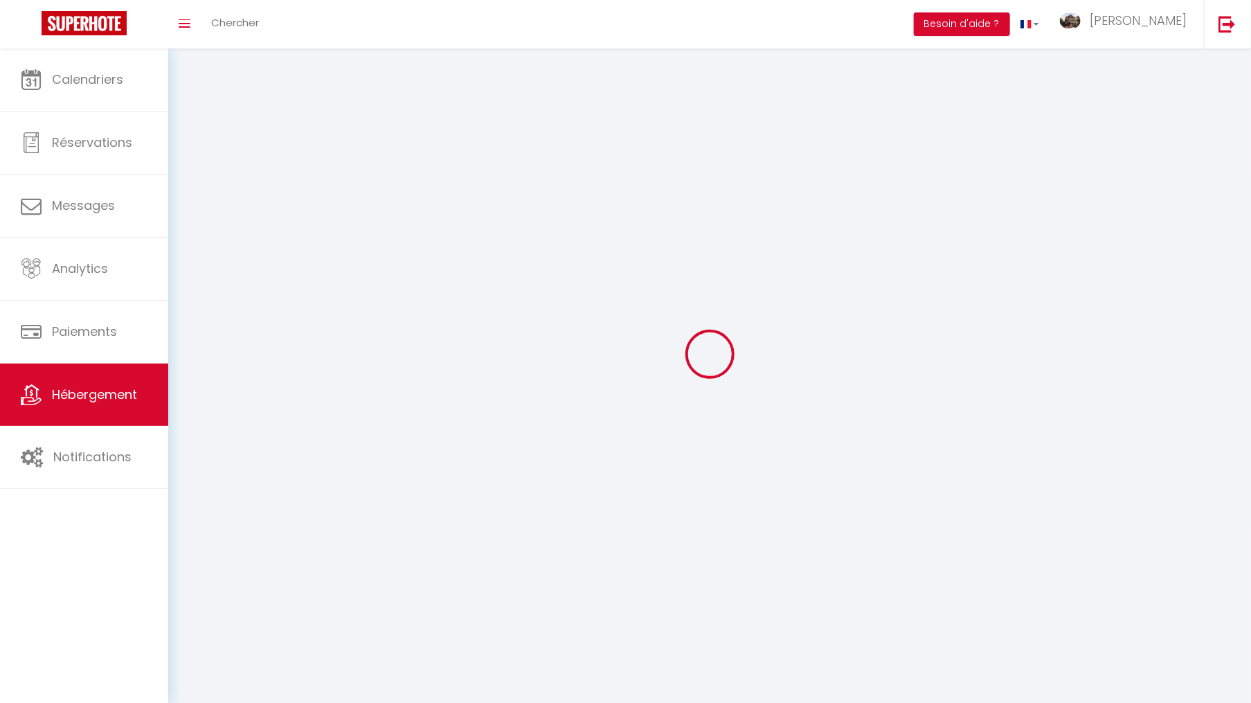
select select
checkbox input "false"
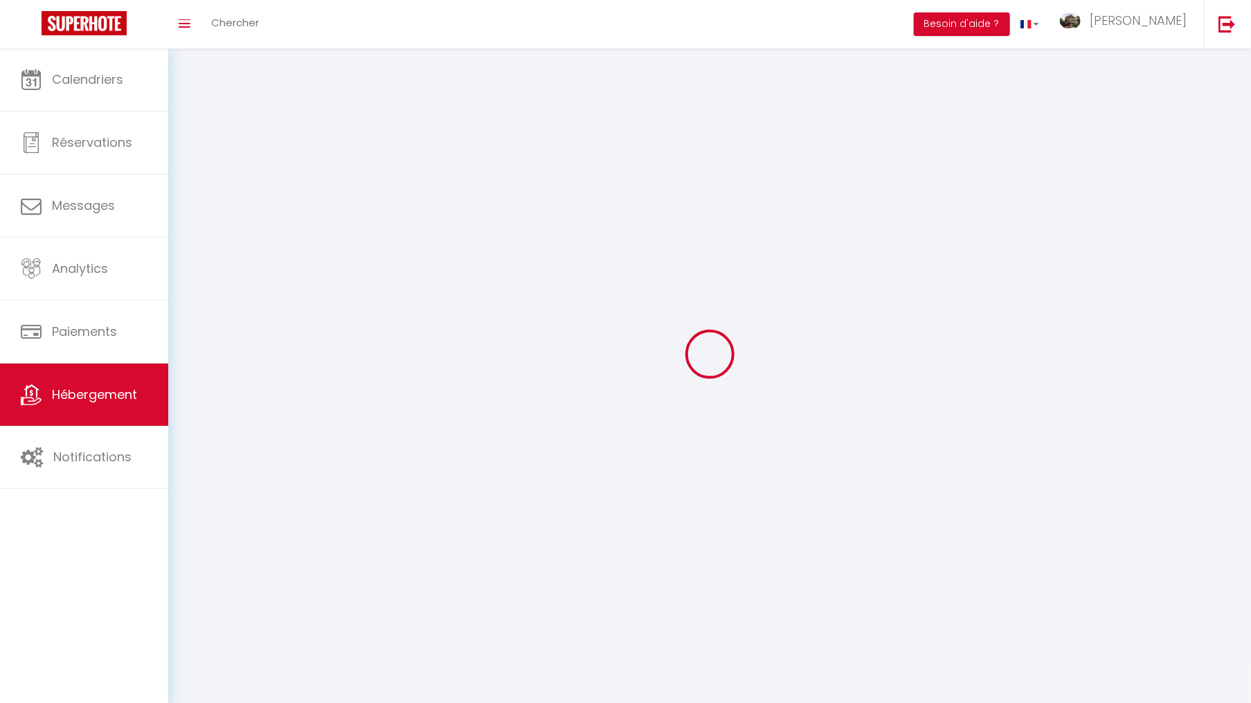
select select
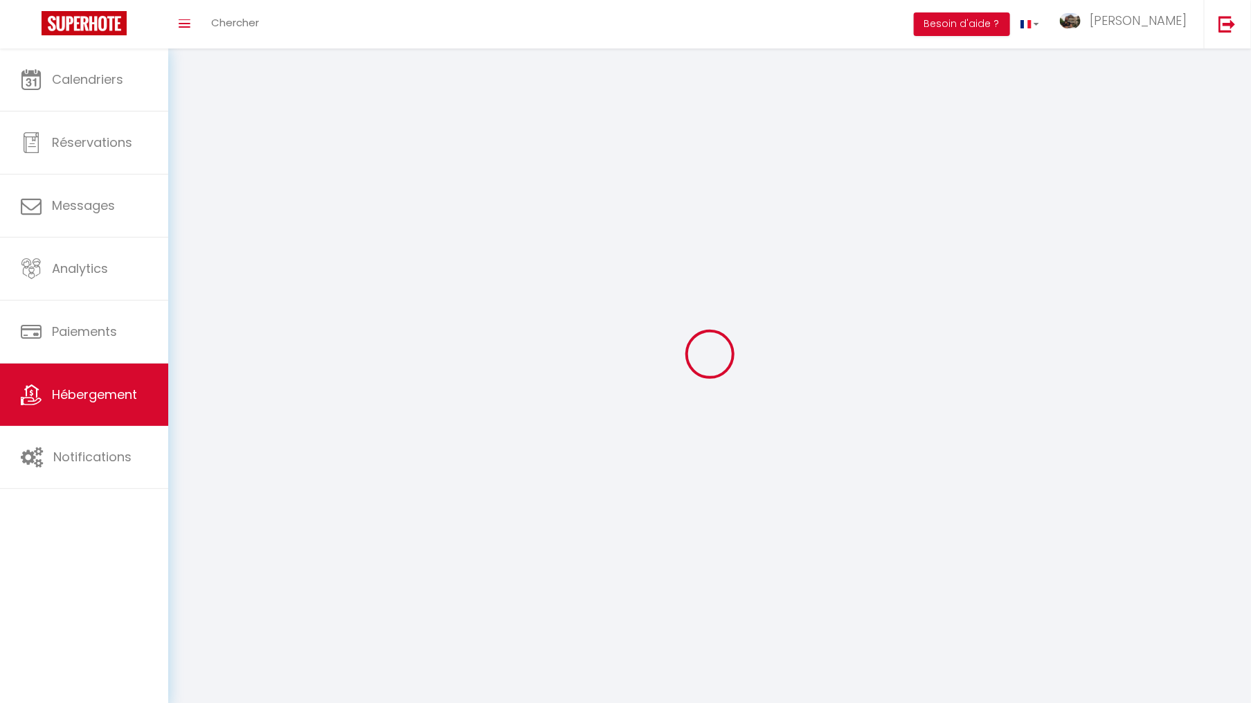
select select
checkbox input "false"
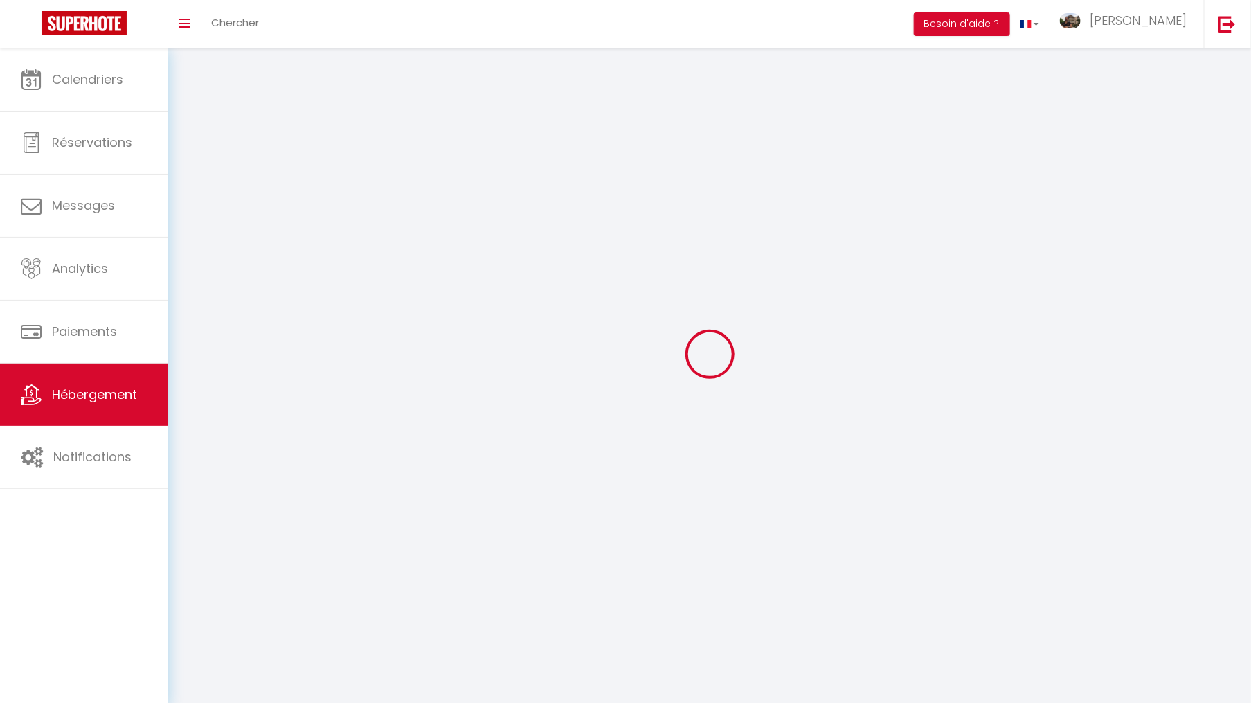
checkbox input "false"
select select
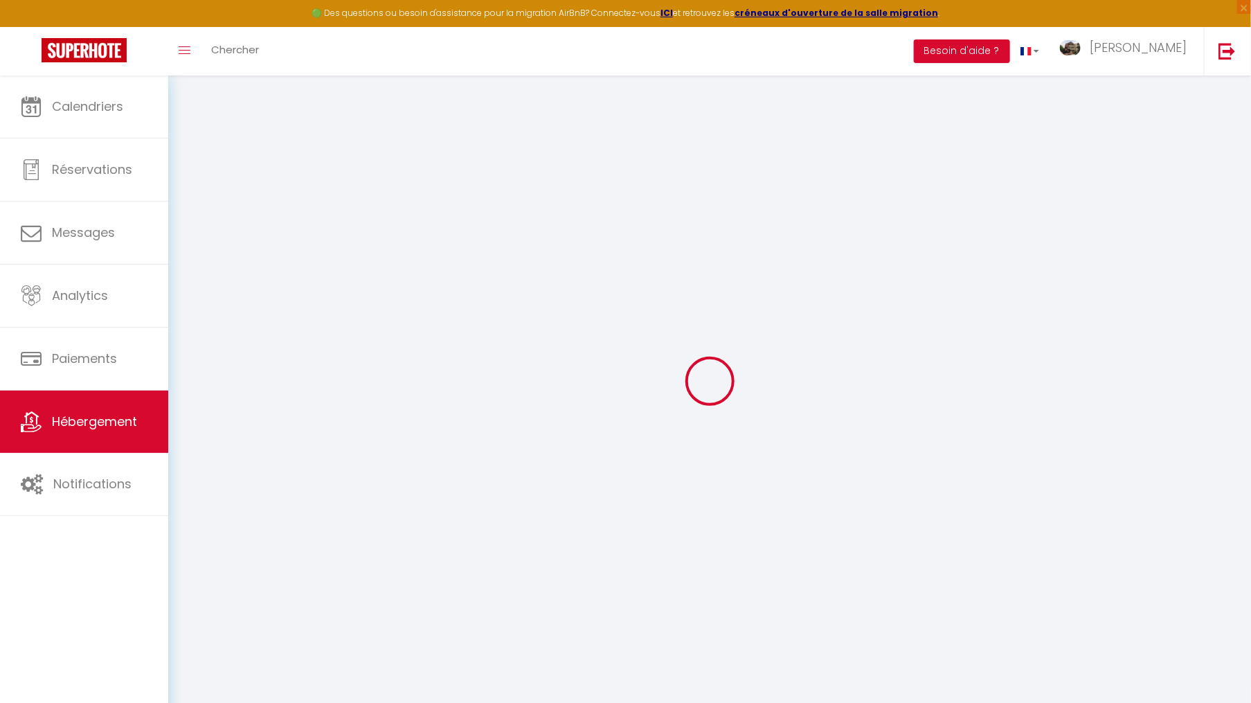
select select
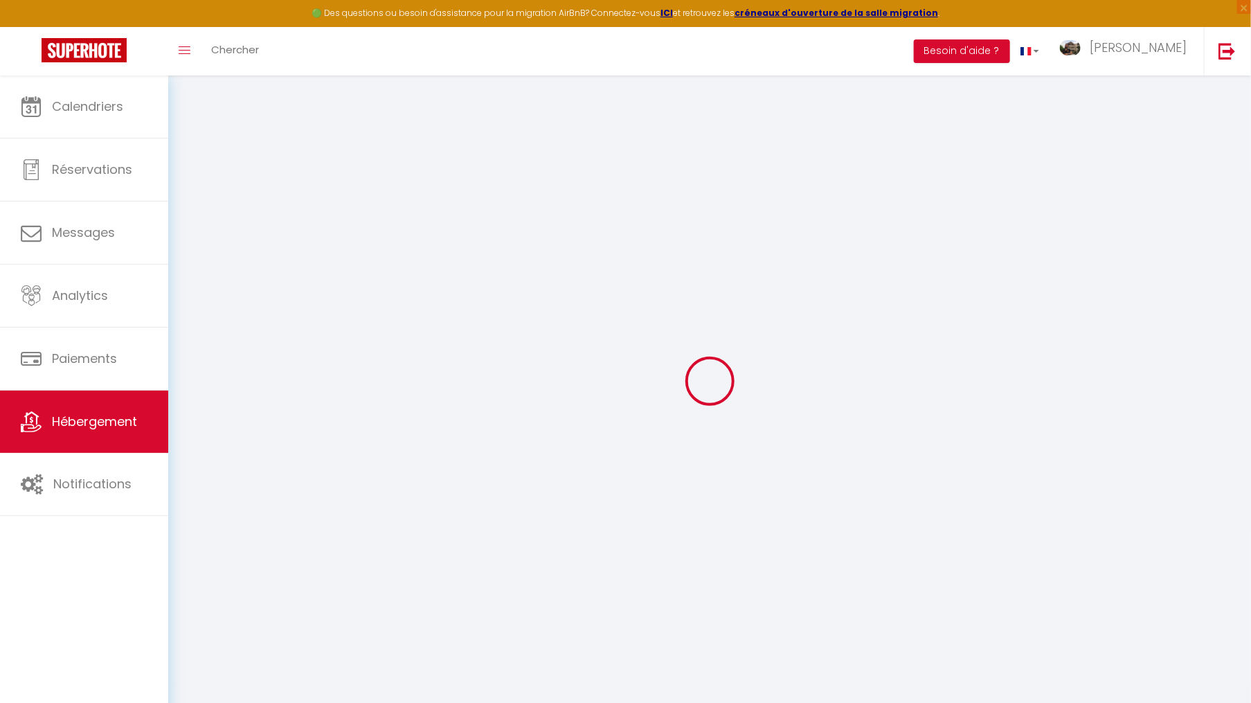
select select
checkbox input "false"
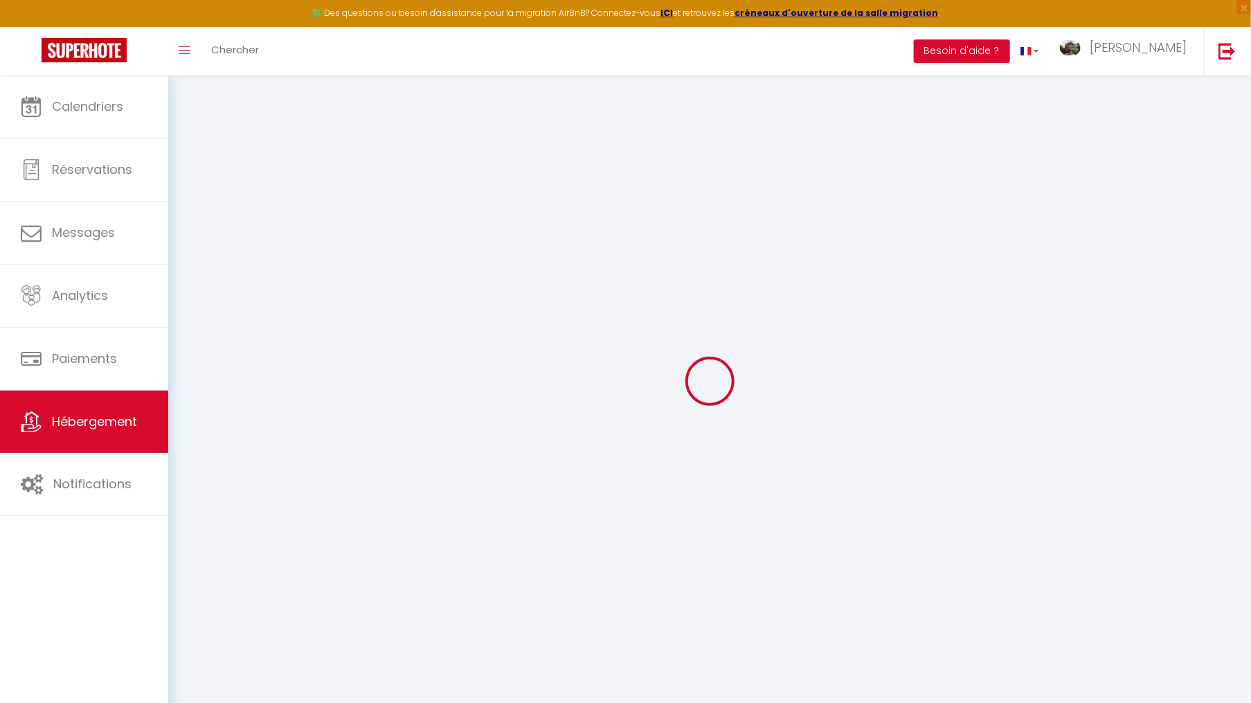
select select
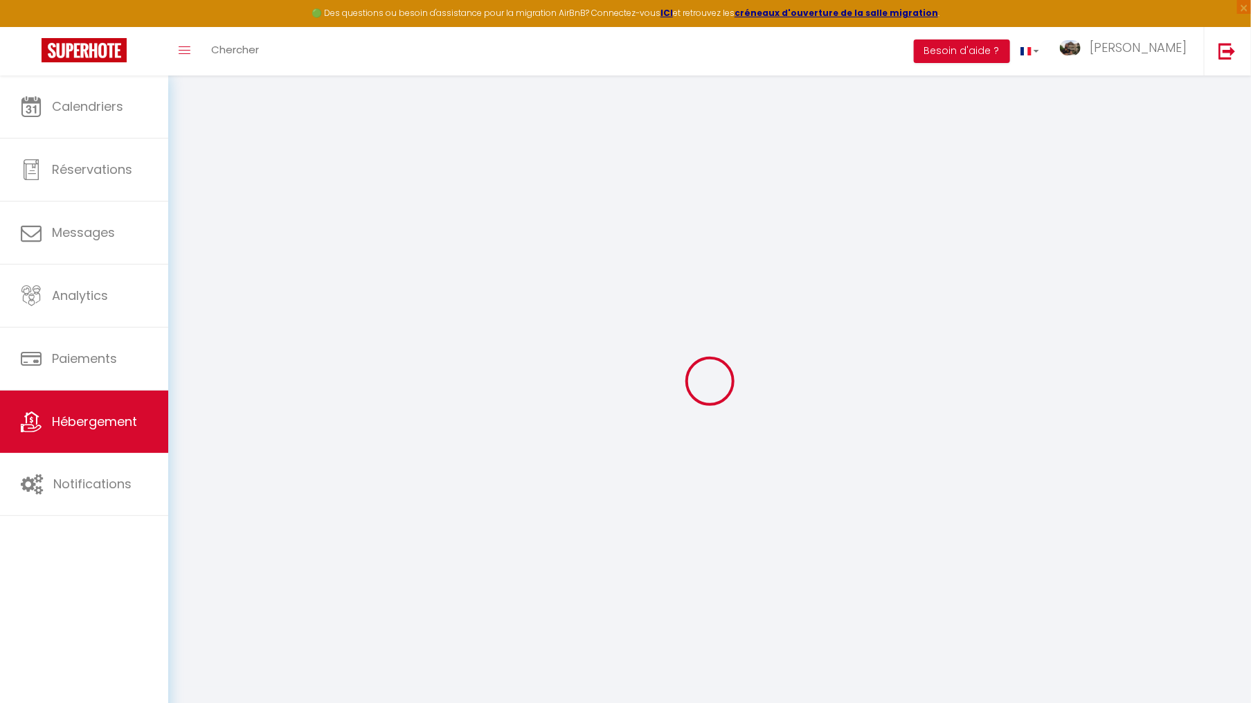
select select
checkbox input "false"
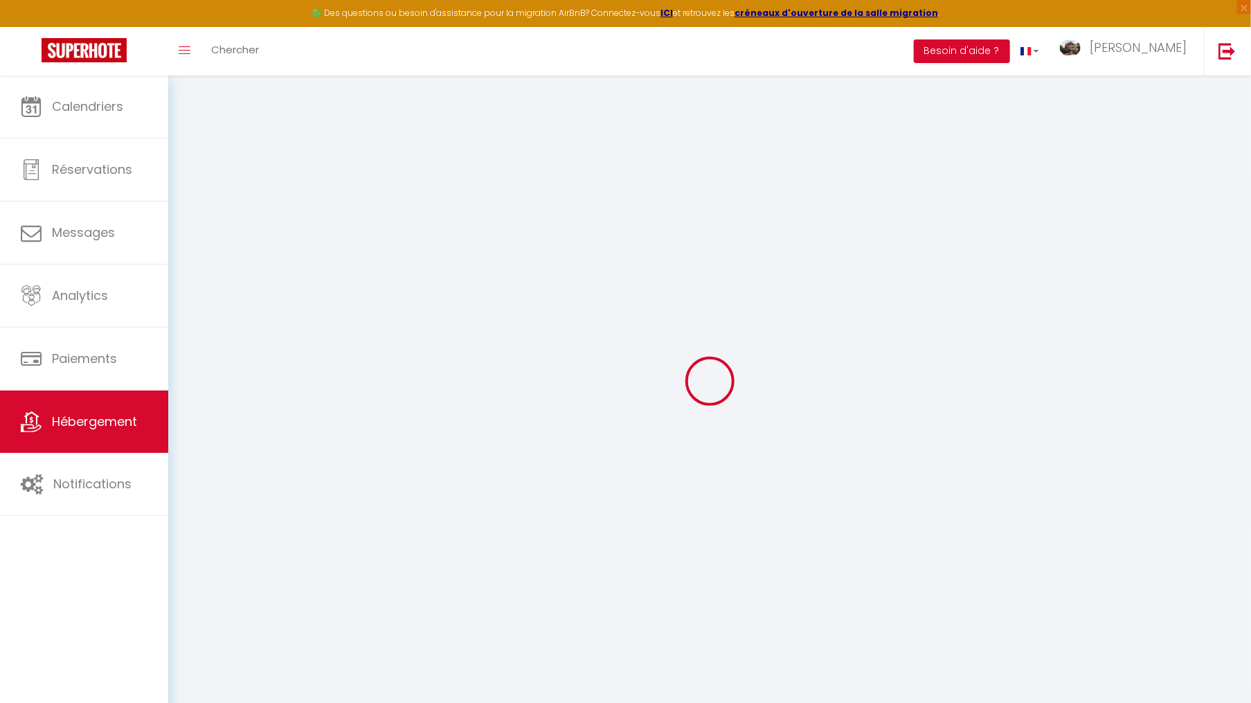
checkbox input "false"
select select
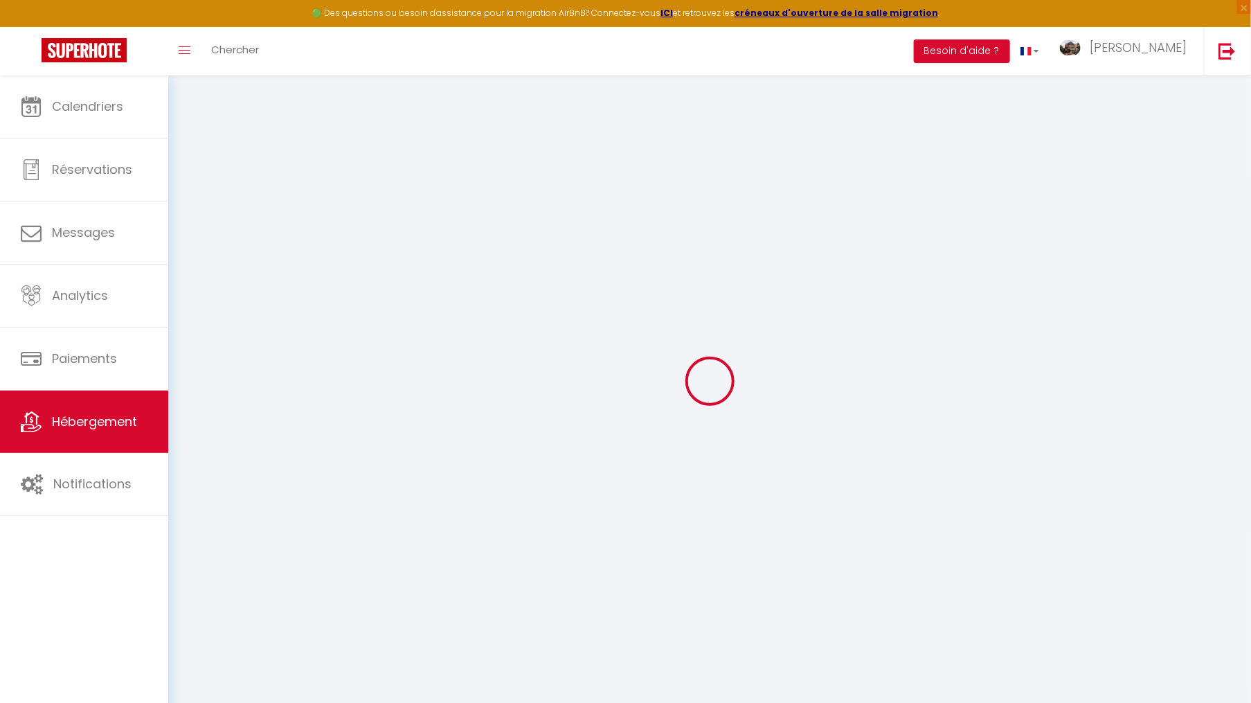
select select
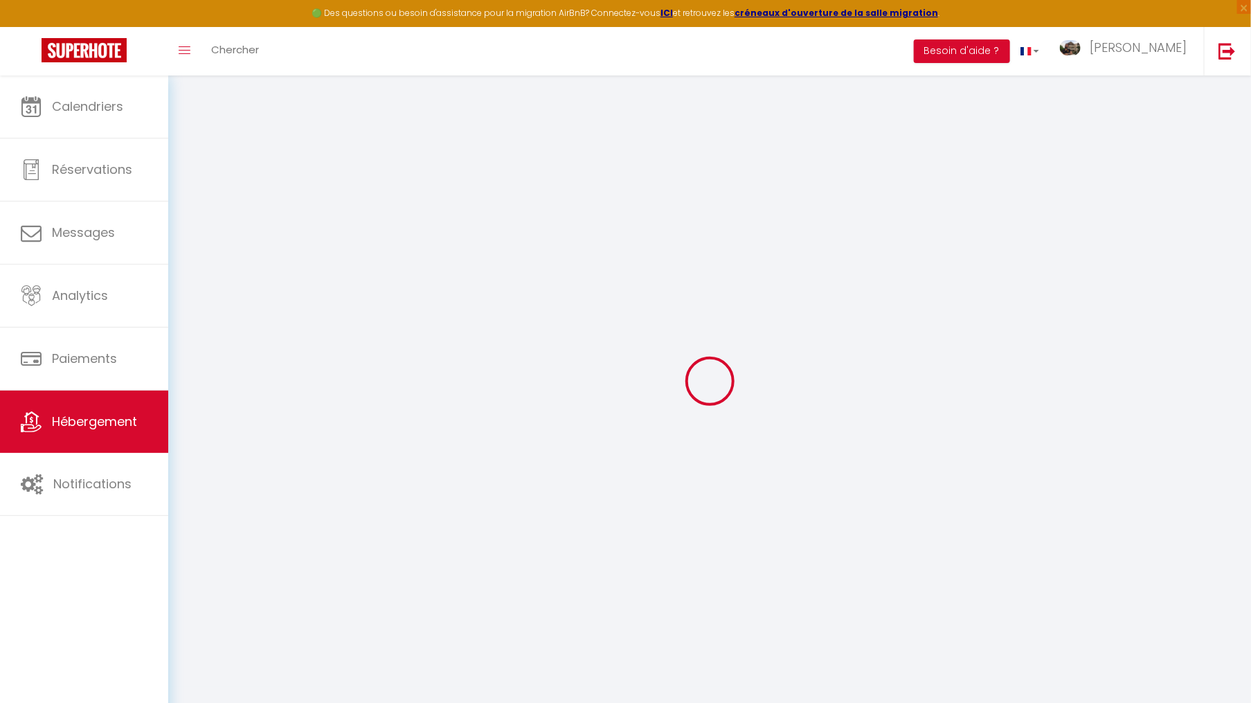
checkbox input "false"
select select
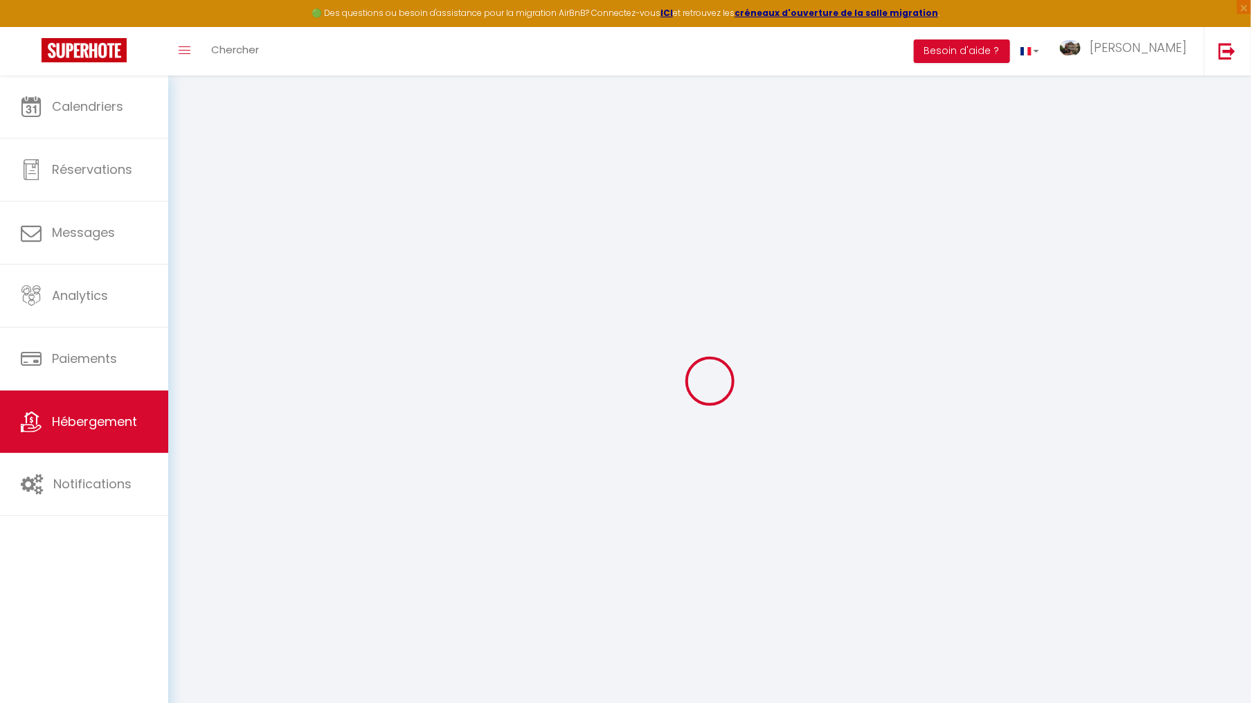
select select
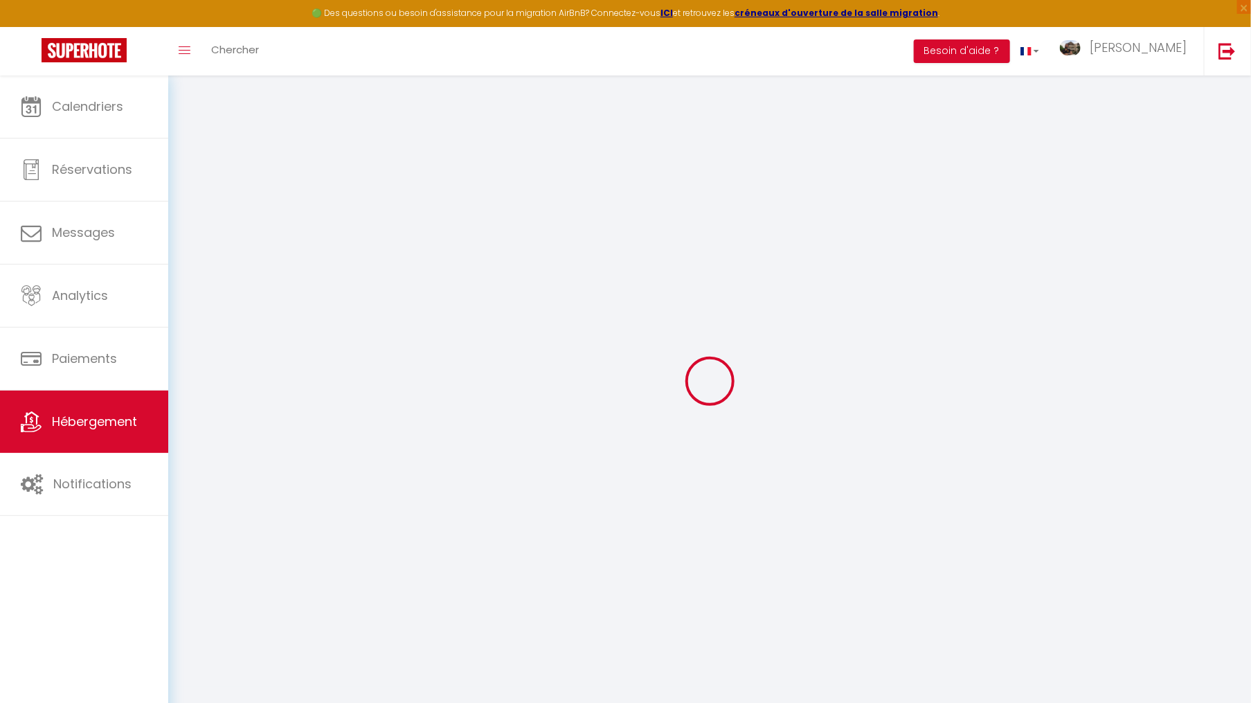
select select
checkbox input "false"
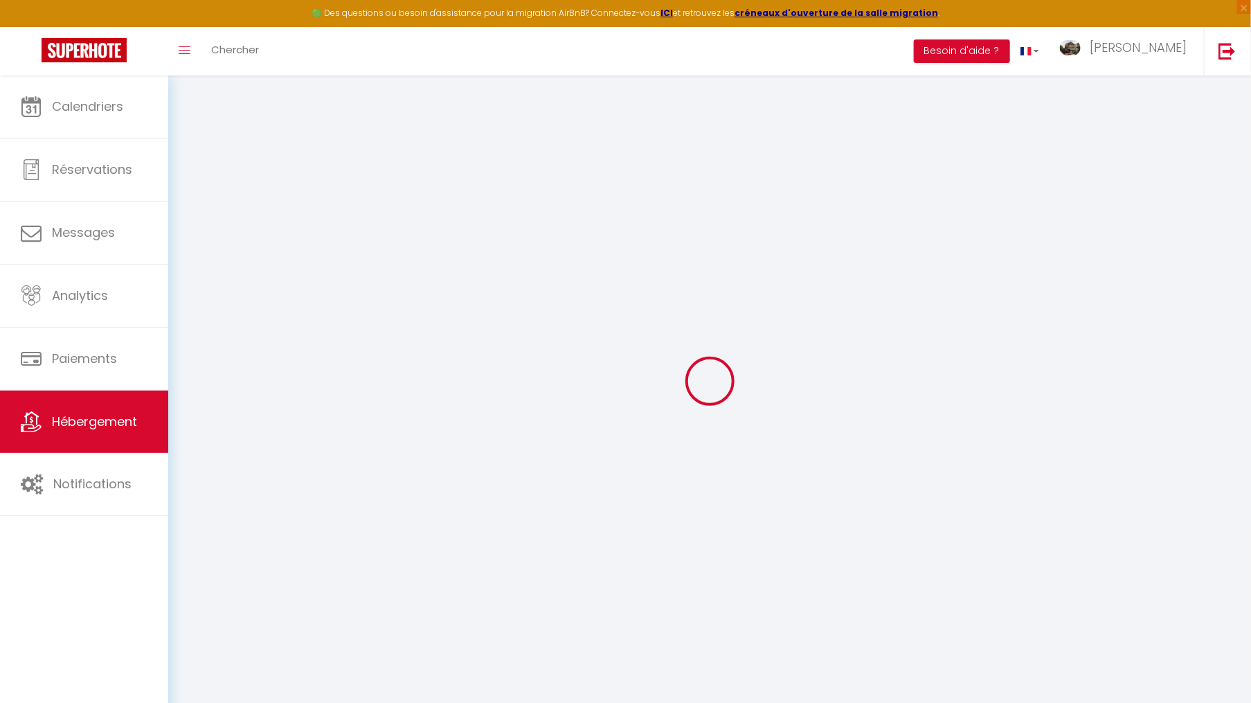
checkbox input "false"
select select
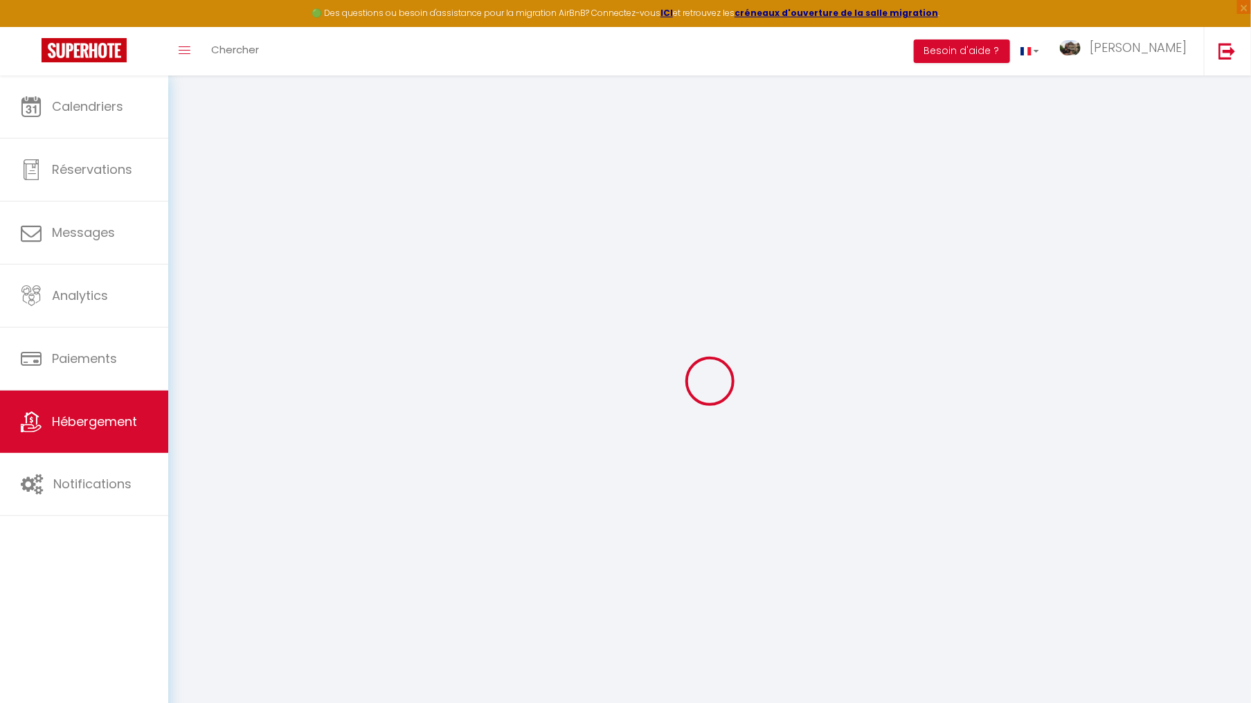
select select
checkbox input "false"
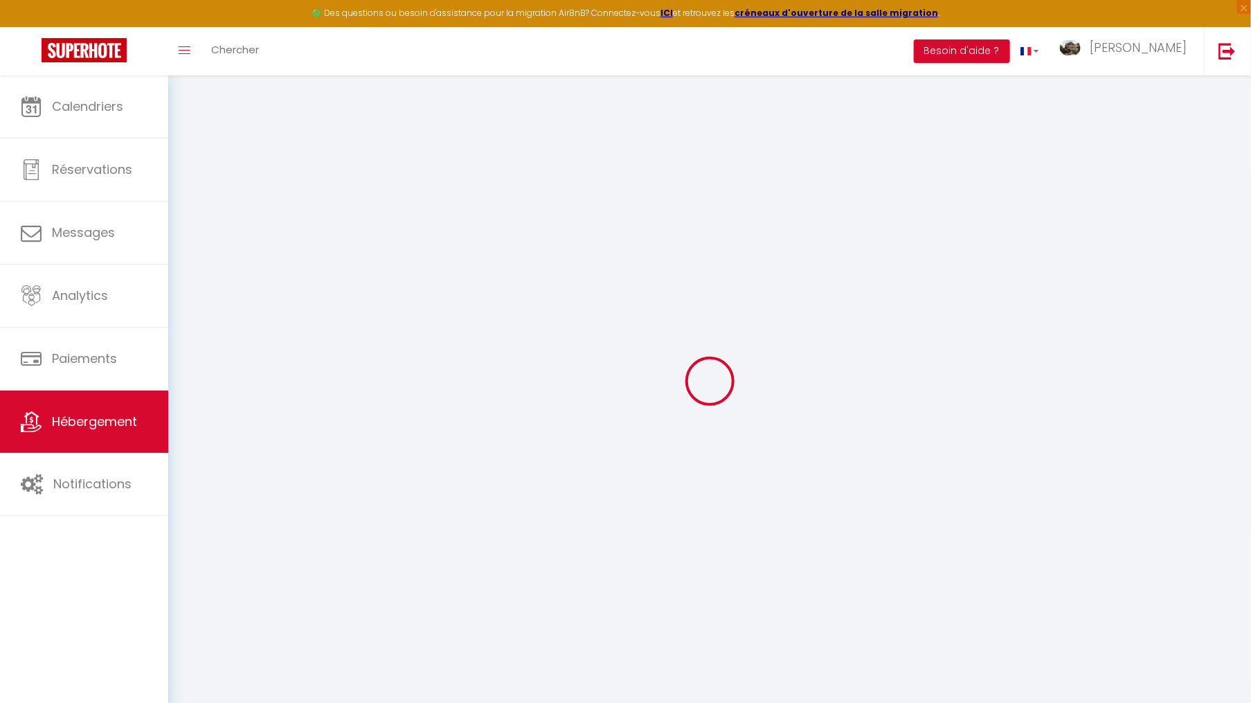
checkbox input "false"
select select
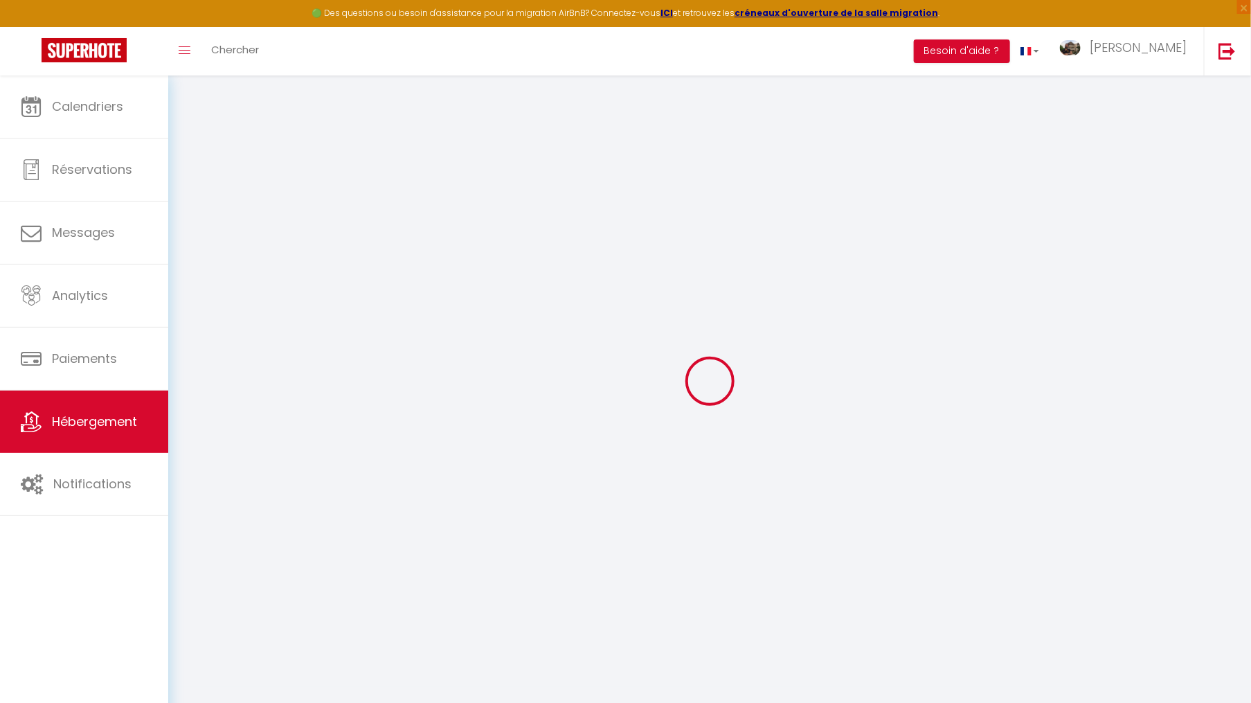
select select
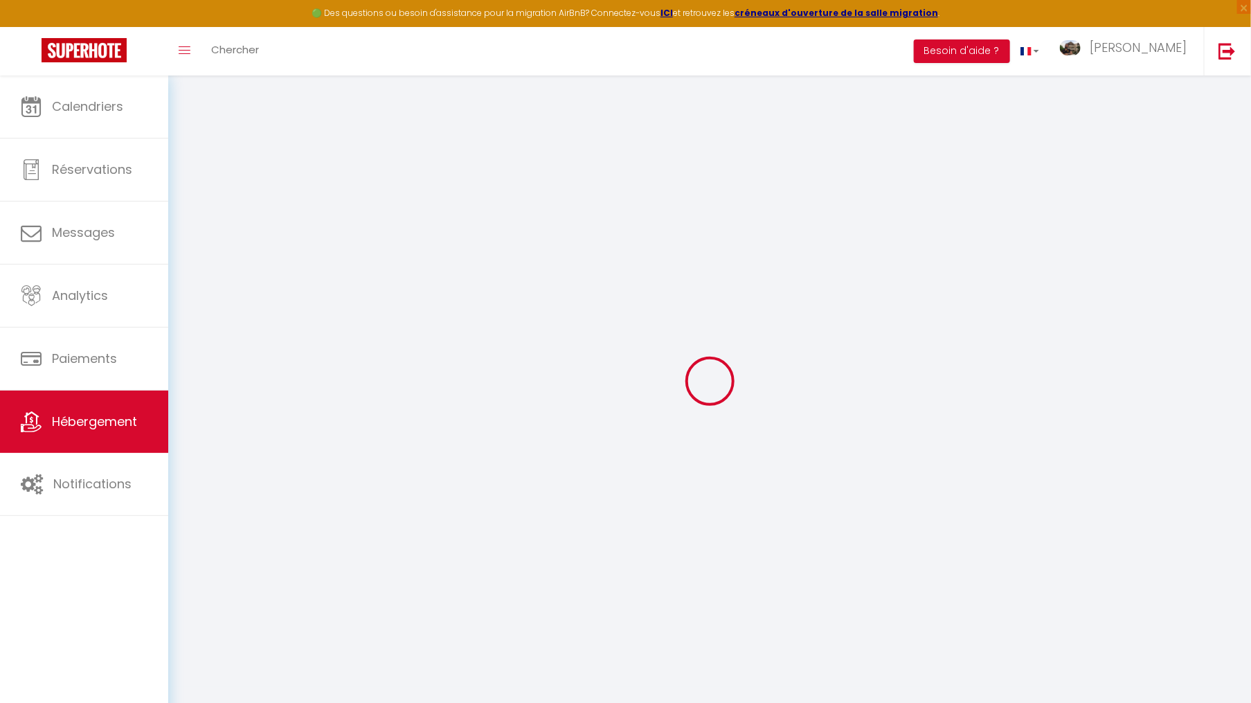
select select
checkbox input "false"
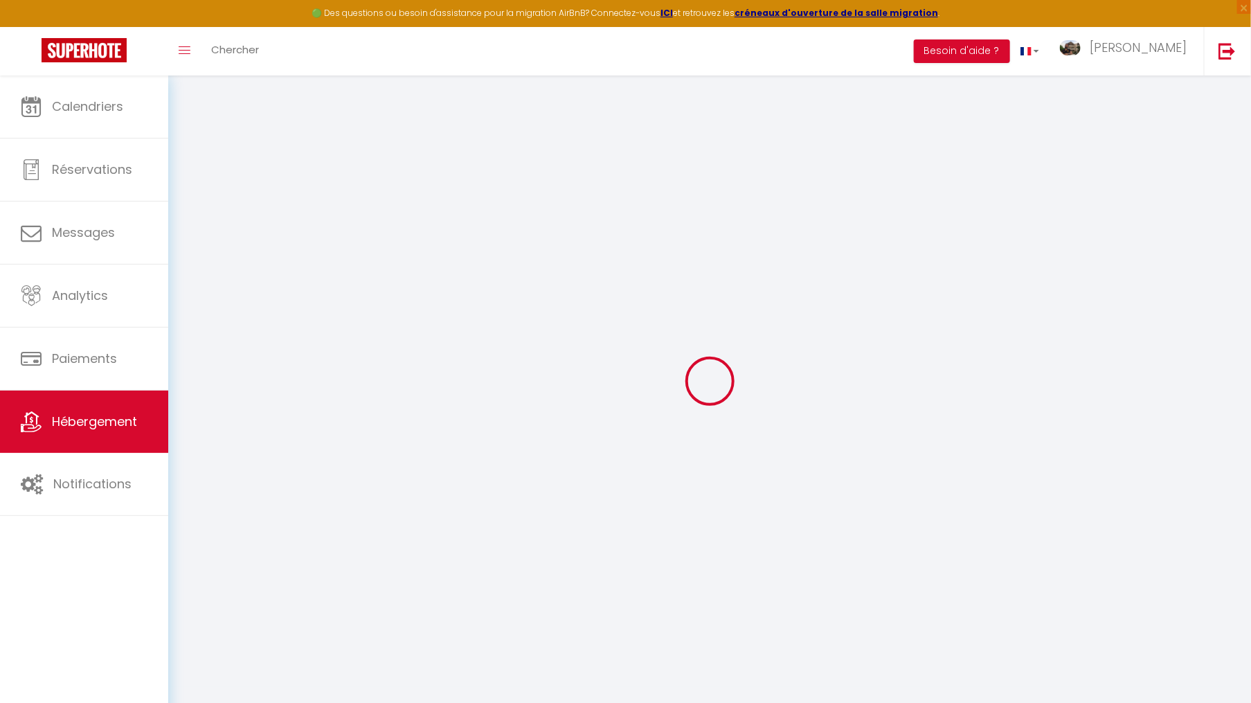
select select
type input "Le Pétrel Blanc * appartement sur la plage de la [GEOGRAPHIC_DATA] à [GEOGRAPHI…"
type input "[PERSON_NAME]"
type input "Adam de Villiers"
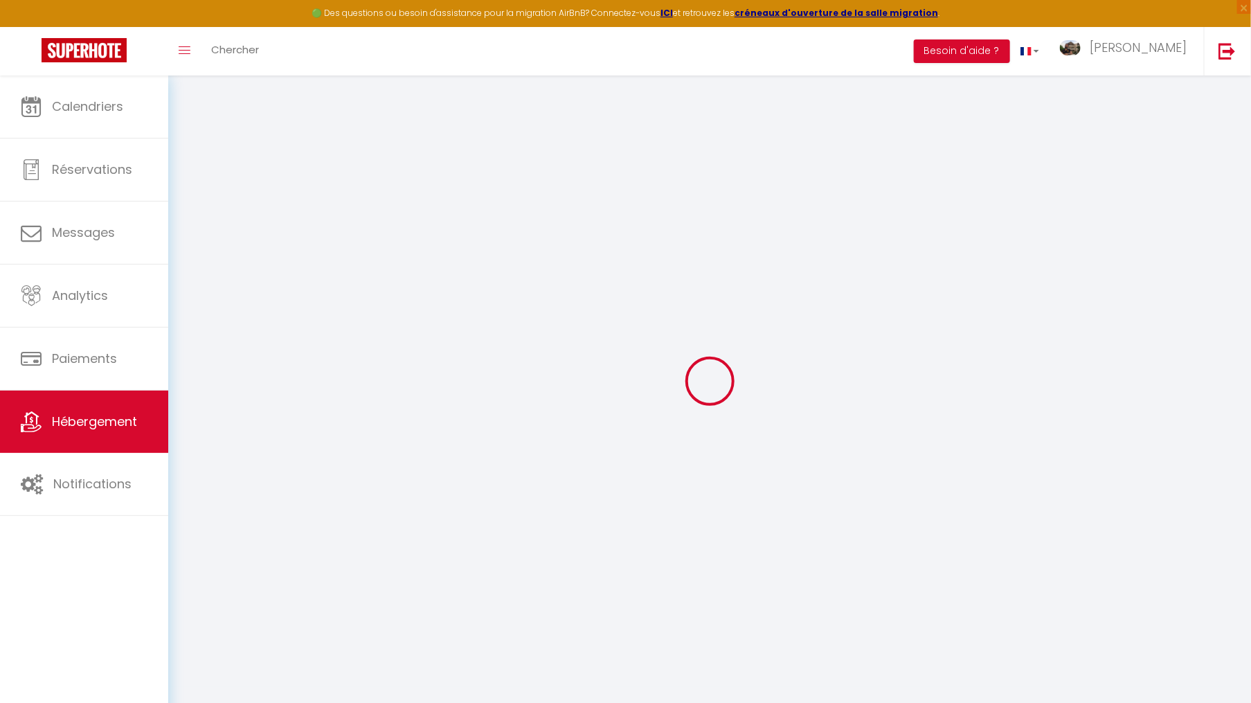
type input "62"
type input "30"
type input "50"
type input "500"
select select
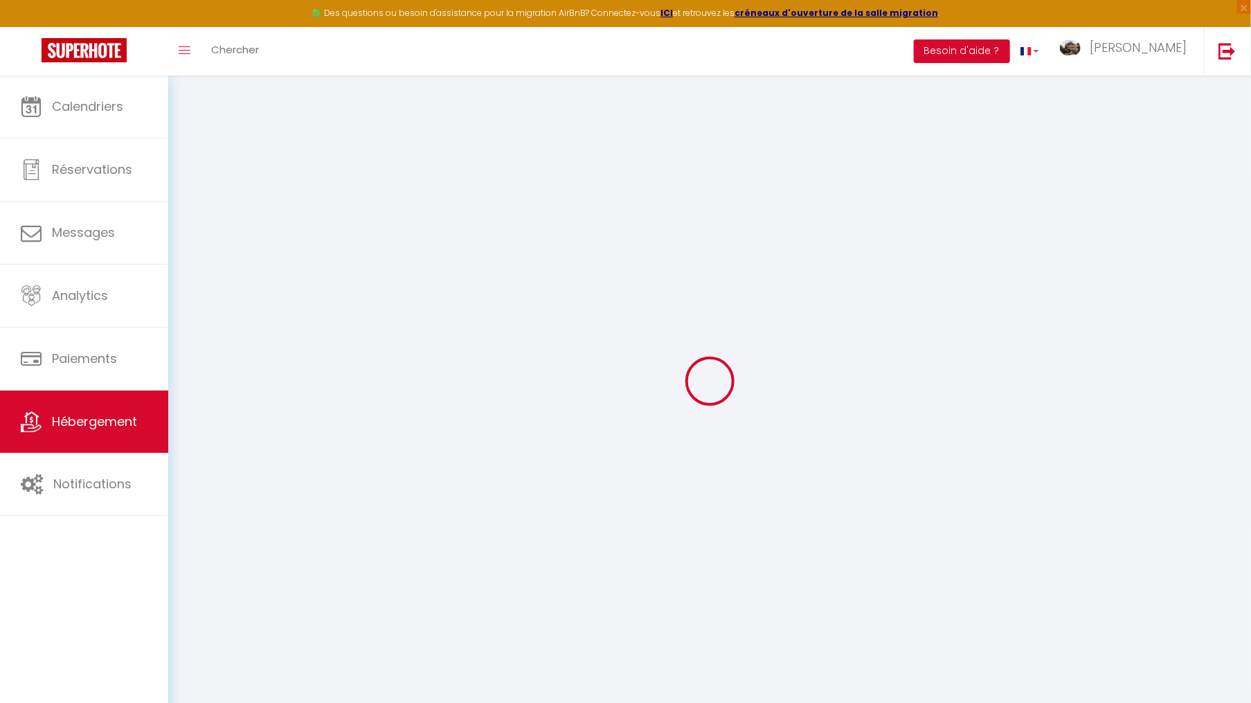
select select
type input "10 allée des Coraux"
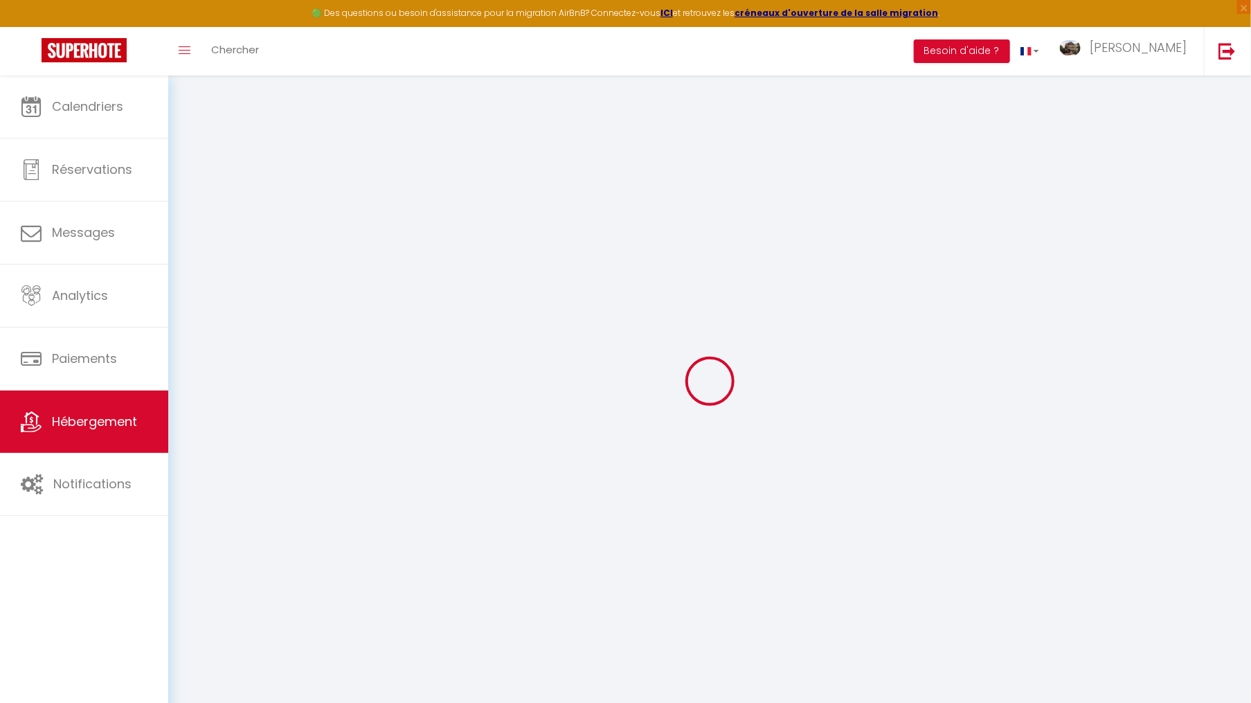
type input "97426"
type input "Les Trois-Bassins"
select select "177"
type input "[EMAIL_ADDRESS][DOMAIN_NAME]"
select select "1949"
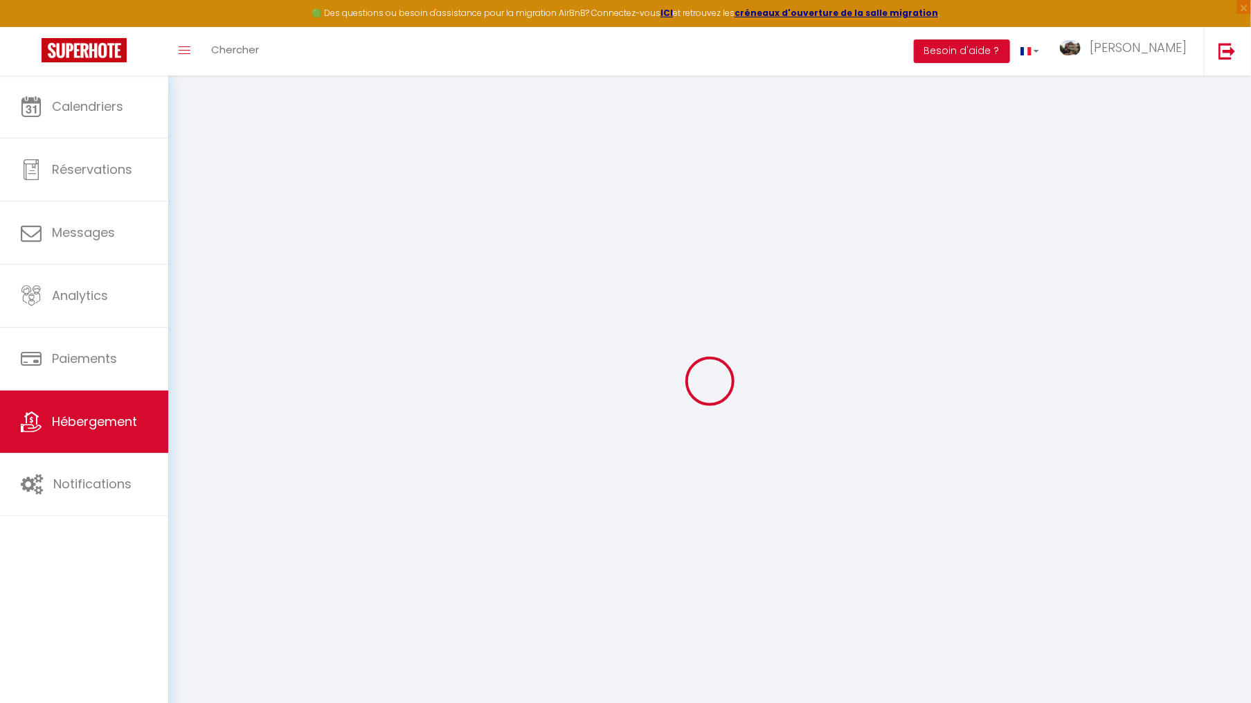
checkbox input "false"
checkbox input "true"
type input "0"
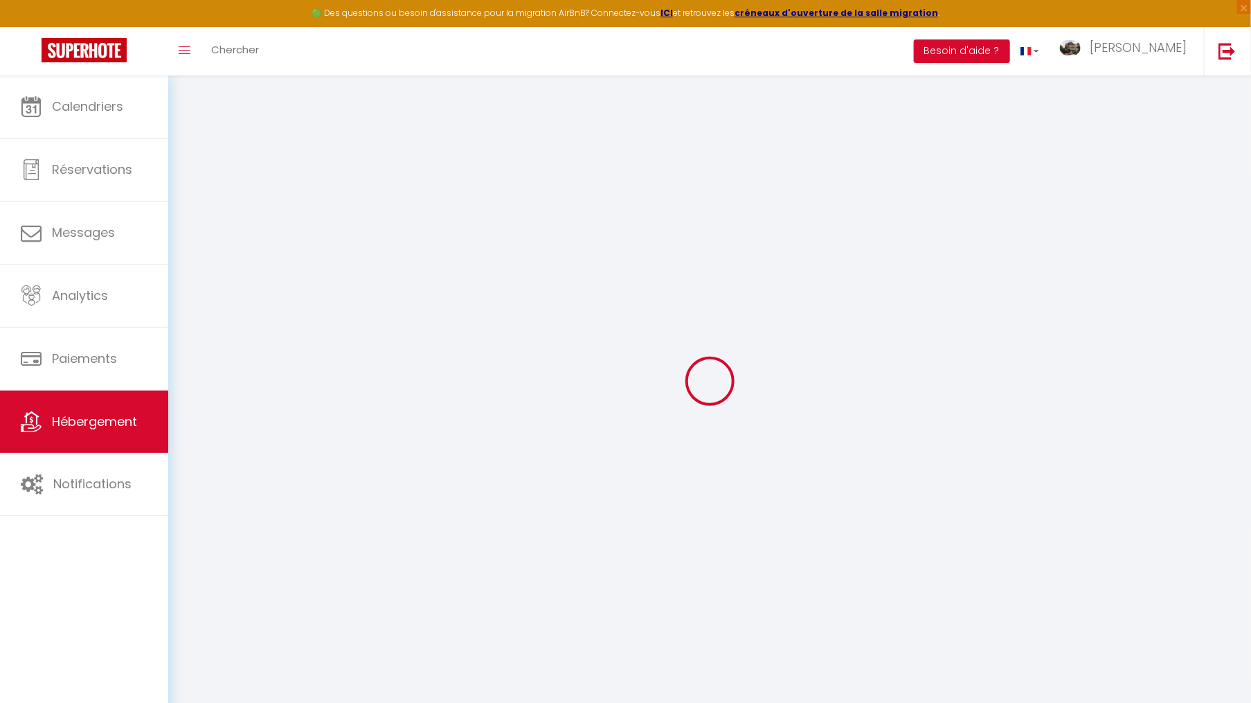
type input "0"
checkbox input "false"
checkbox input "true"
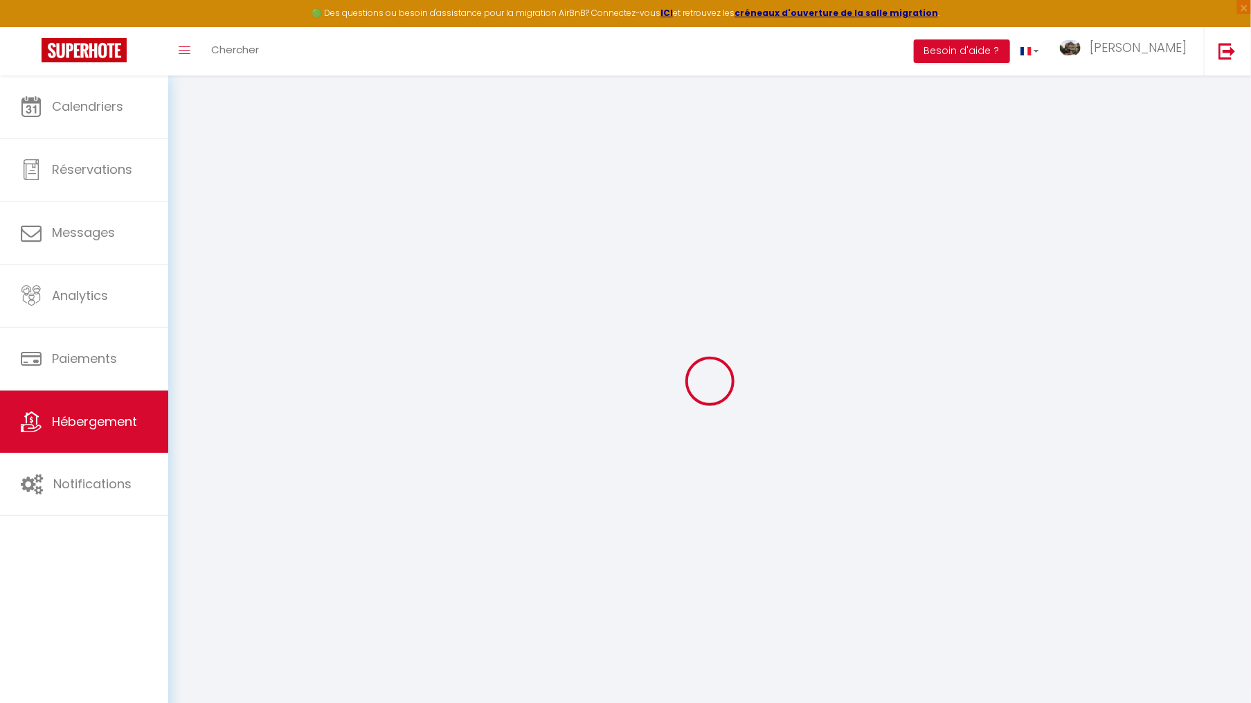
checkbox input "true"
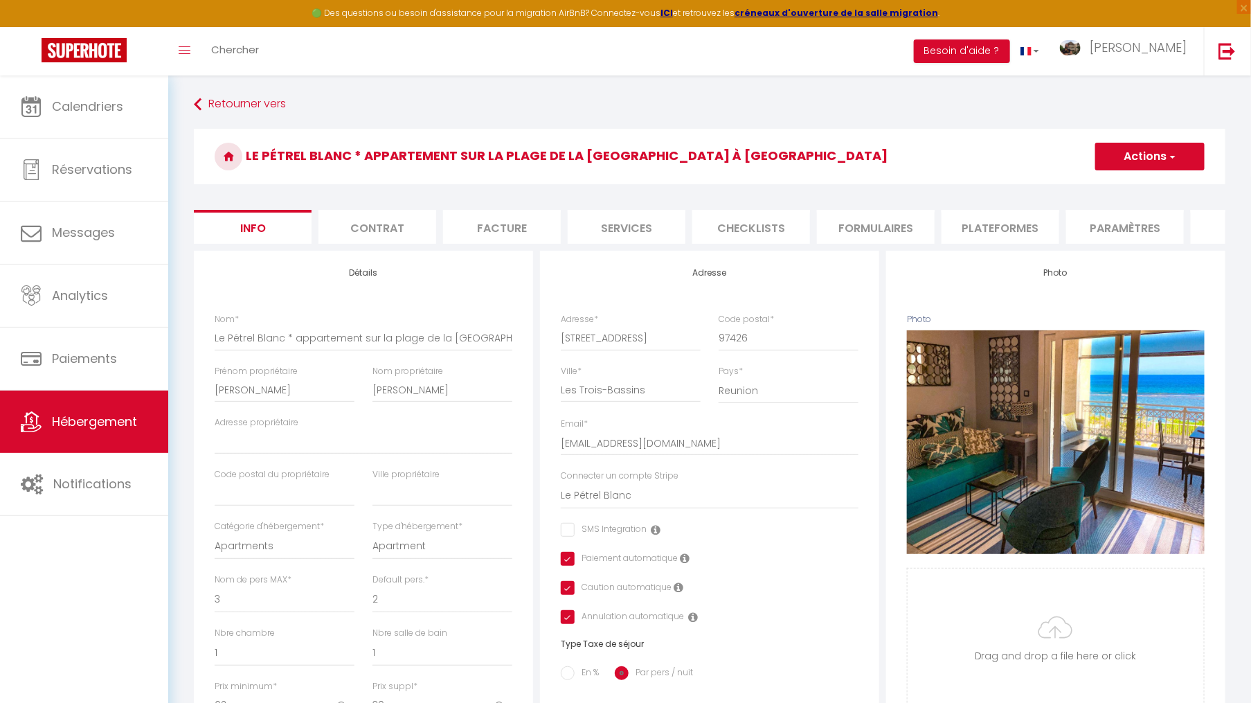
click at [478, 237] on li "Facture" at bounding box center [502, 227] width 118 height 34
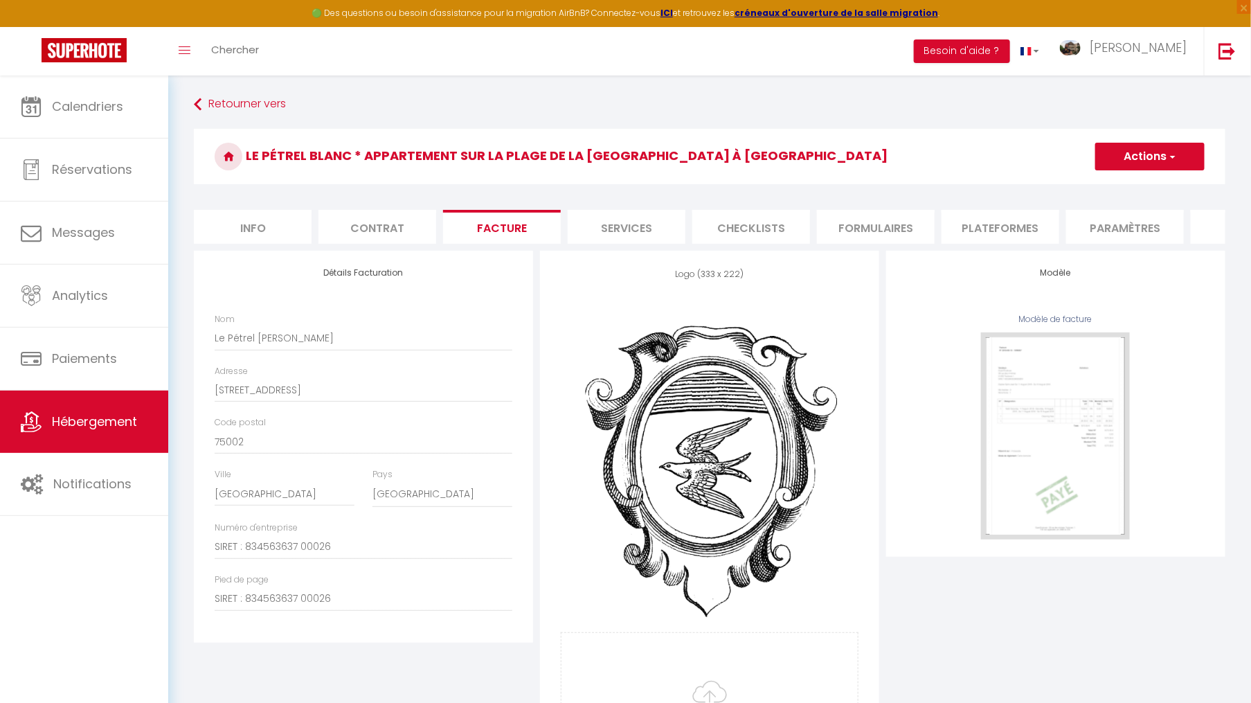
checkbox input "false"
checkbox input "true"
click at [281, 237] on li "Info" at bounding box center [253, 227] width 118 height 34
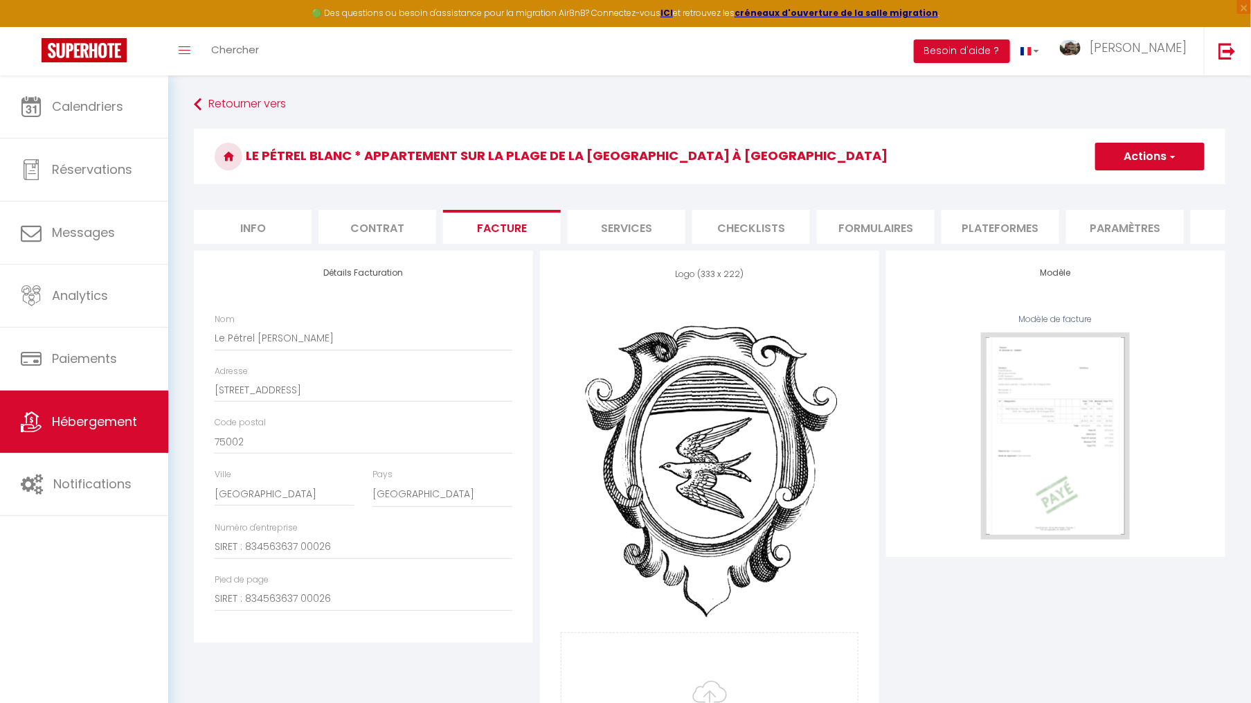
checkbox input "false"
checkbox input "true"
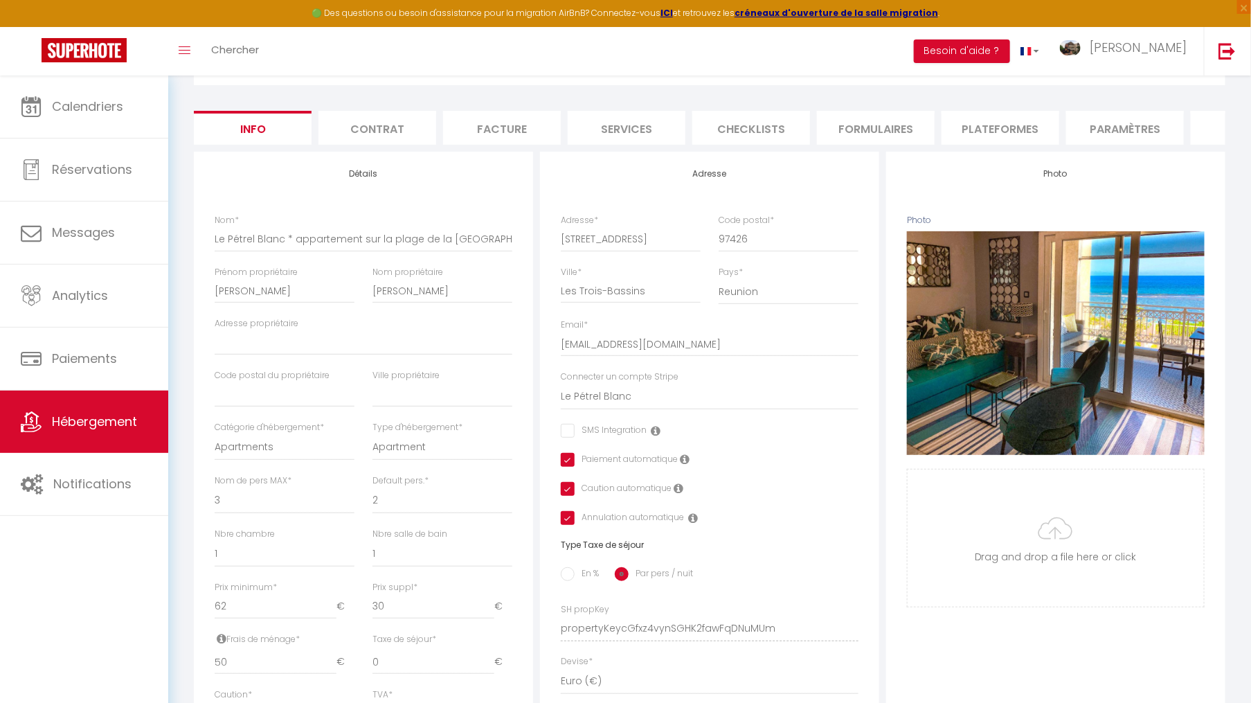
scroll to position [111, 0]
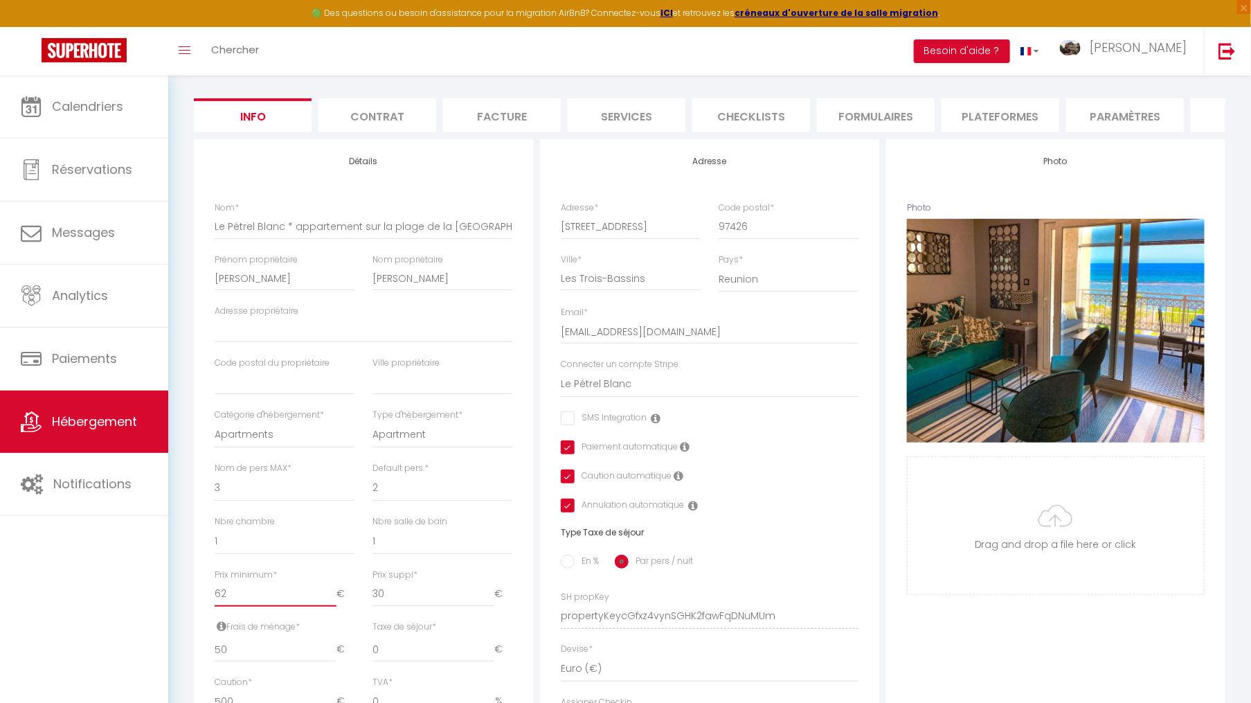
click at [259, 606] on input "62" at bounding box center [276, 593] width 122 height 25
type input "6"
checkbox input "false"
checkbox input "true"
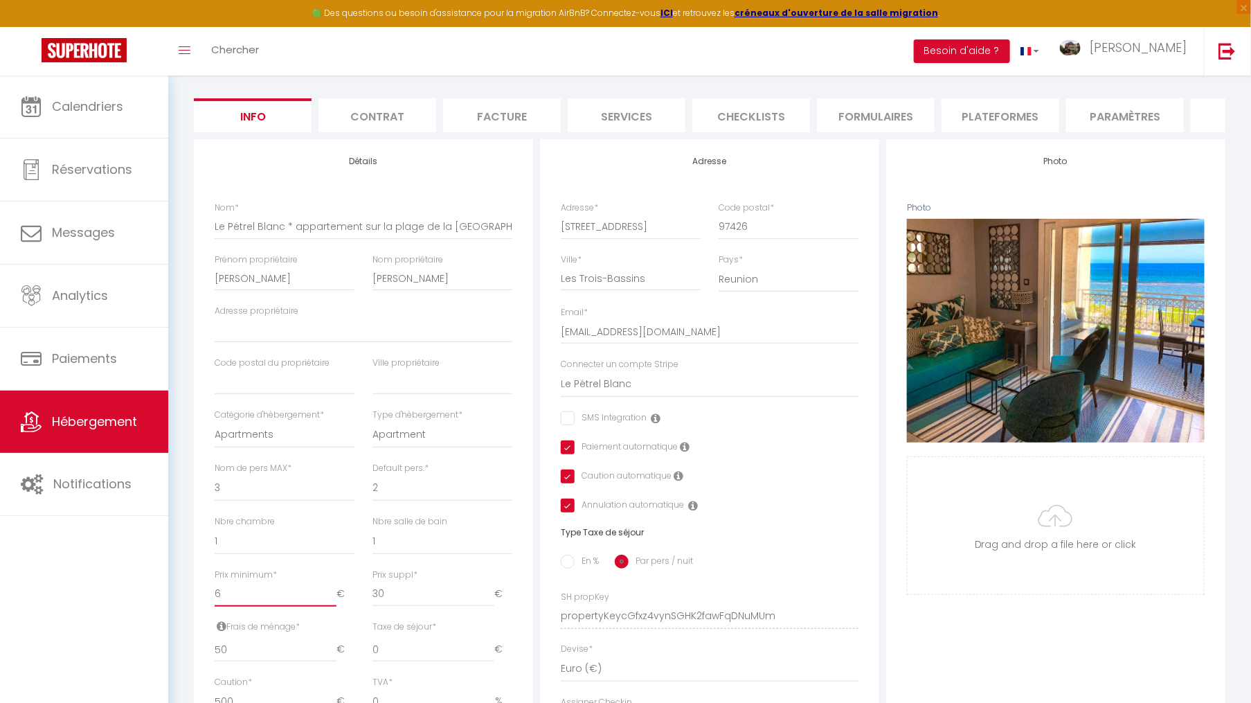
checkbox input "true"
type input "61"
checkbox input "false"
checkbox input "true"
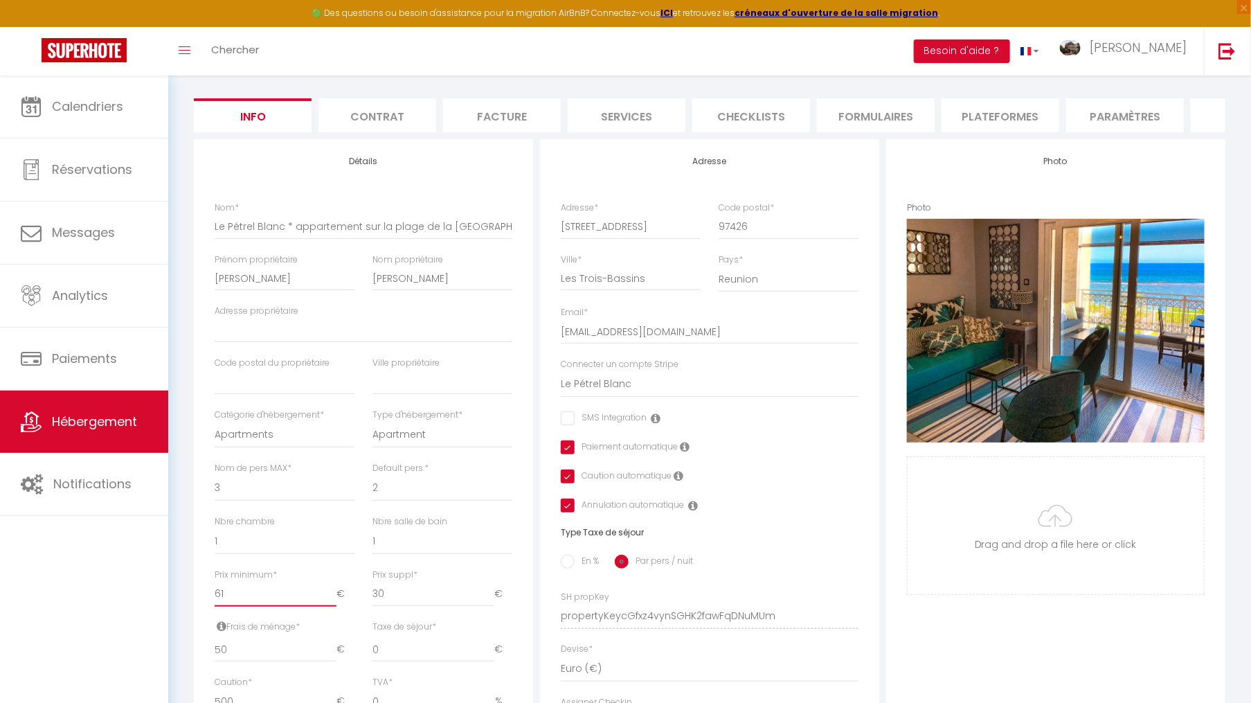
checkbox input "true"
type input "62"
checkbox input "false"
checkbox input "true"
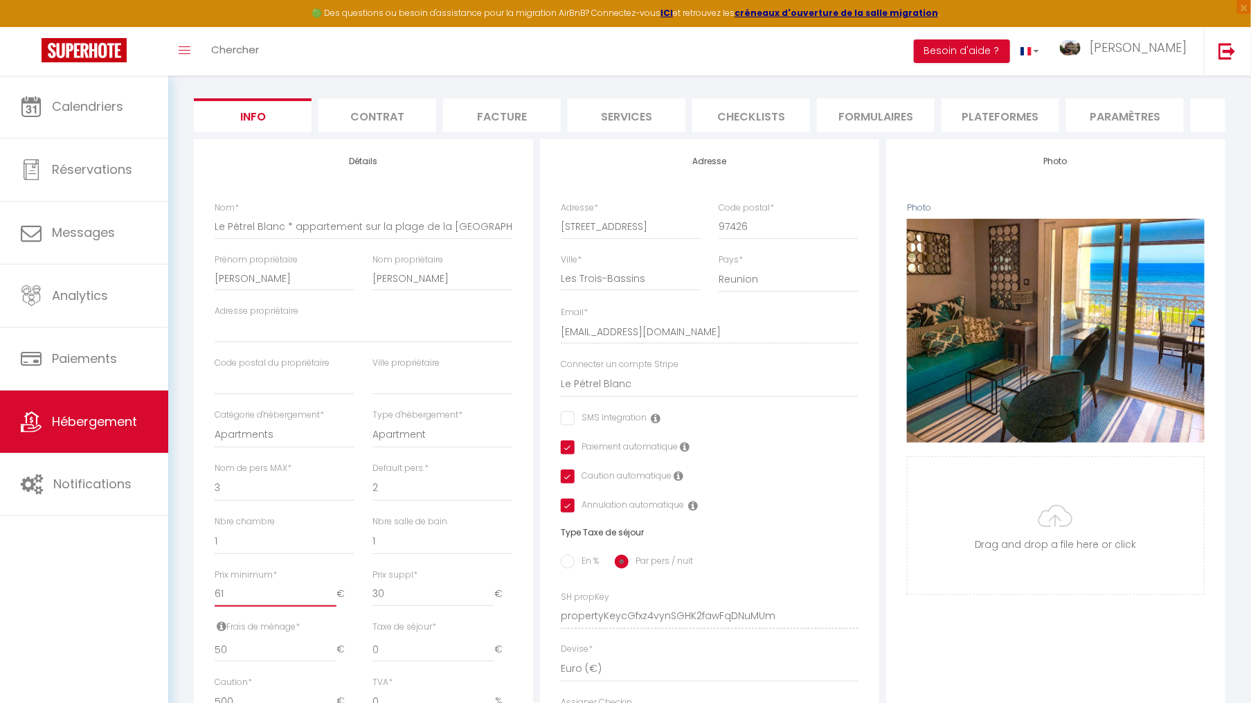
checkbox input "true"
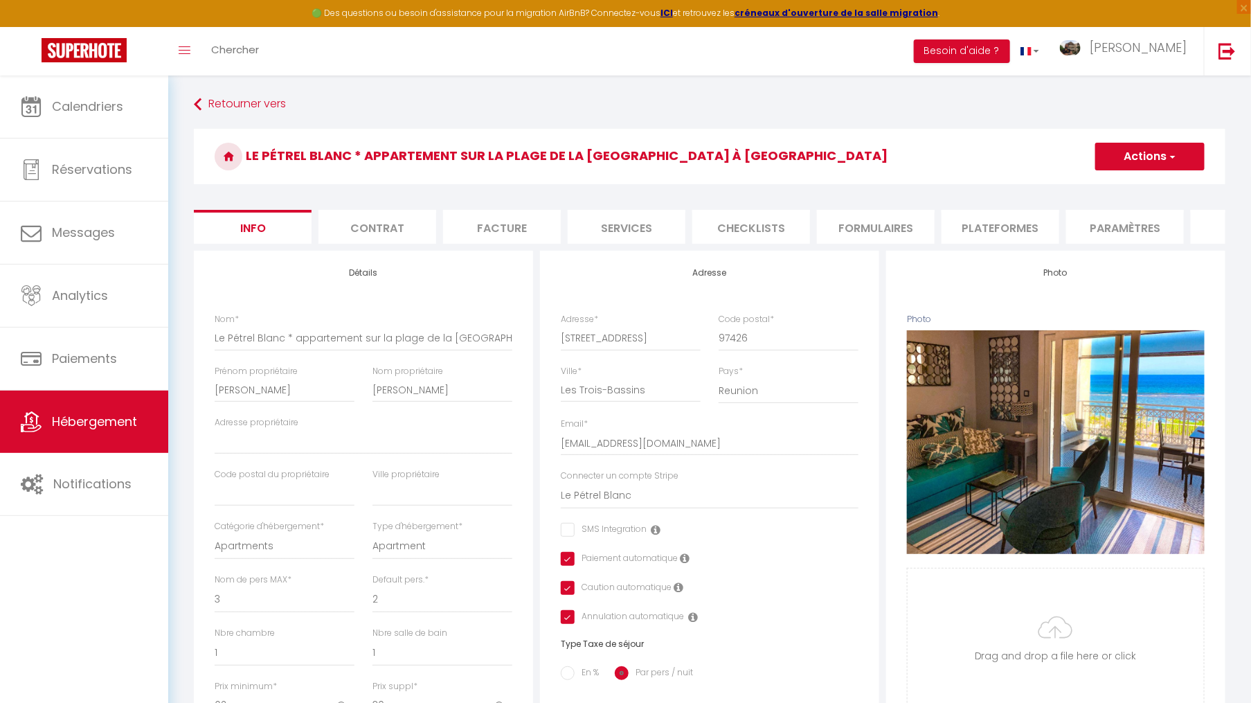
click at [1144, 161] on button "Actions" at bounding box center [1149, 157] width 109 height 28
click at [1109, 188] on input "Enregistrer" at bounding box center [1095, 187] width 51 height 14
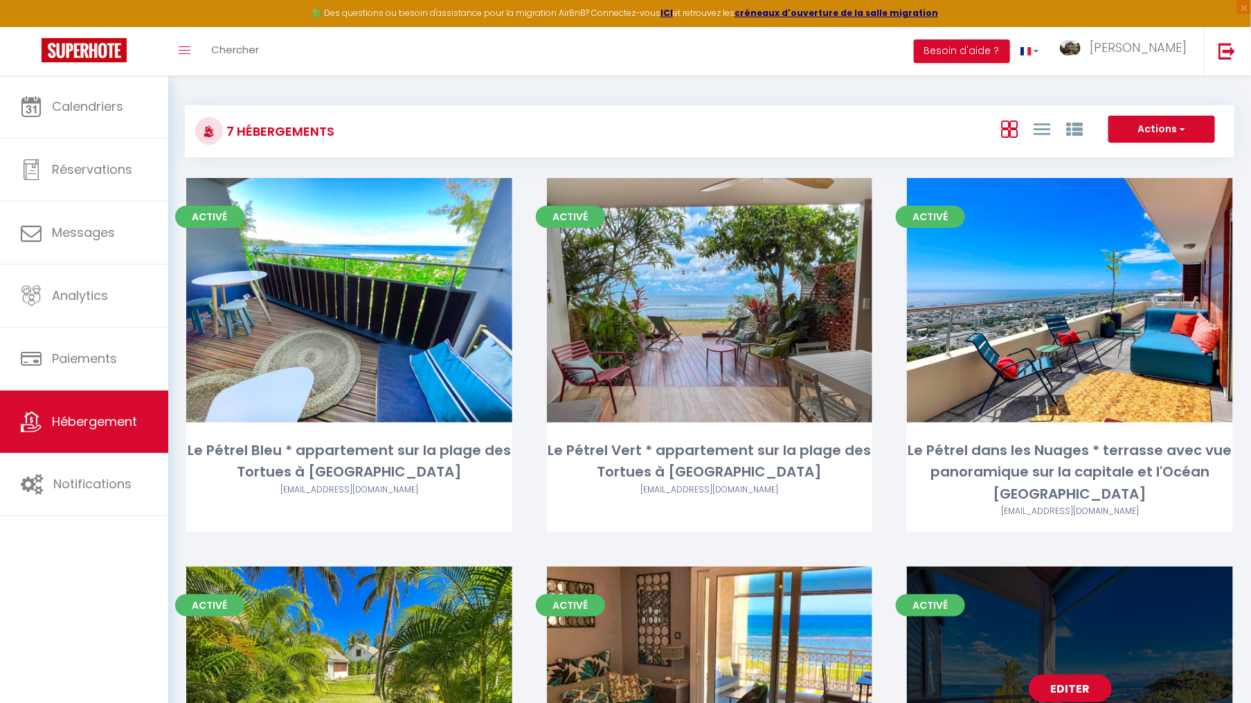
click at [1115, 647] on div "Editer" at bounding box center [1070, 688] width 326 height 244
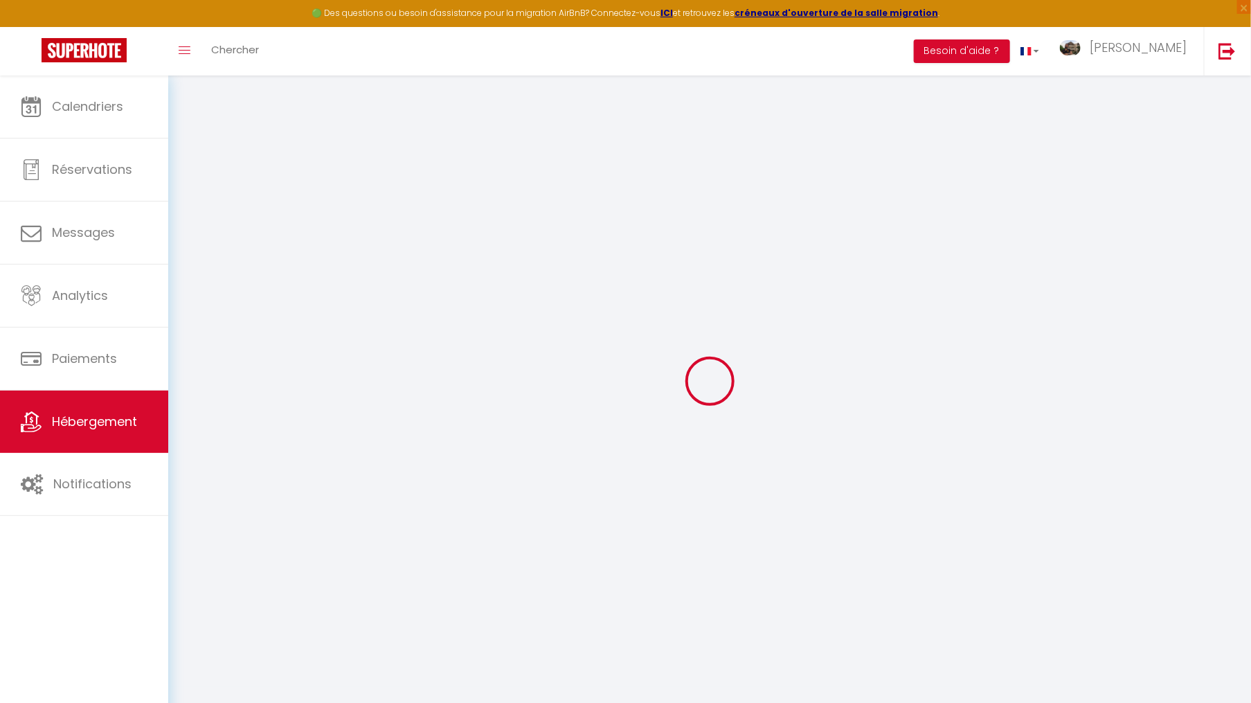
checkbox input "false"
checkbox input "true"
select select "16:00"
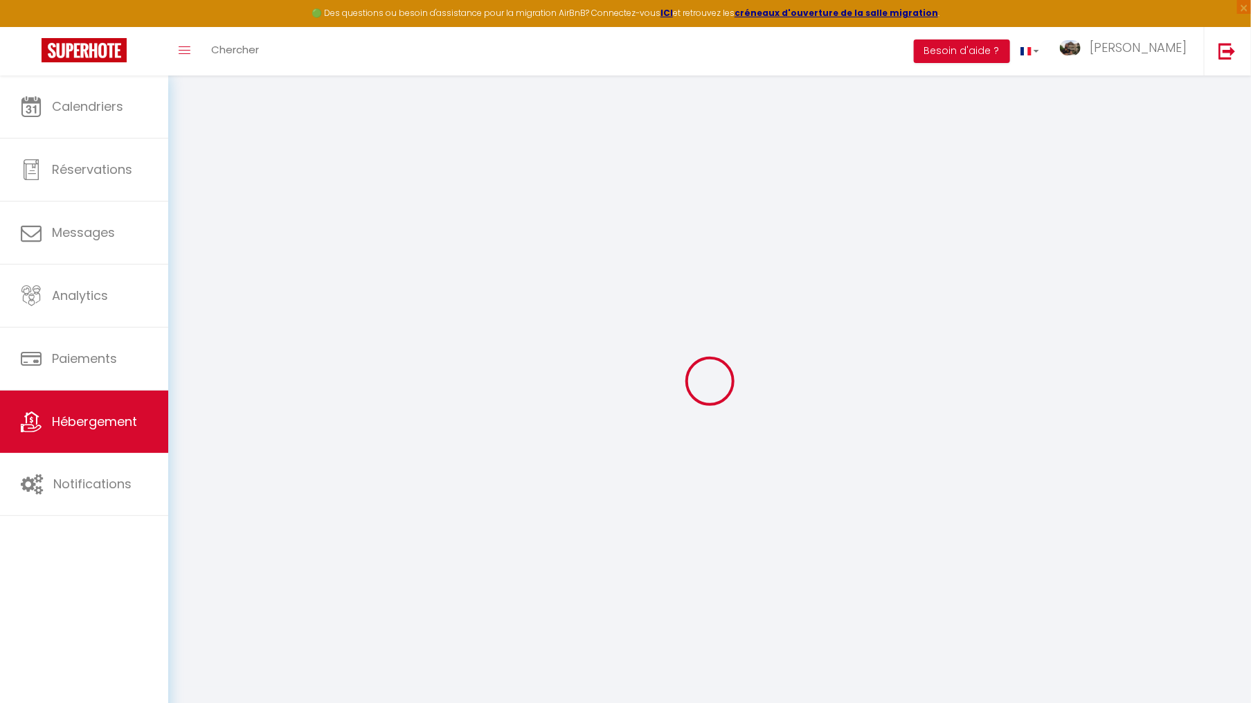
select select "23:45"
select select "12:00"
select select "15"
checkbox input "false"
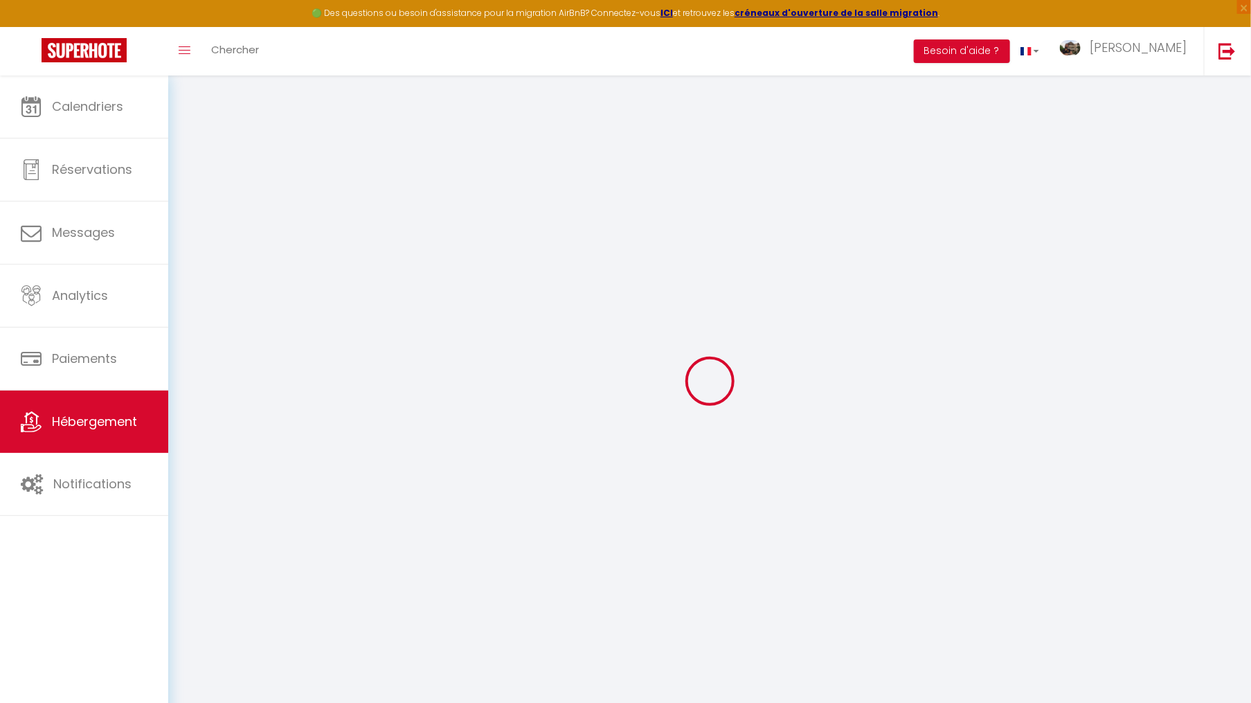
checkbox input "true"
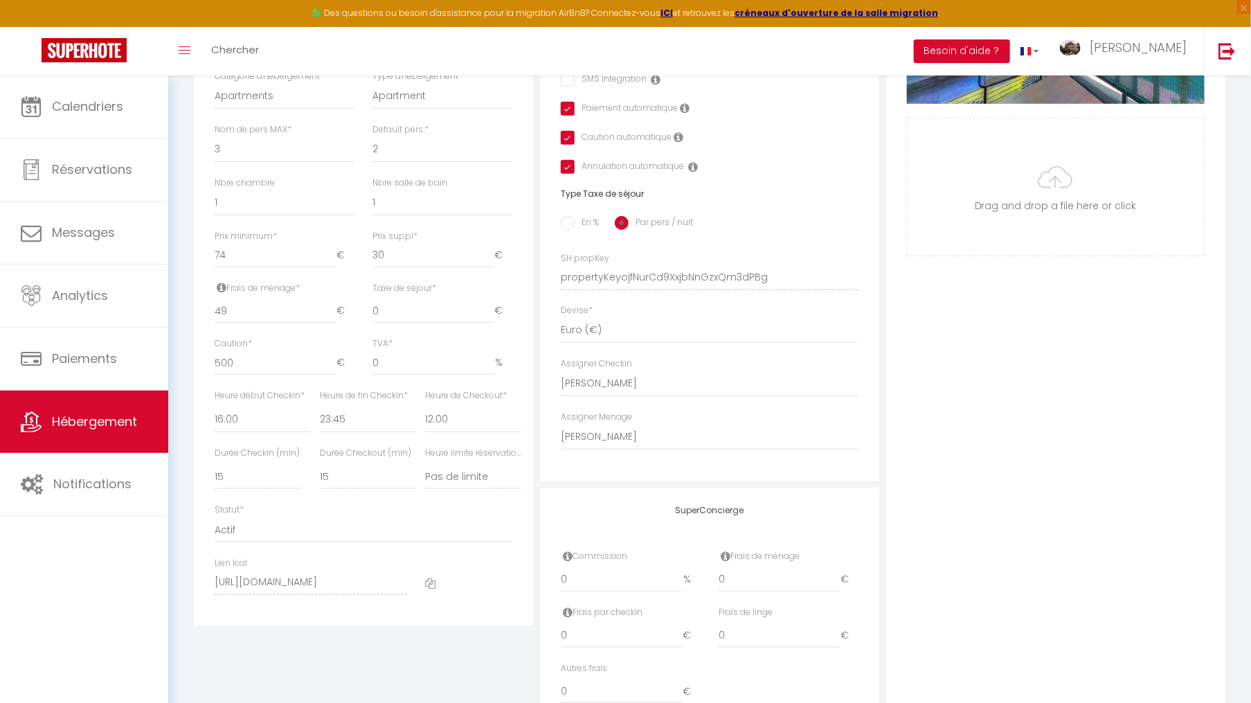
scroll to position [453, 0]
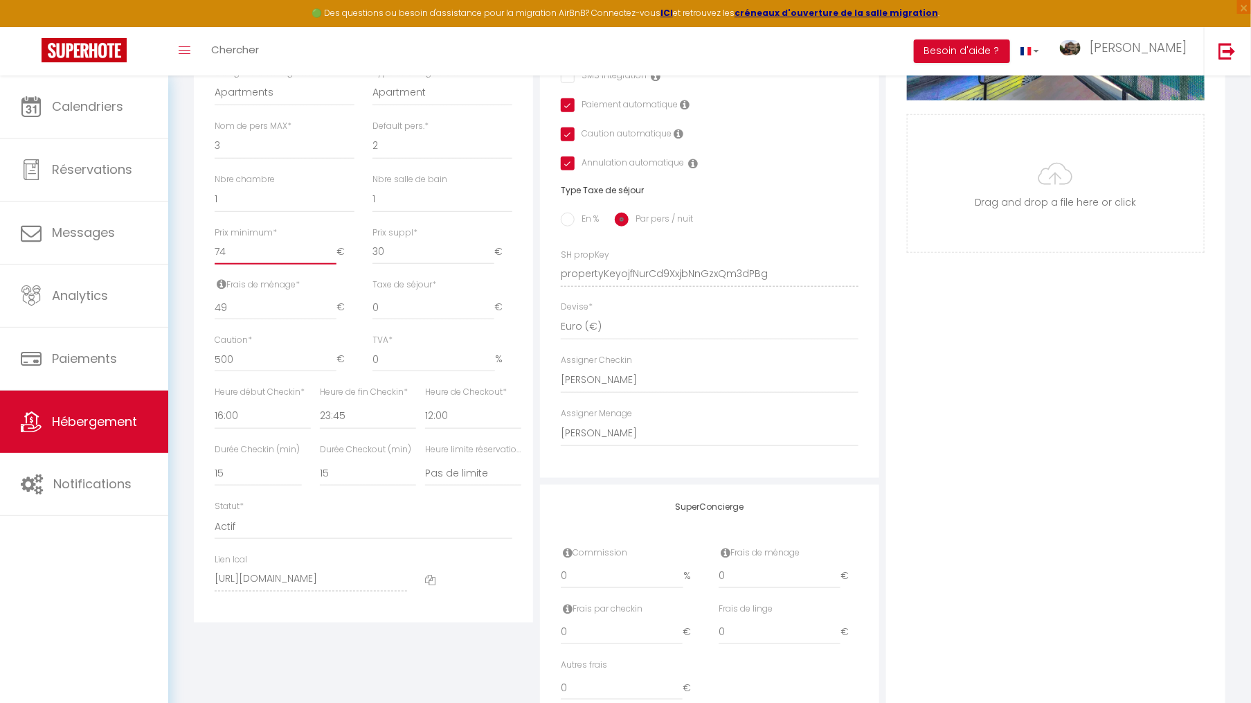
click at [251, 262] on input "74" at bounding box center [276, 252] width 122 height 25
type input "7"
checkbox input "false"
checkbox input "true"
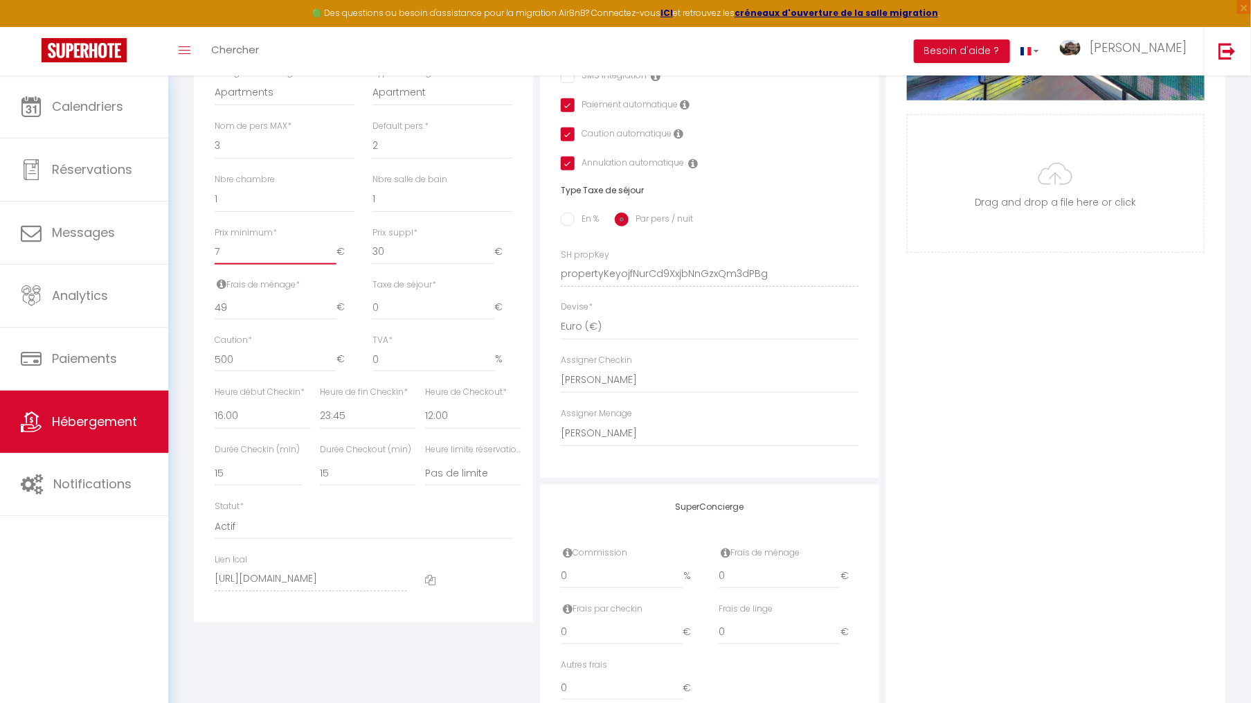
checkbox input "true"
type input "72"
checkbox input "false"
checkbox input "true"
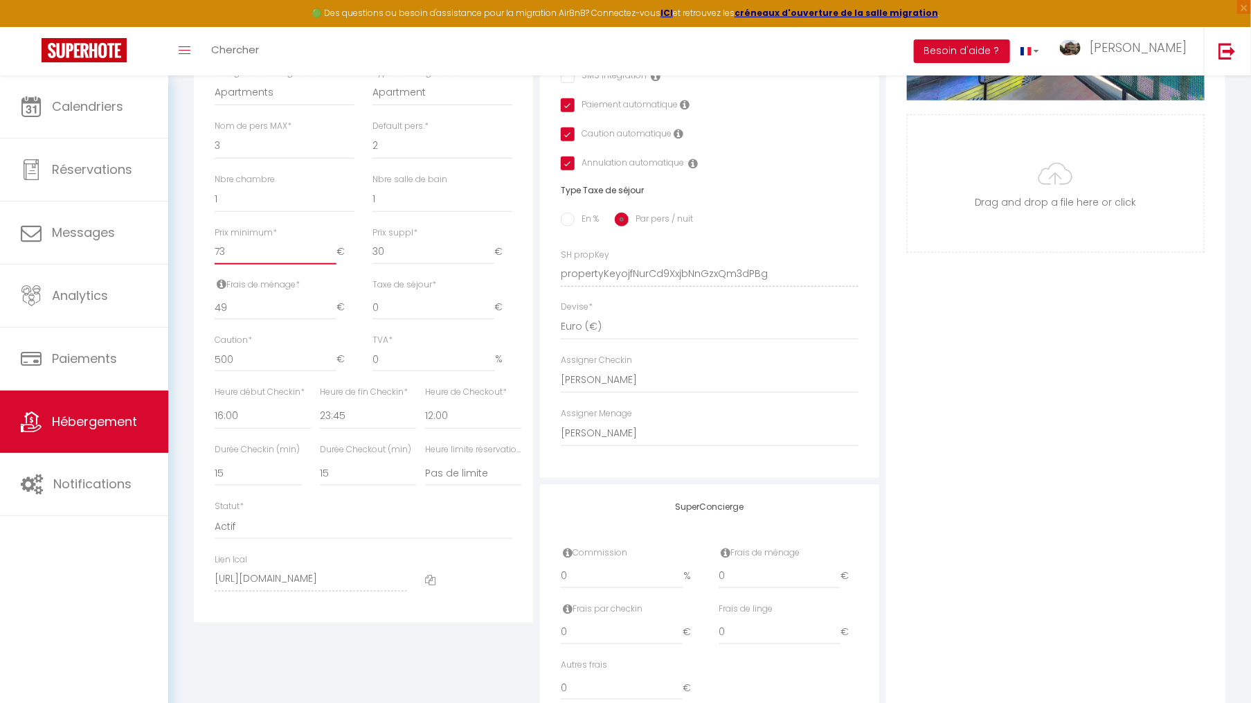
scroll to position [0, 0]
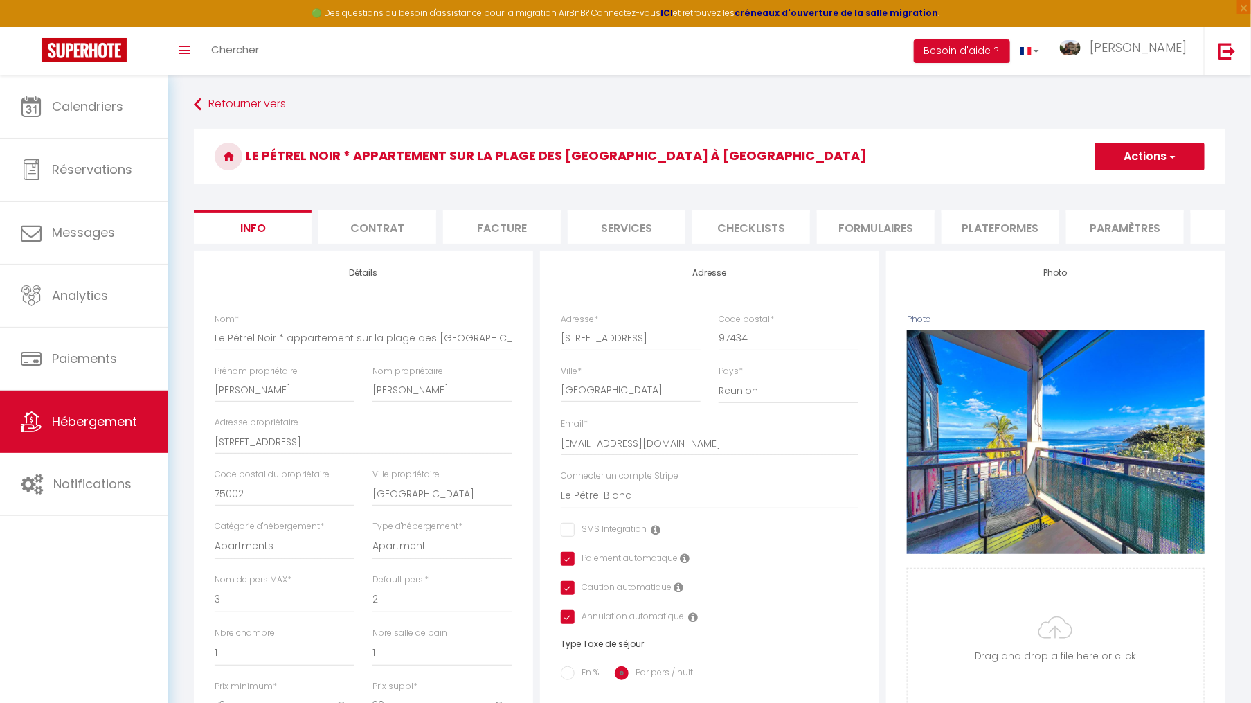
click at [1144, 170] on h3 "Le Pétrel Noir * appartement sur la plage des [GEOGRAPHIC_DATA] à [GEOGRAPHIC_D…" at bounding box center [709, 156] width 1031 height 55
click at [1135, 159] on button "Actions" at bounding box center [1149, 157] width 109 height 28
click at [1115, 189] on input "Enregistrer" at bounding box center [1095, 187] width 51 height 14
